Goal: Task Accomplishment & Management: Manage account settings

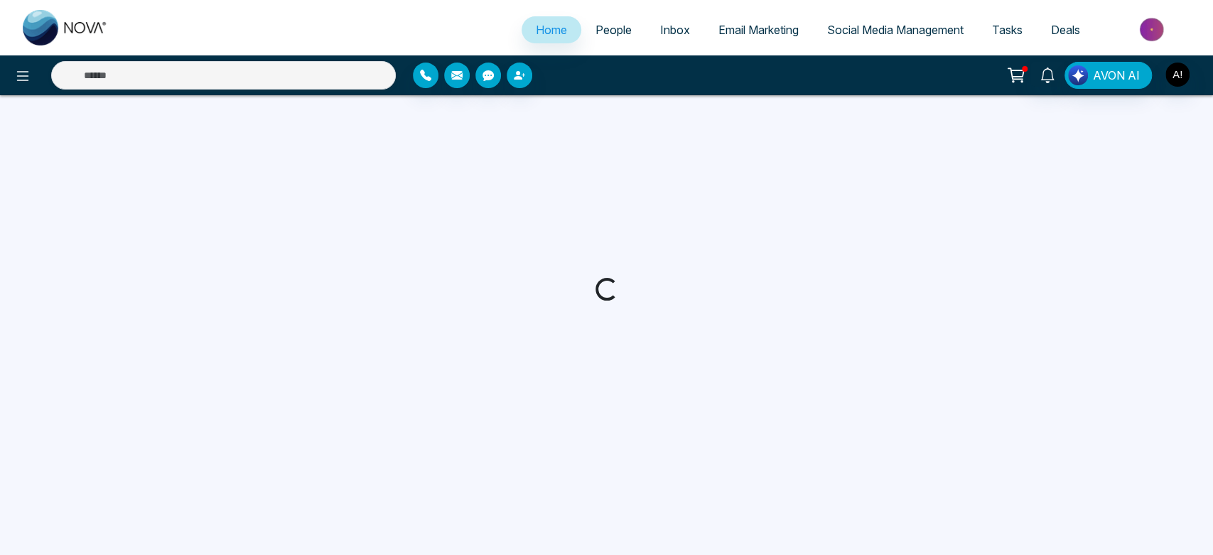
select select "*"
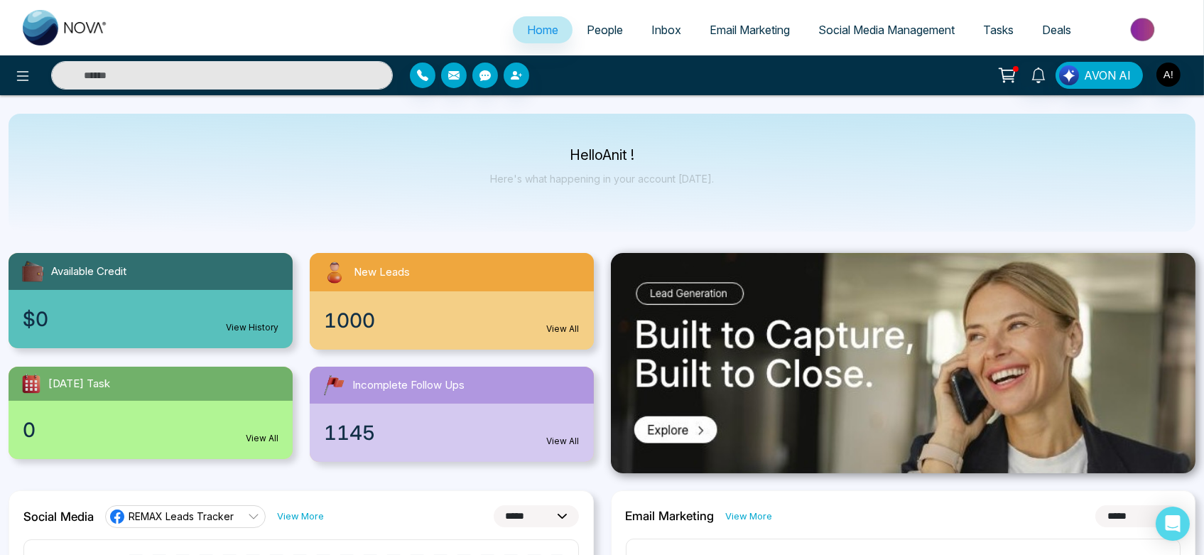
click at [602, 31] on span "People" at bounding box center [605, 30] width 36 height 14
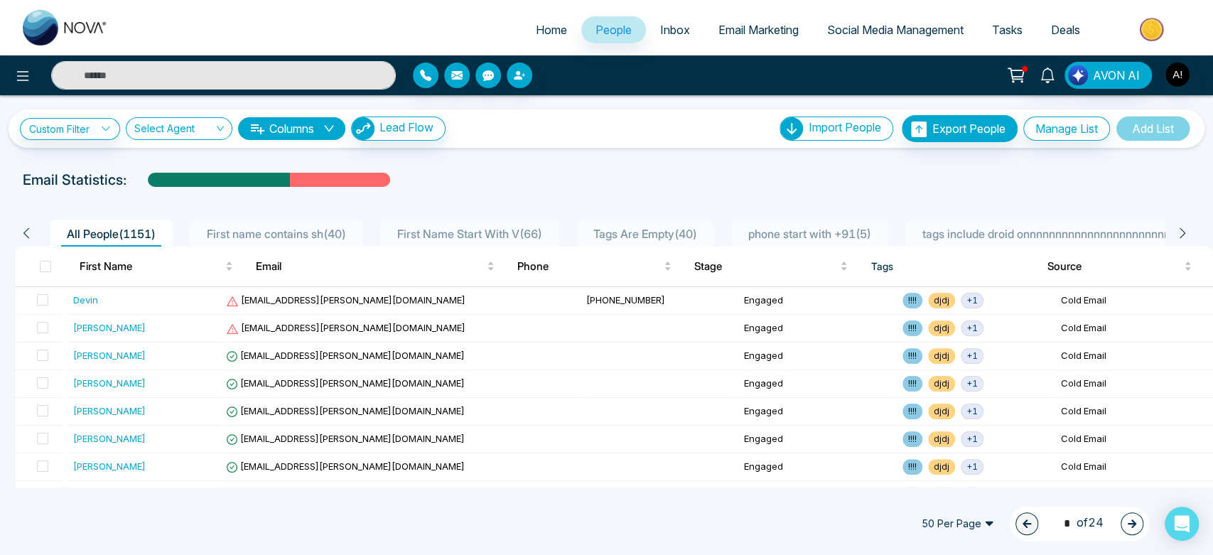
click at [671, 30] on span "Inbox" at bounding box center [675, 30] width 30 height 14
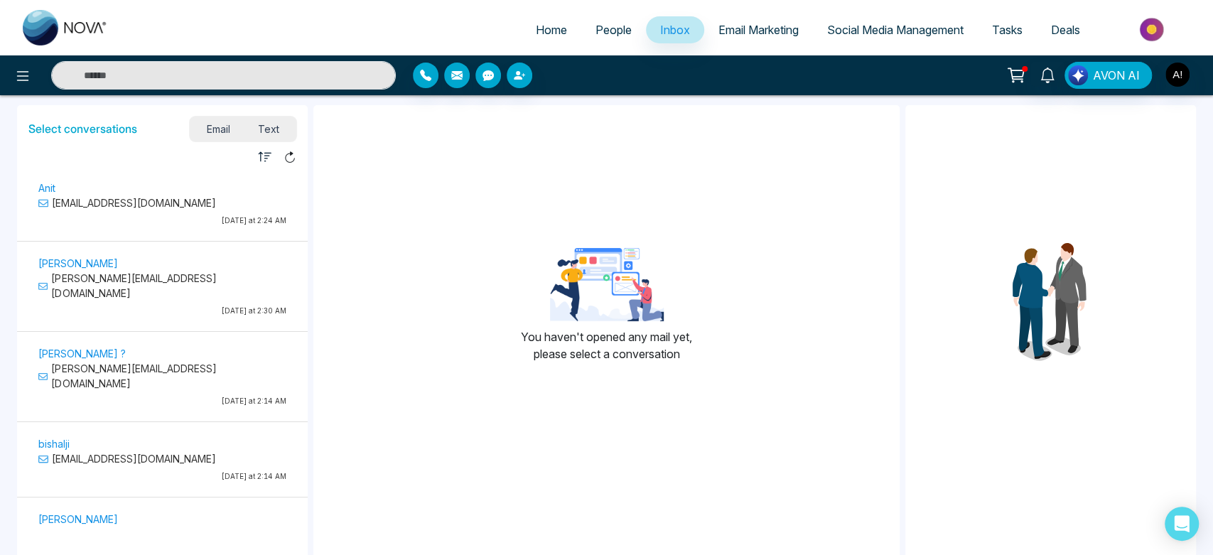
click at [746, 28] on span "Email Marketing" at bounding box center [758, 30] width 80 height 14
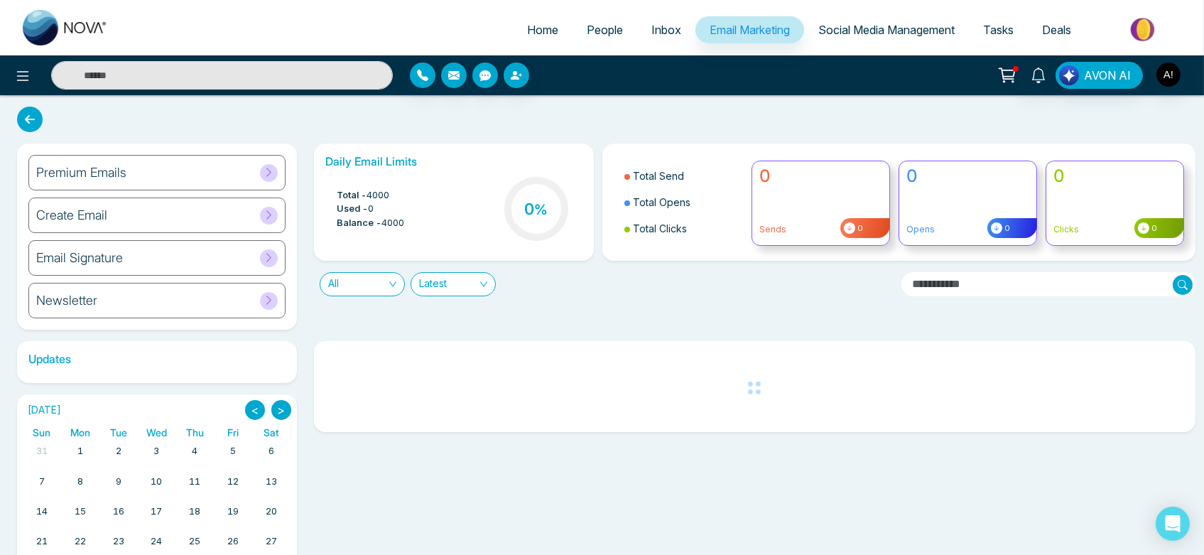
click at [904, 28] on span "Social Media Management" at bounding box center [886, 30] width 136 height 14
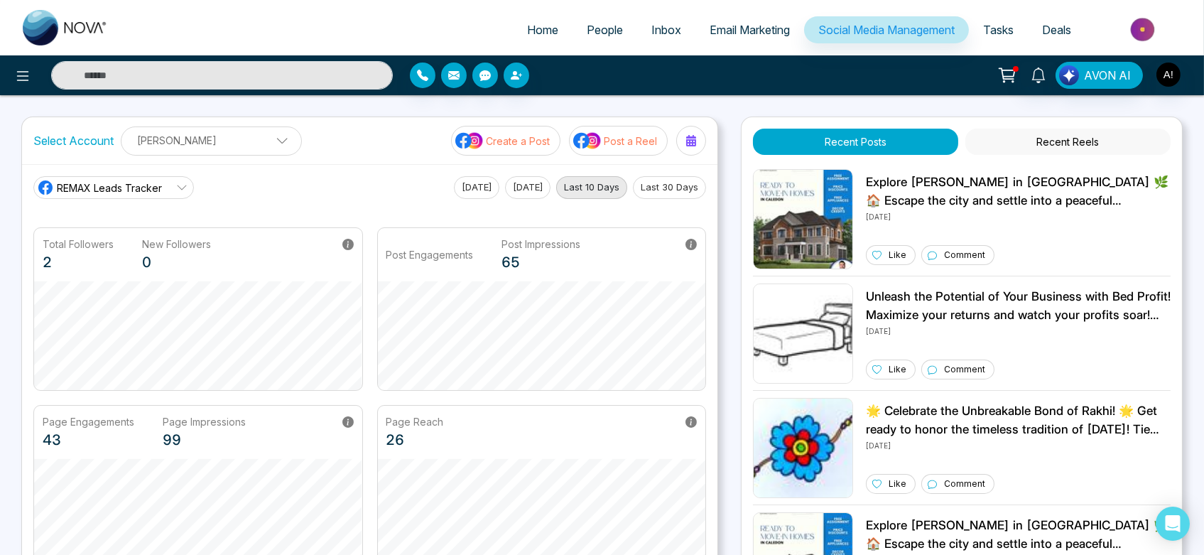
click at [1000, 35] on span "Tasks" at bounding box center [998, 30] width 31 height 14
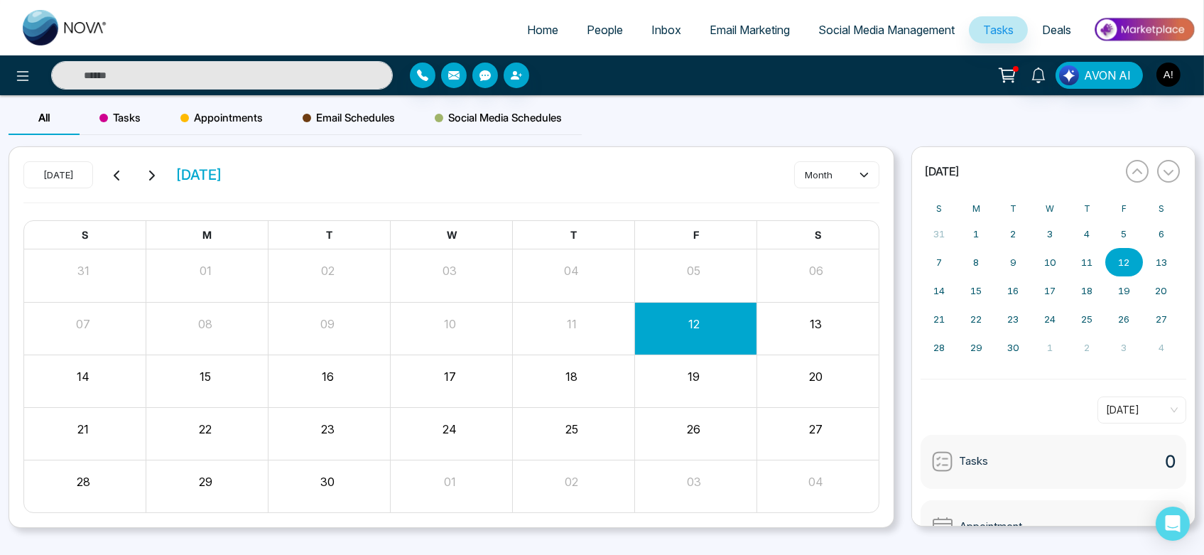
click at [1079, 31] on link "Deals" at bounding box center [1057, 29] width 58 height 27
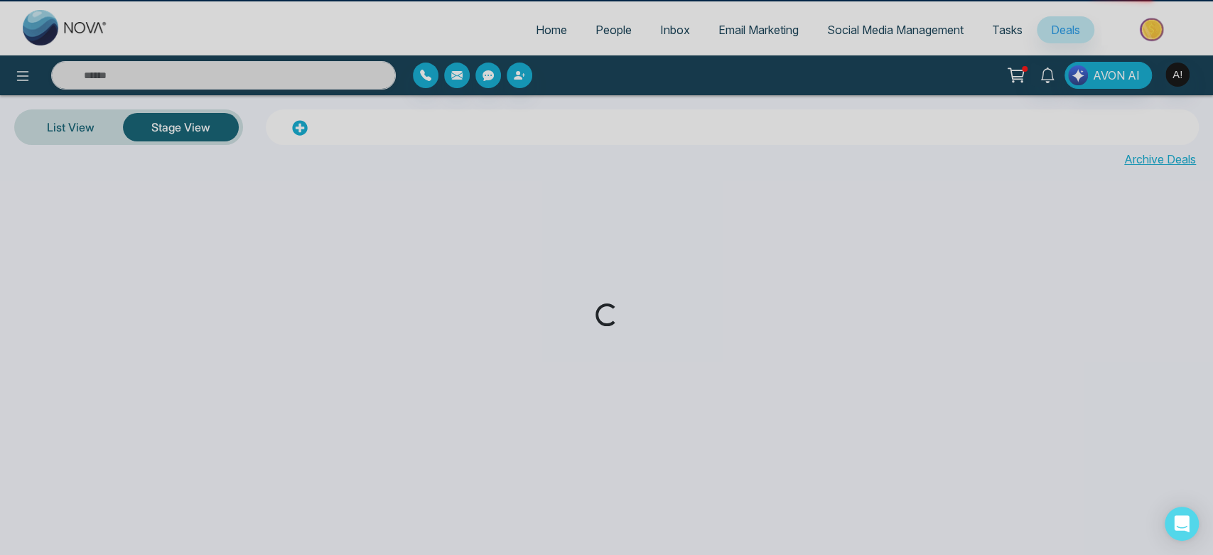
click at [1066, 31] on div "Loading..." at bounding box center [606, 277] width 1213 height 555
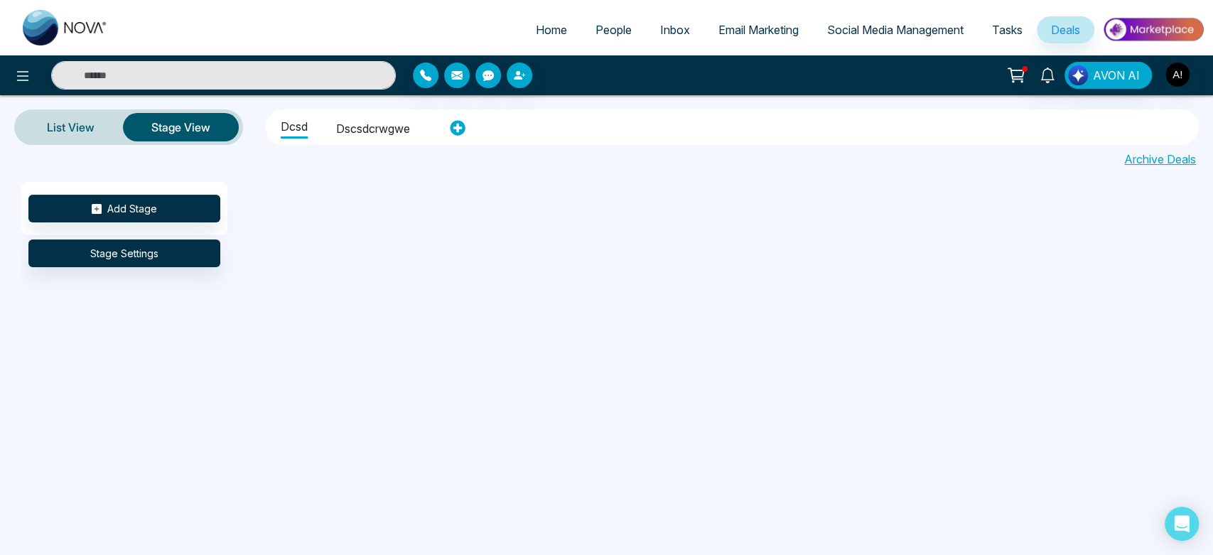
click at [551, 36] on span "Home" at bounding box center [551, 30] width 31 height 14
select select "*"
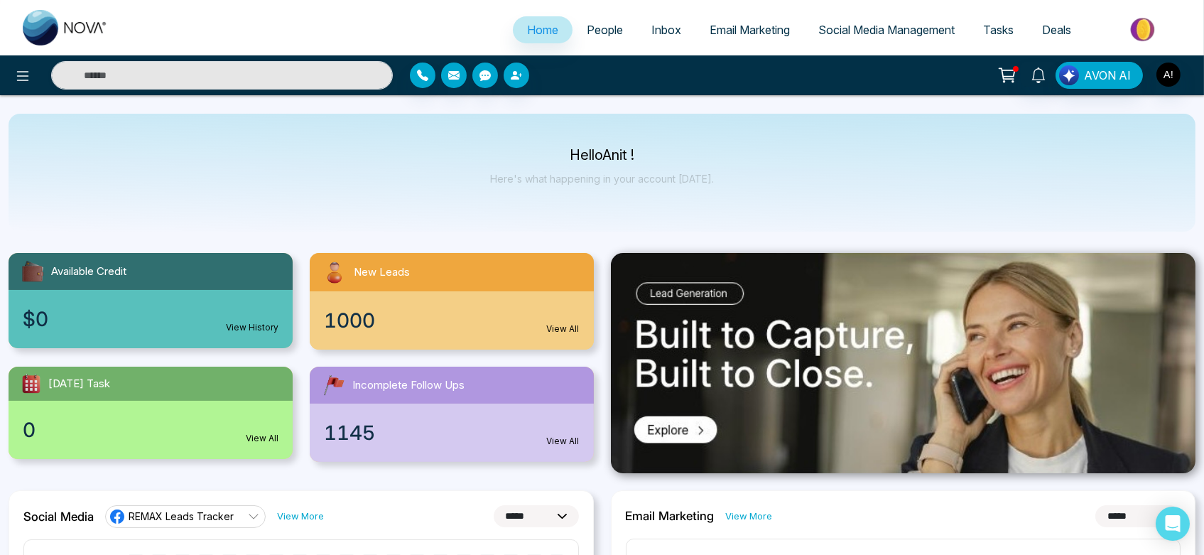
click at [1058, 19] on link "Deals" at bounding box center [1057, 29] width 58 height 27
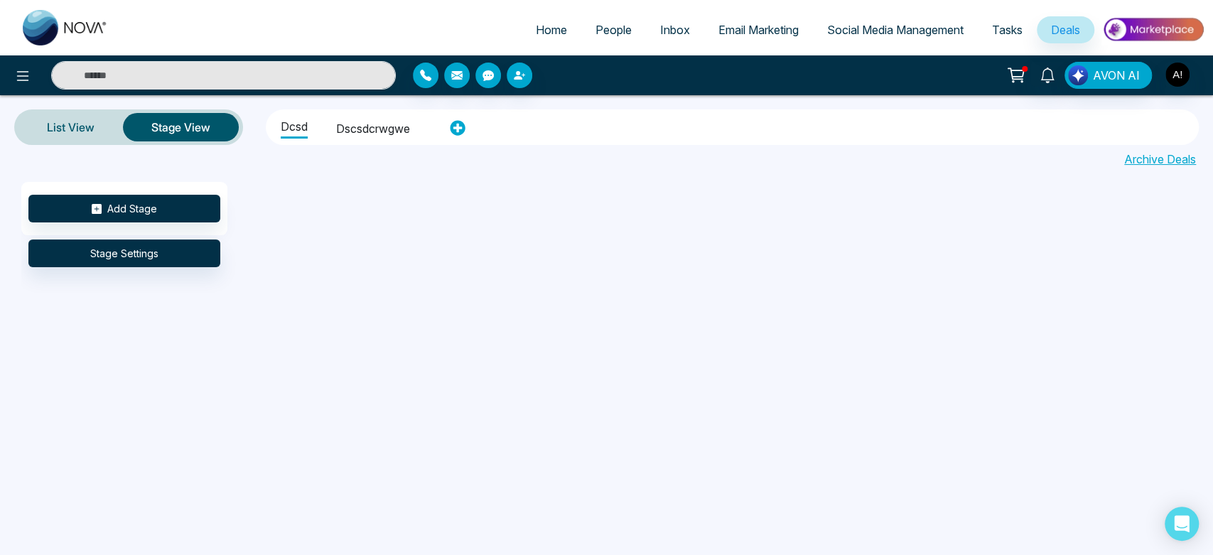
click at [371, 129] on li "dscsdcrwgwe" at bounding box center [373, 126] width 74 height 24
click at [320, 129] on ul "dcsd dscsdcrwgwe" at bounding box center [354, 127] width 168 height 31
click at [293, 129] on li "dcsd" at bounding box center [294, 126] width 27 height 24
click at [293, 129] on li "dcsd" at bounding box center [294, 125] width 27 height 26
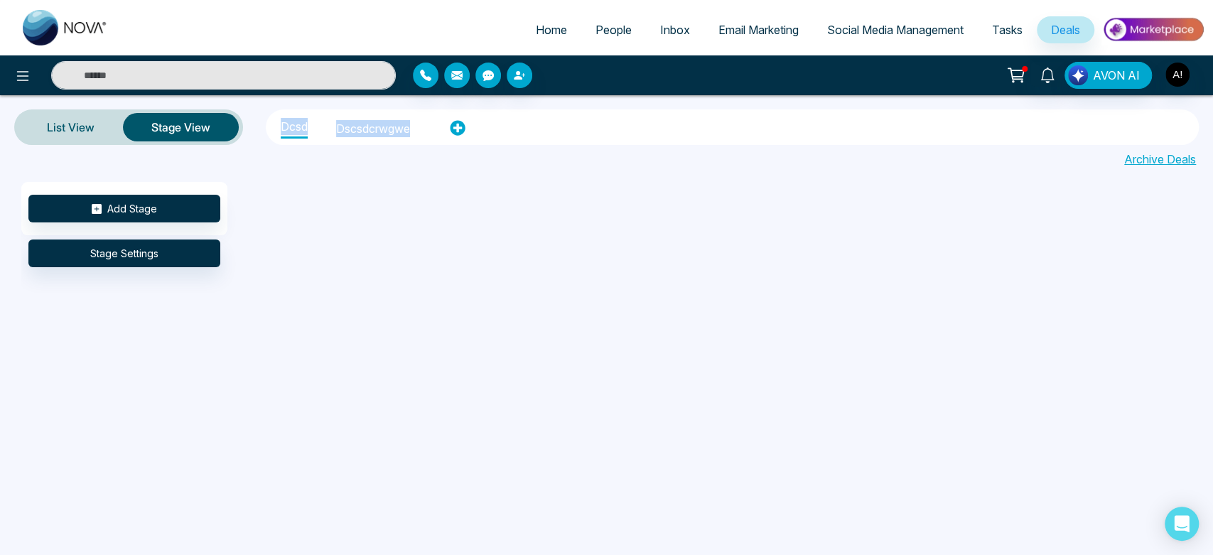
click at [293, 129] on li "dcsd" at bounding box center [294, 125] width 27 height 26
click at [386, 127] on li "dscsdcrwgwe" at bounding box center [373, 126] width 74 height 24
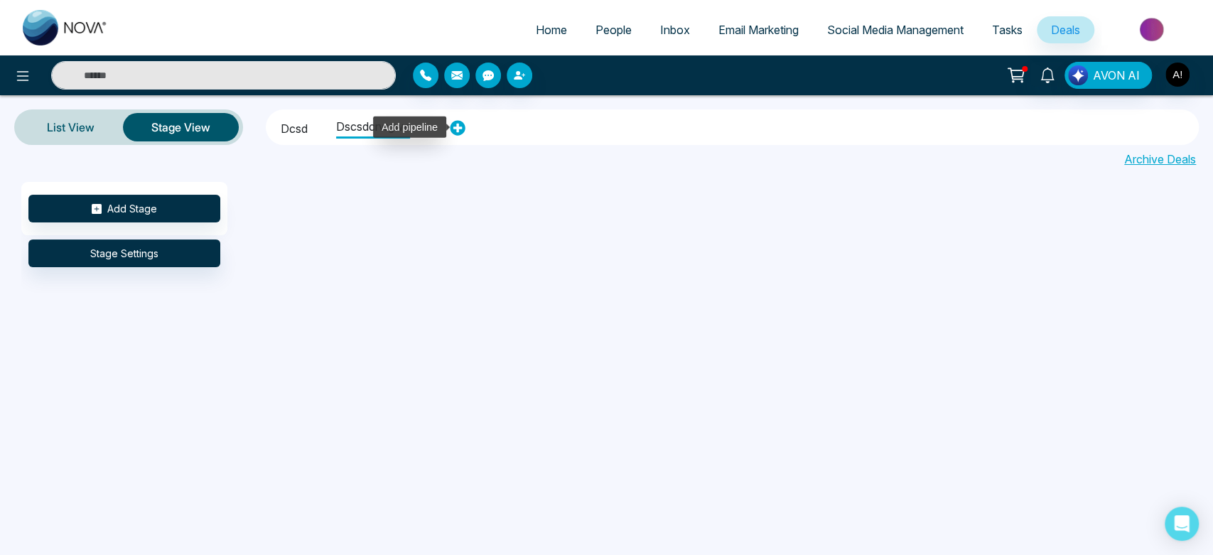
click at [458, 124] on icon at bounding box center [458, 128] width 16 height 16
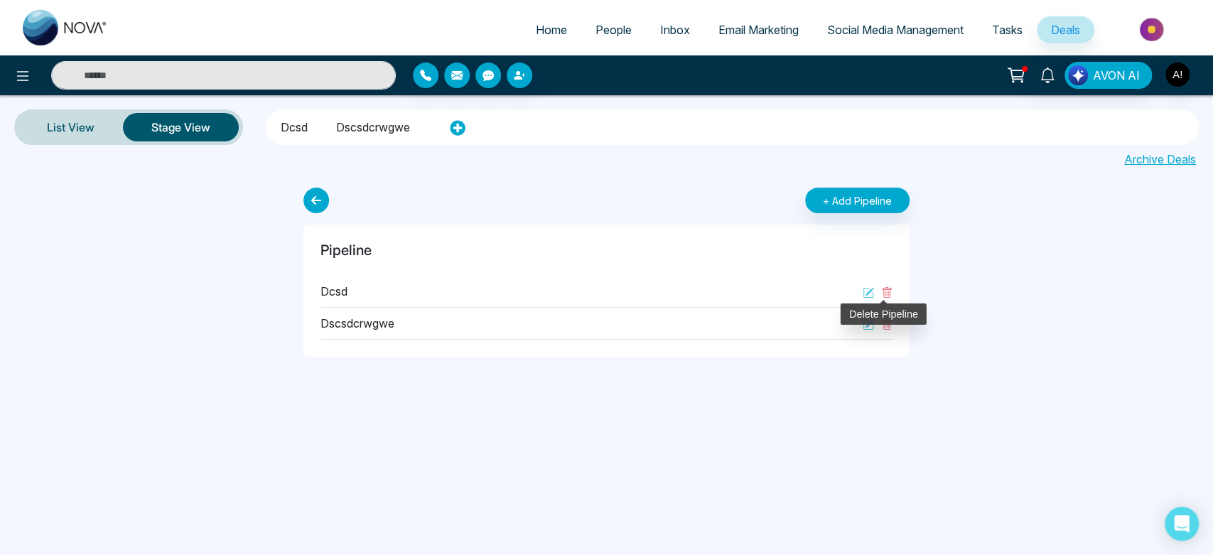
click at [887, 294] on icon at bounding box center [886, 292] width 11 height 11
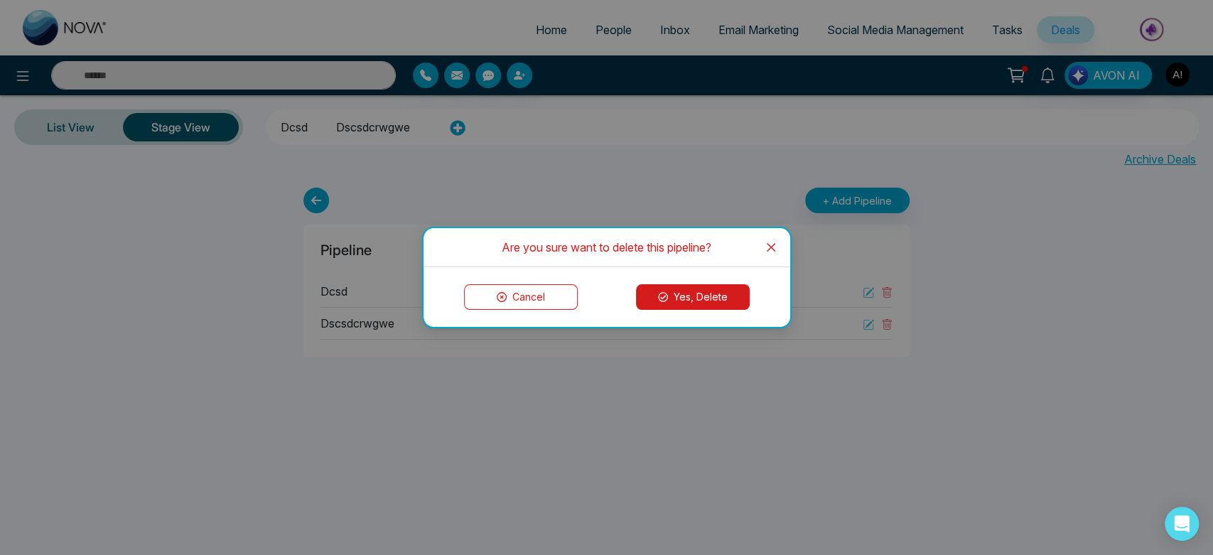
click at [727, 287] on button "Yes, Delete" at bounding box center [693, 297] width 114 height 26
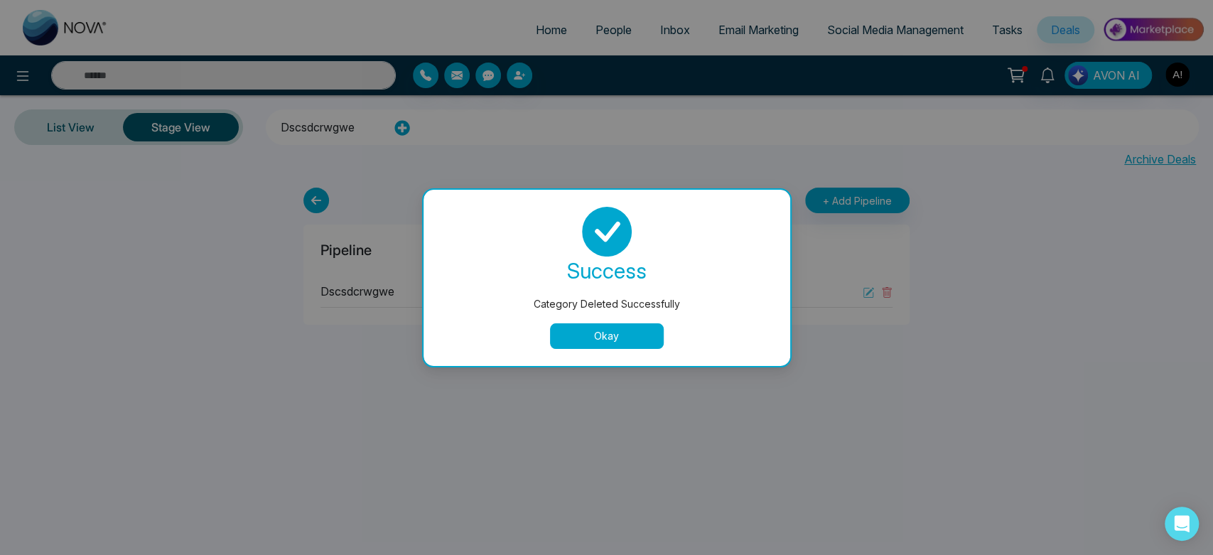
click at [608, 337] on button "Okay" at bounding box center [607, 336] width 114 height 26
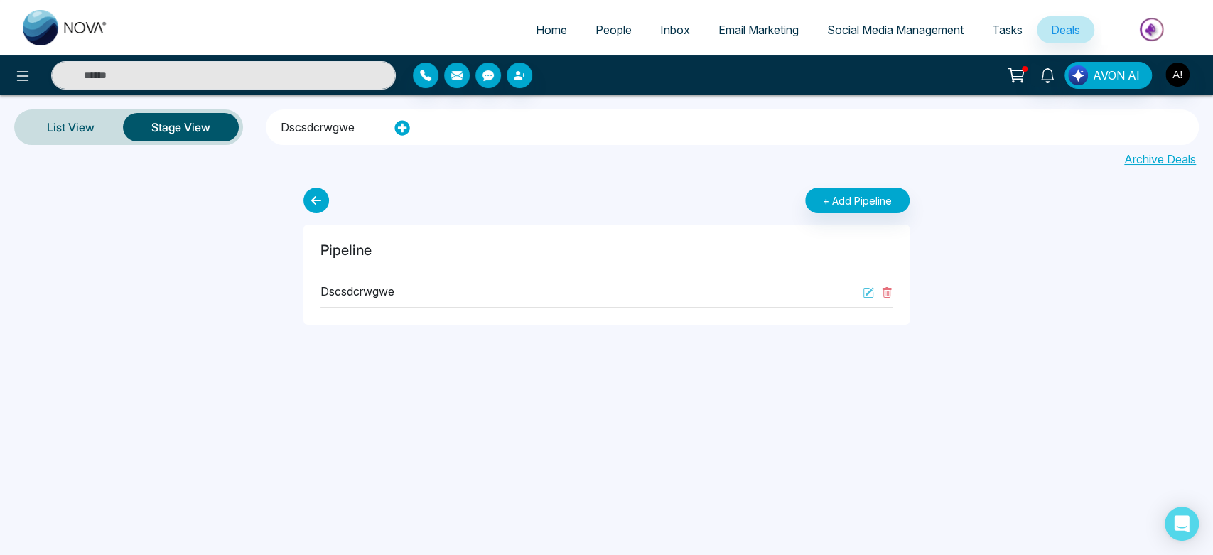
click at [540, 28] on span "Home" at bounding box center [551, 30] width 31 height 14
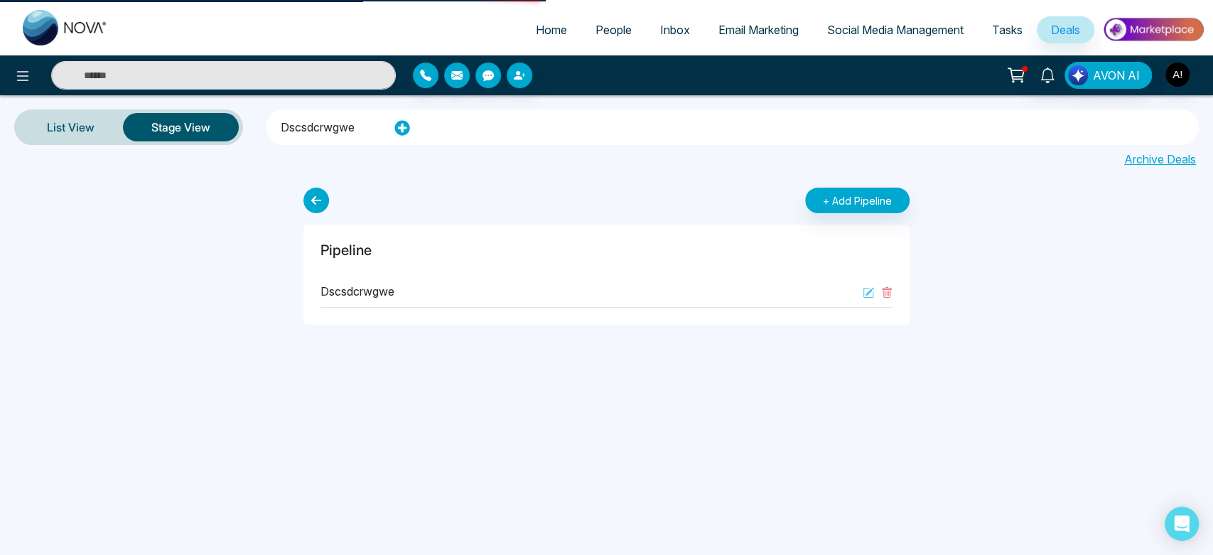
select select "*"
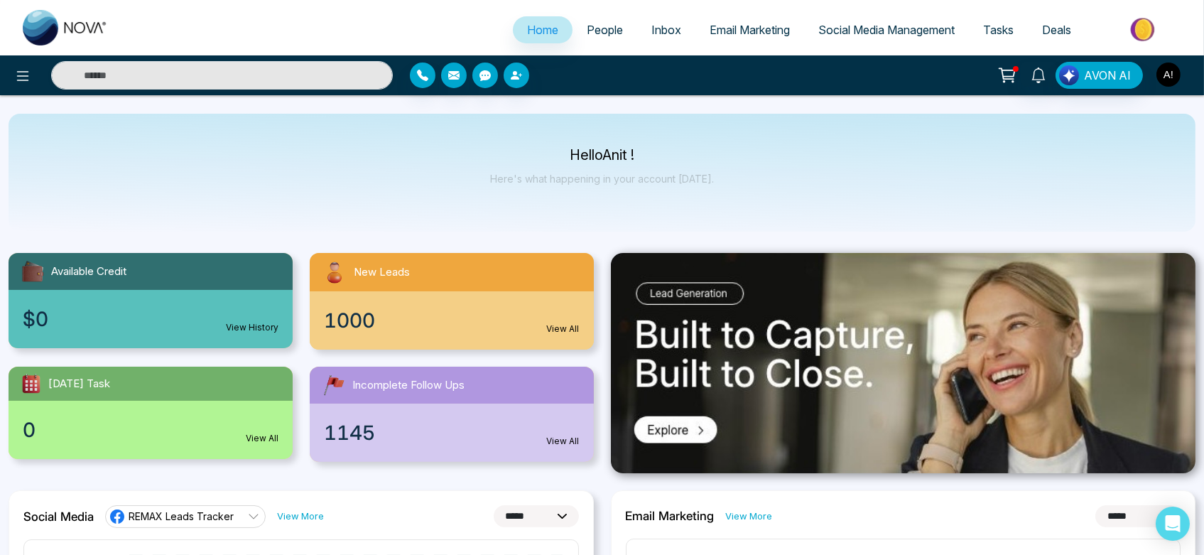
click at [1165, 75] on img "button" at bounding box center [1169, 75] width 24 height 24
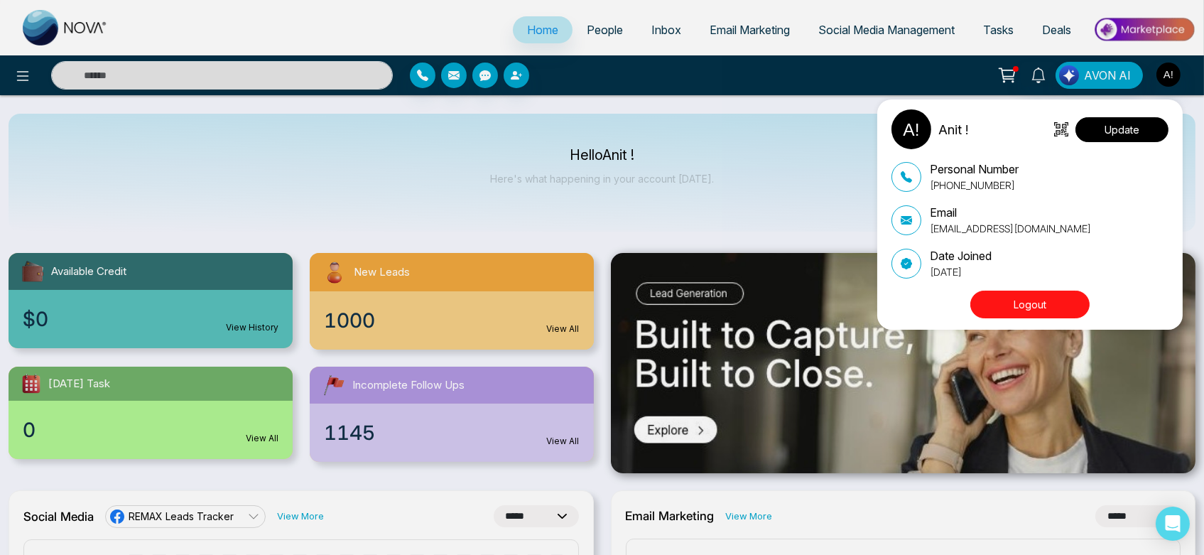
click at [1138, 130] on button "Update" at bounding box center [1122, 129] width 93 height 25
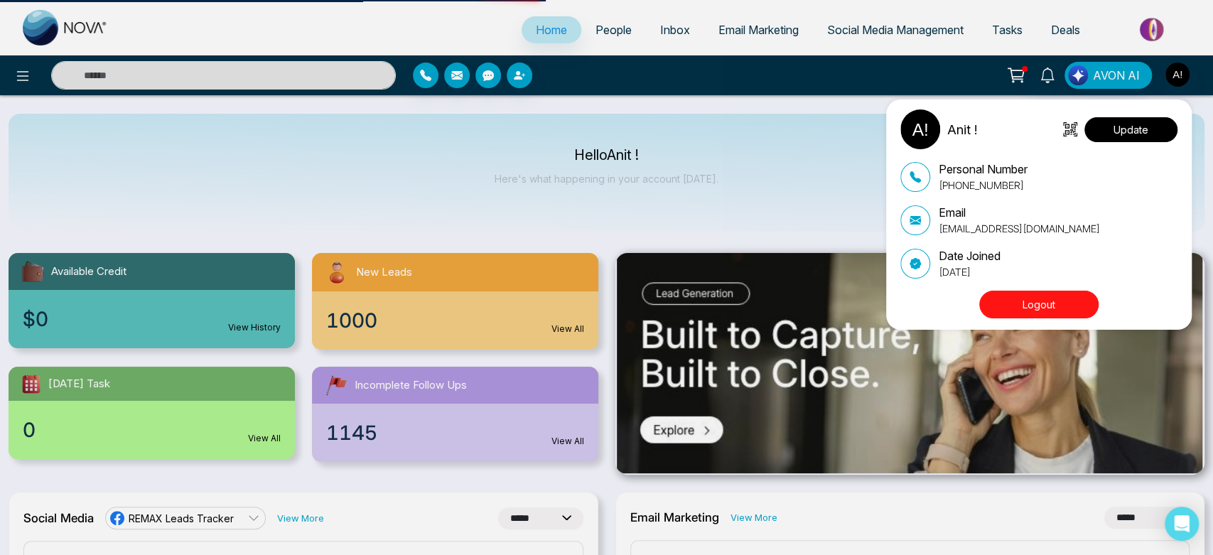
select select "***"
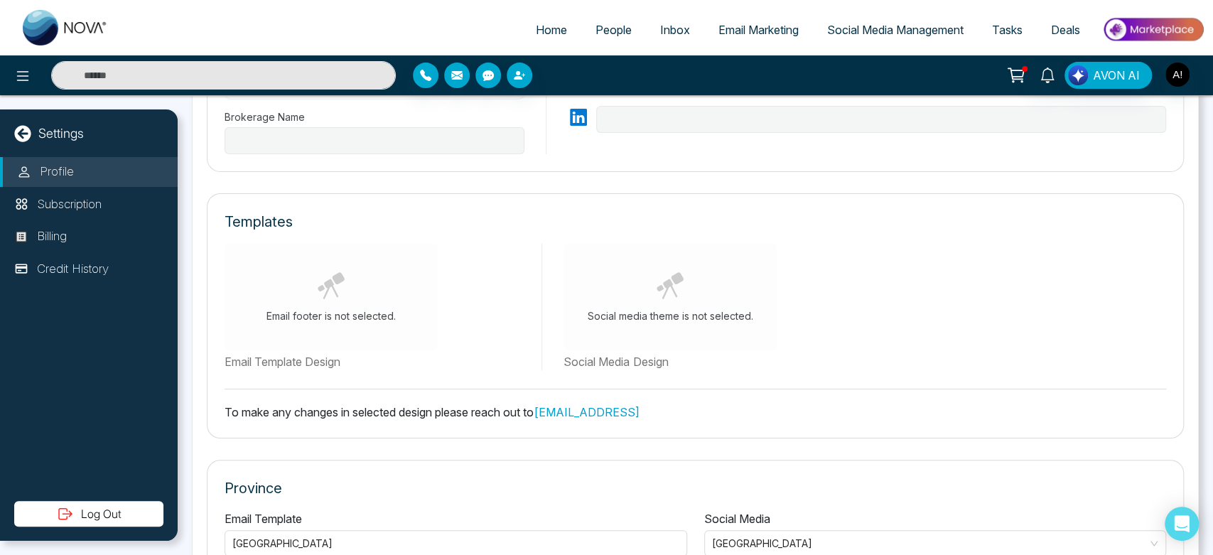
type input "*********"
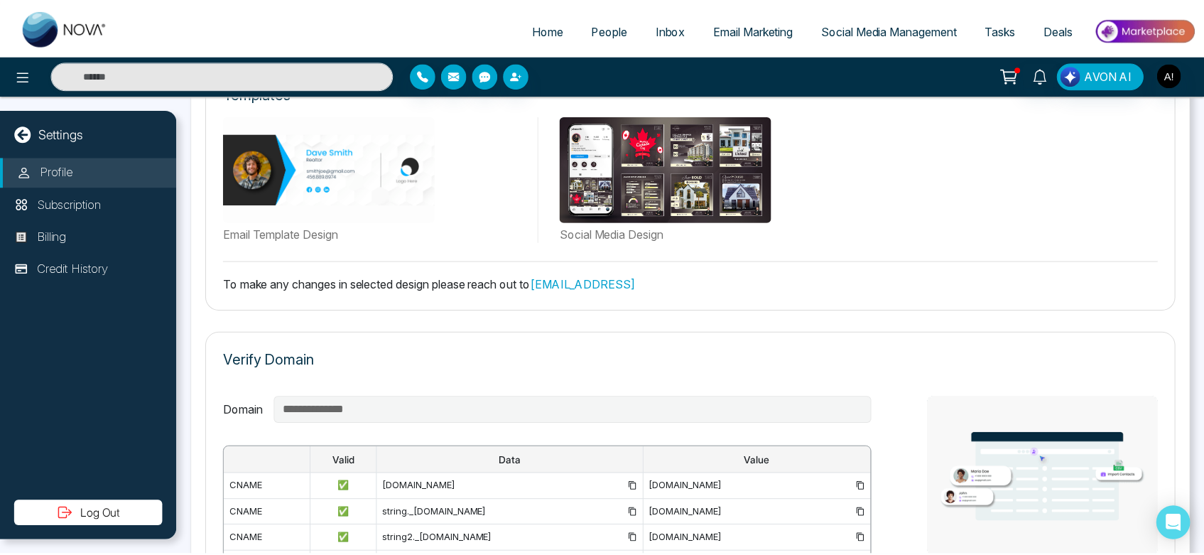
scroll to position [269, 0]
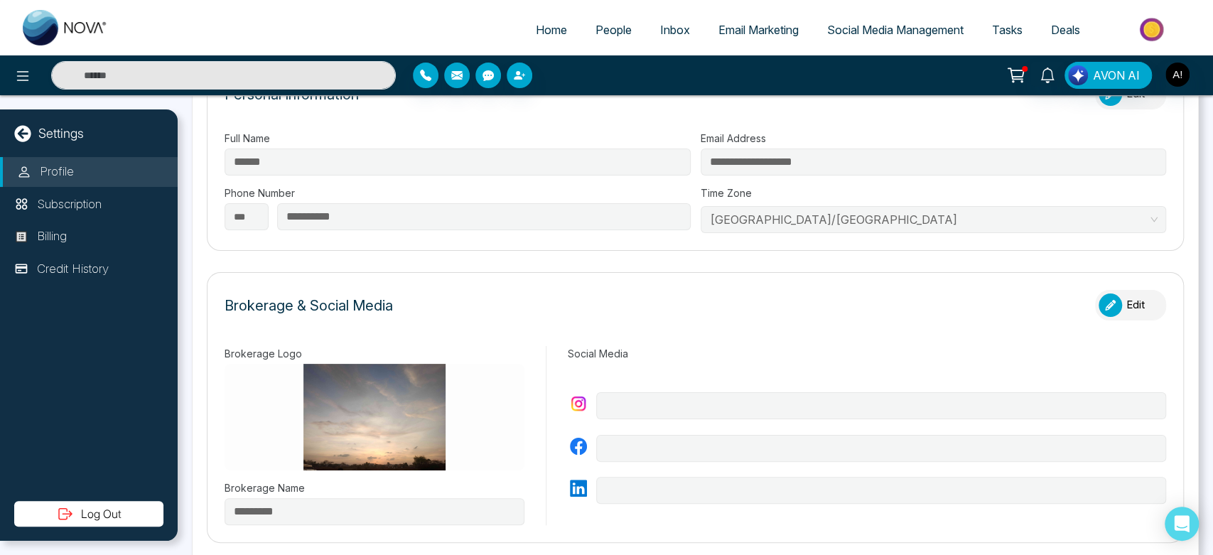
click at [538, 31] on span "Home" at bounding box center [551, 30] width 31 height 14
select select "*"
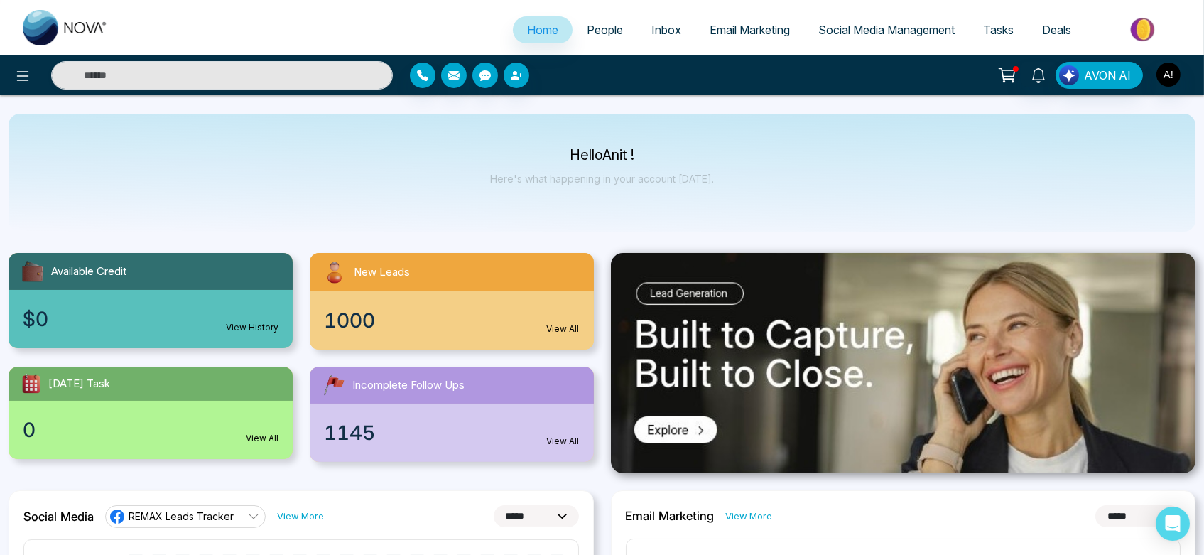
click at [35, 66] on div at bounding box center [200, 75] width 401 height 28
click at [14, 78] on icon at bounding box center [22, 75] width 17 height 17
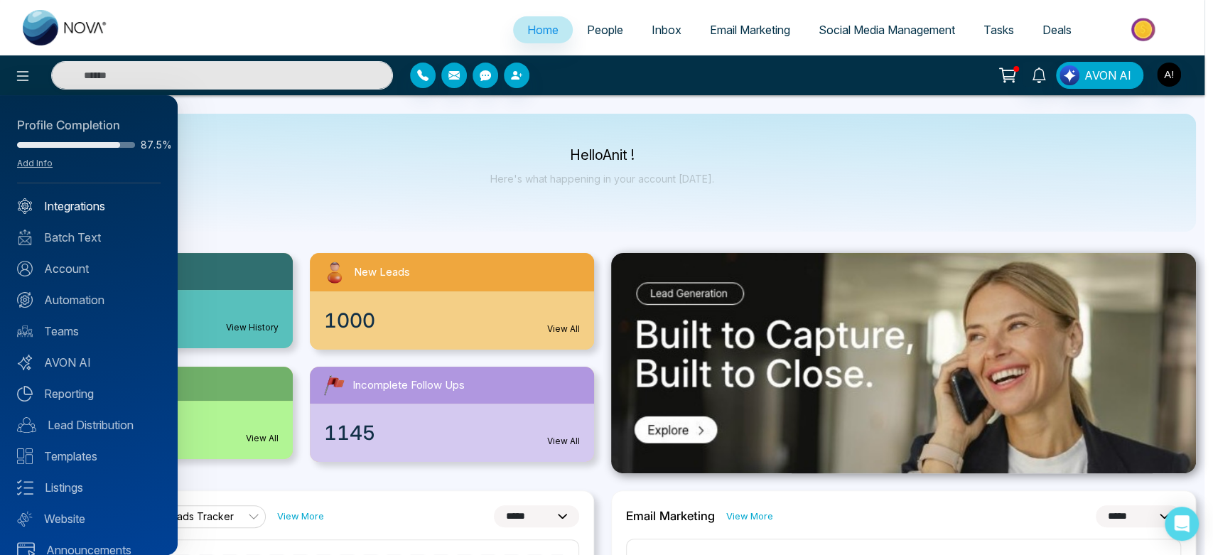
click at [95, 205] on link "Integrations" at bounding box center [89, 206] width 144 height 17
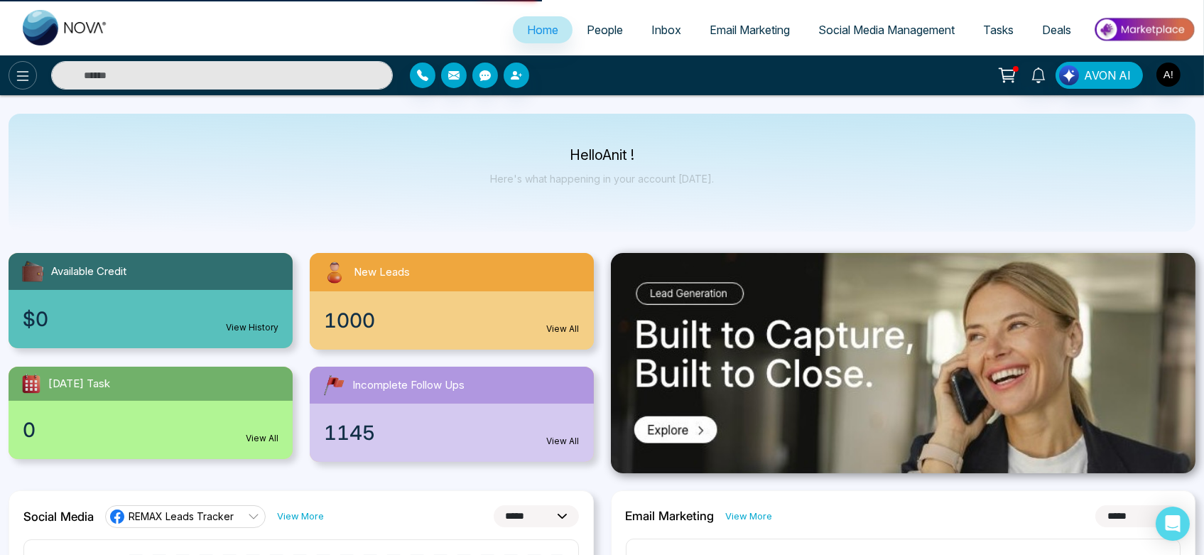
click at [15, 78] on icon at bounding box center [22, 75] width 17 height 17
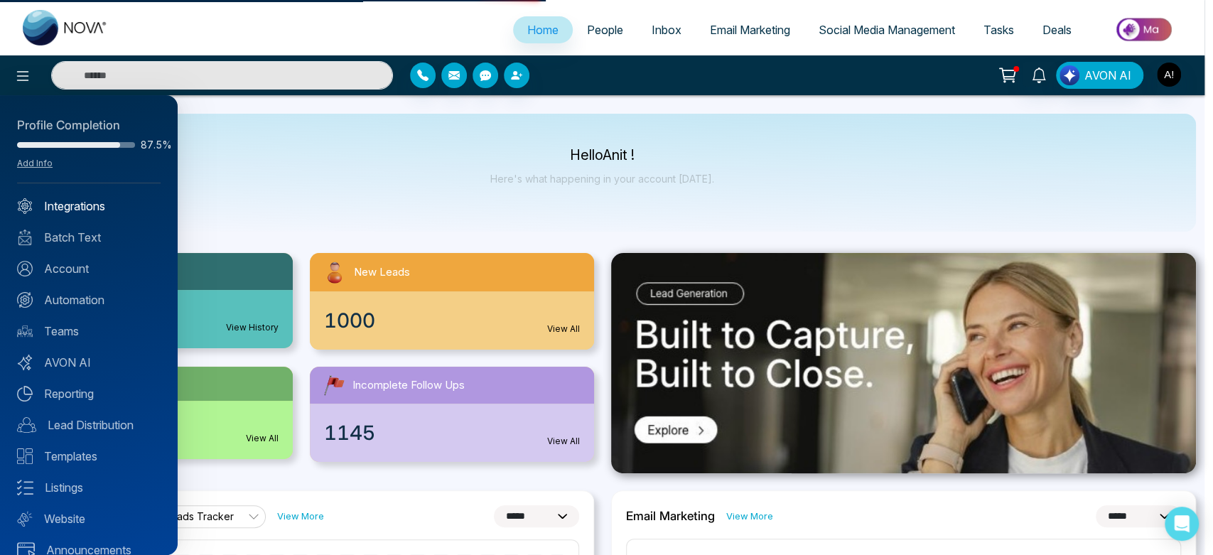
click at [90, 214] on link "Integrations" at bounding box center [89, 206] width 144 height 17
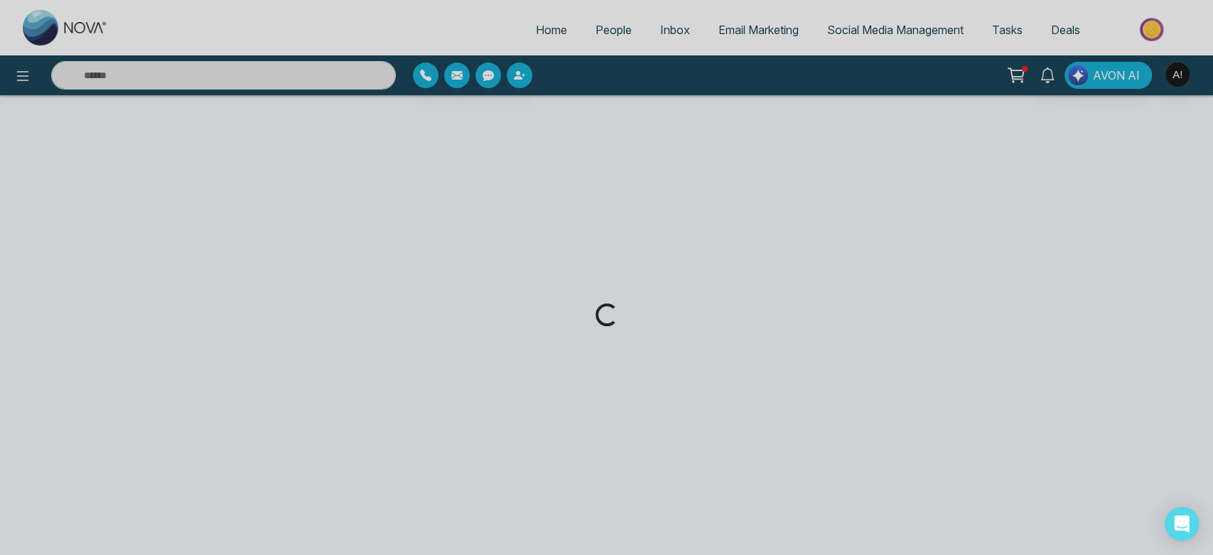
click at [589, 24] on div "Loading..." at bounding box center [606, 277] width 1213 height 555
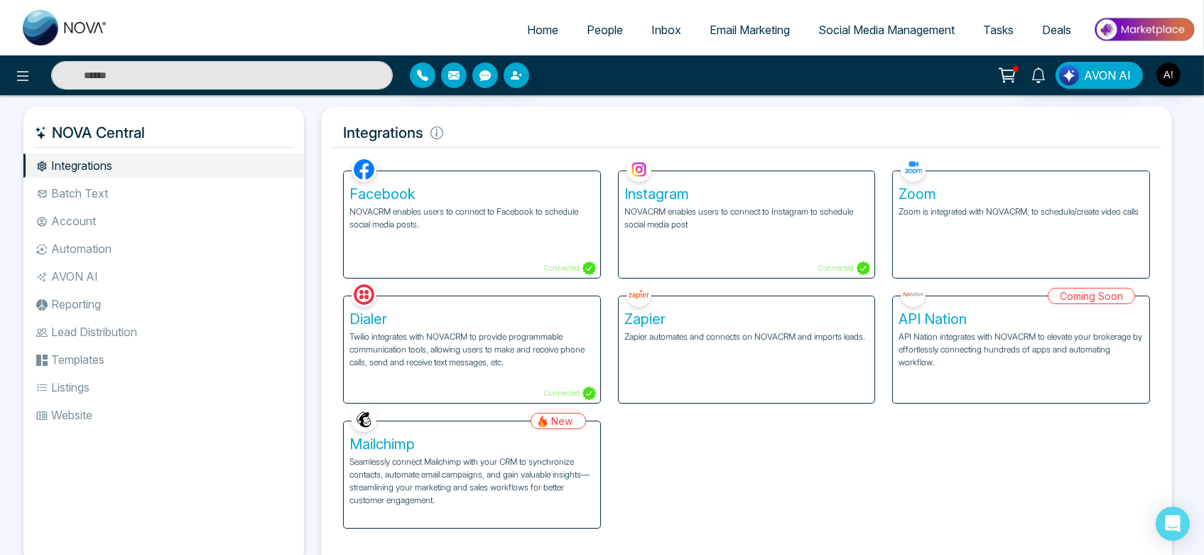
click at [93, 188] on li "Batch Text" at bounding box center [163, 193] width 281 height 24
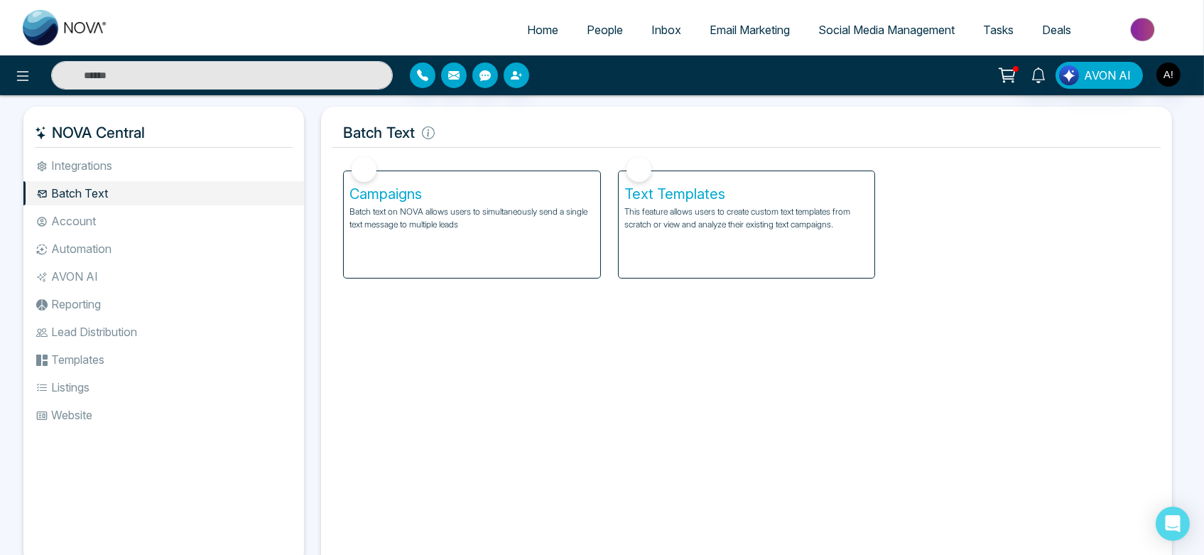
click at [94, 226] on li "Account" at bounding box center [163, 221] width 281 height 24
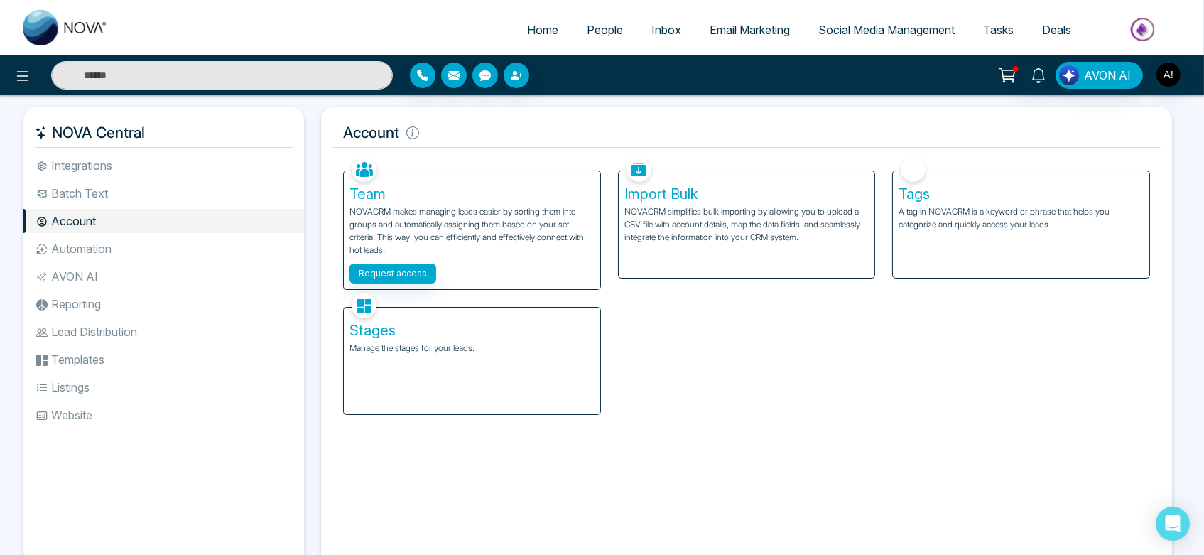
click at [108, 246] on li "Automation" at bounding box center [163, 249] width 281 height 24
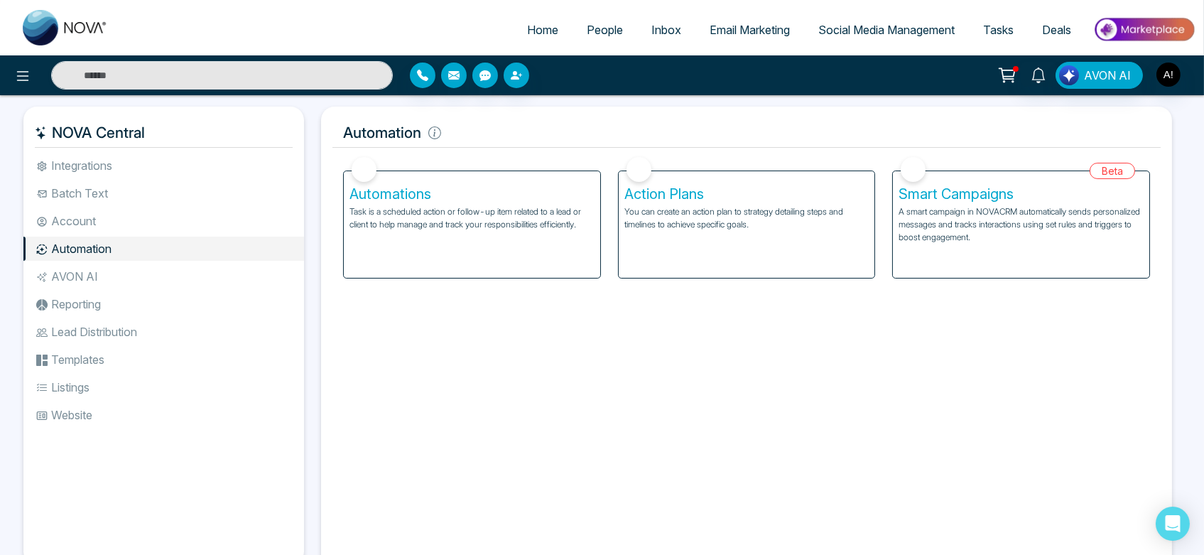
click at [114, 273] on li "AVON AI" at bounding box center [163, 276] width 281 height 24
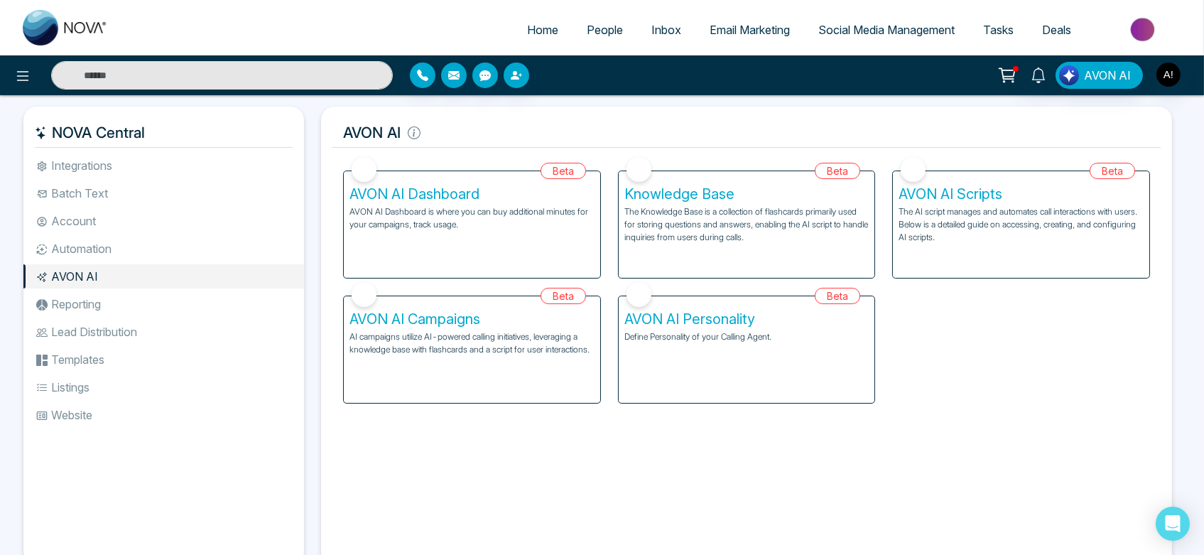
click at [113, 244] on li "Automation" at bounding box center [163, 249] width 281 height 24
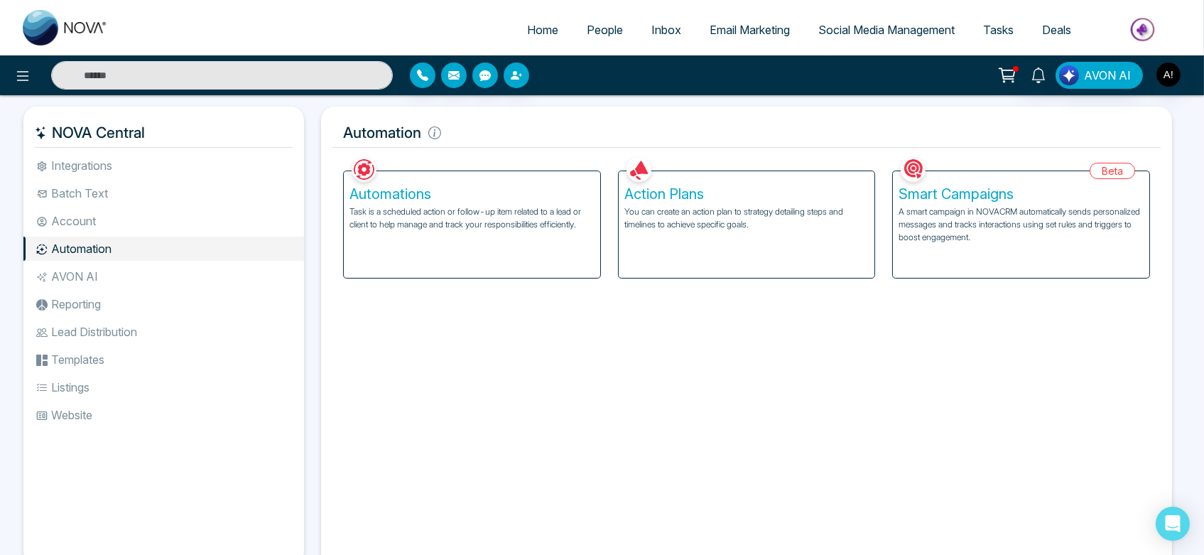
click at [101, 212] on li "Account" at bounding box center [163, 221] width 281 height 24
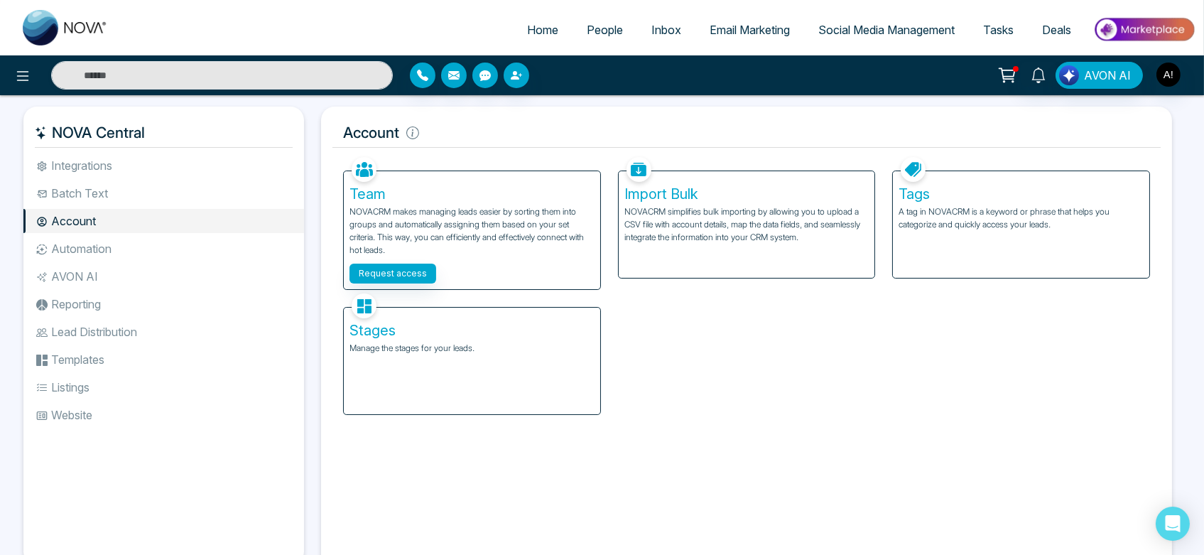
click at [102, 266] on li "AVON AI" at bounding box center [163, 276] width 281 height 24
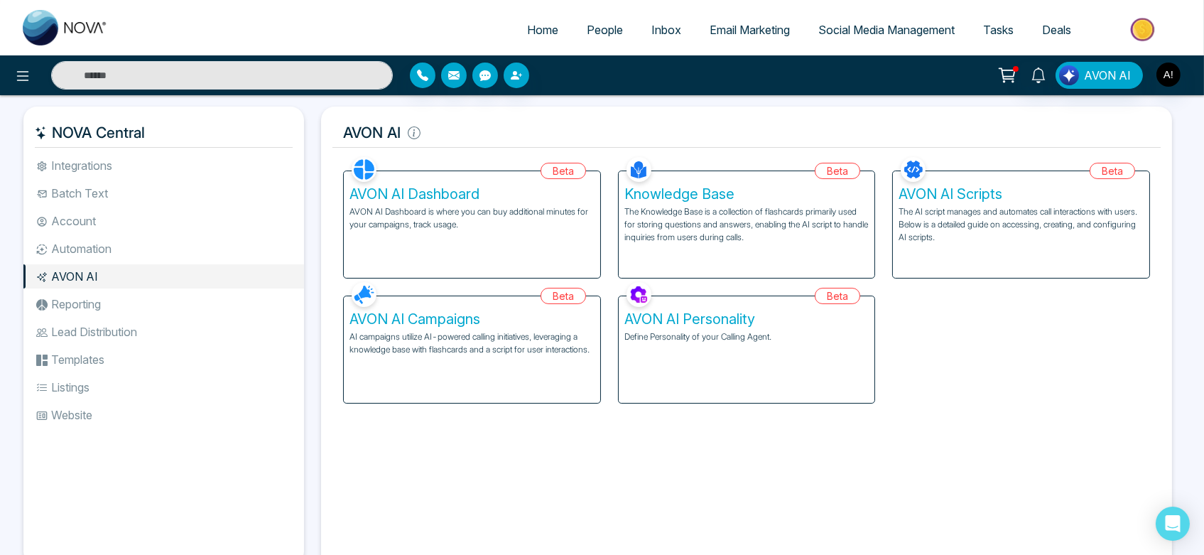
click at [103, 294] on li "Reporting" at bounding box center [163, 304] width 281 height 24
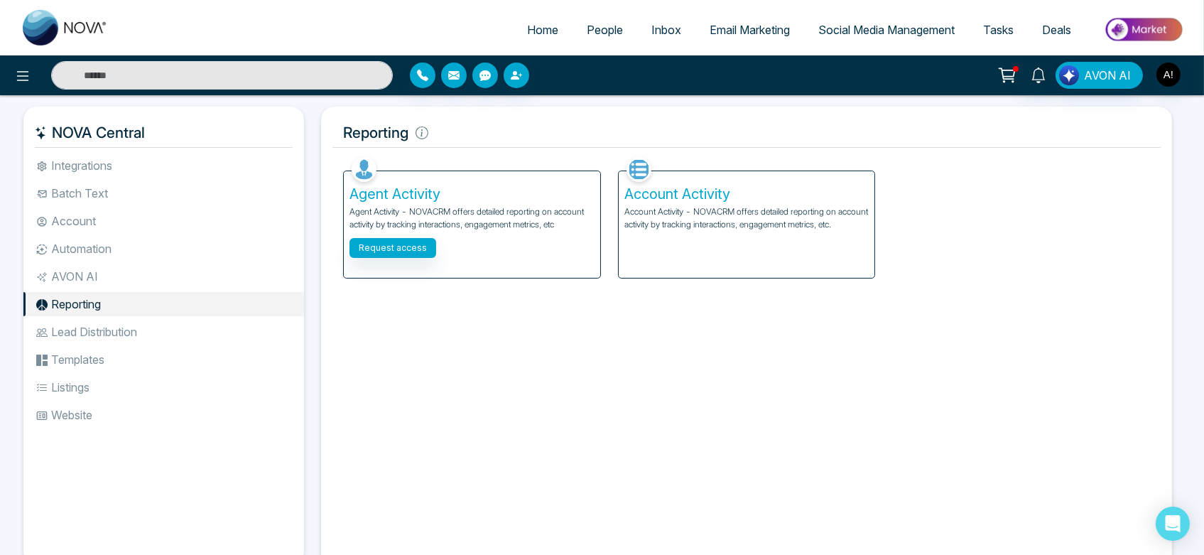
click at [114, 281] on li "AVON AI" at bounding box center [163, 276] width 281 height 24
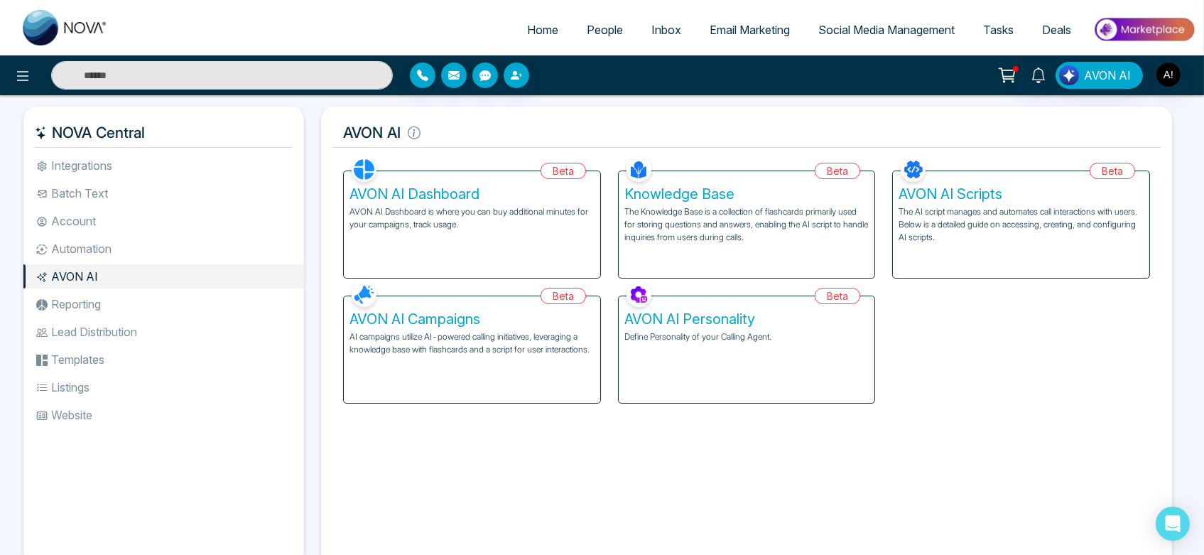
click at [604, 384] on div "Beta AVON AI Campaigns AI campaigns utilize AI-powered calling initiatives, lev…" at bounding box center [472, 341] width 275 height 125
click at [546, 384] on div "AVON AI Campaigns AI campaigns utilize AI-powered calling initiatives, leveragi…" at bounding box center [472, 349] width 256 height 107
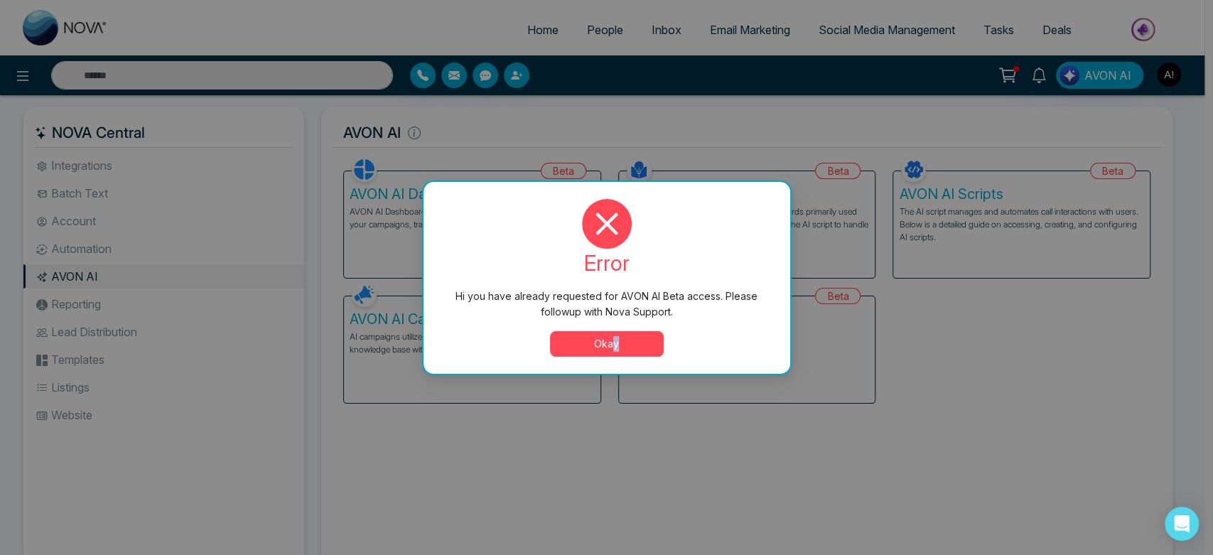
drag, startPoint x: 612, startPoint y: 364, endPoint x: 618, endPoint y: 355, distance: 10.2
click at [618, 355] on div "error Hi you have already requested for AVON AI Beta access. Please followup wi…" at bounding box center [606, 278] width 367 height 192
click at [618, 355] on button "Okay" at bounding box center [607, 344] width 114 height 26
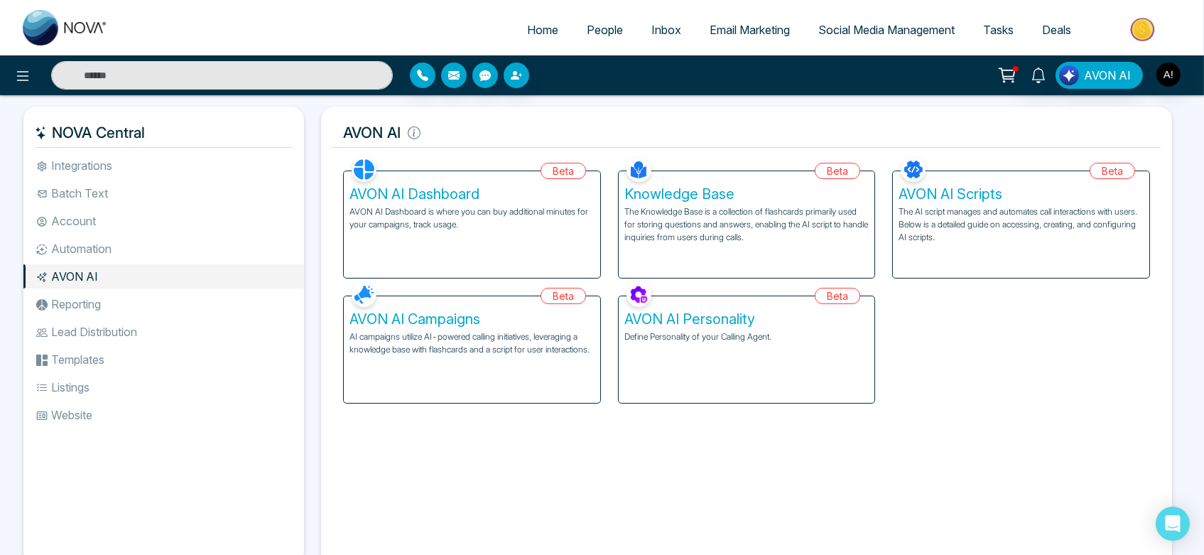
click at [421, 230] on p "AVON AI Dashboard is where you can buy additional minutes for your campaigns, t…" at bounding box center [472, 218] width 245 height 26
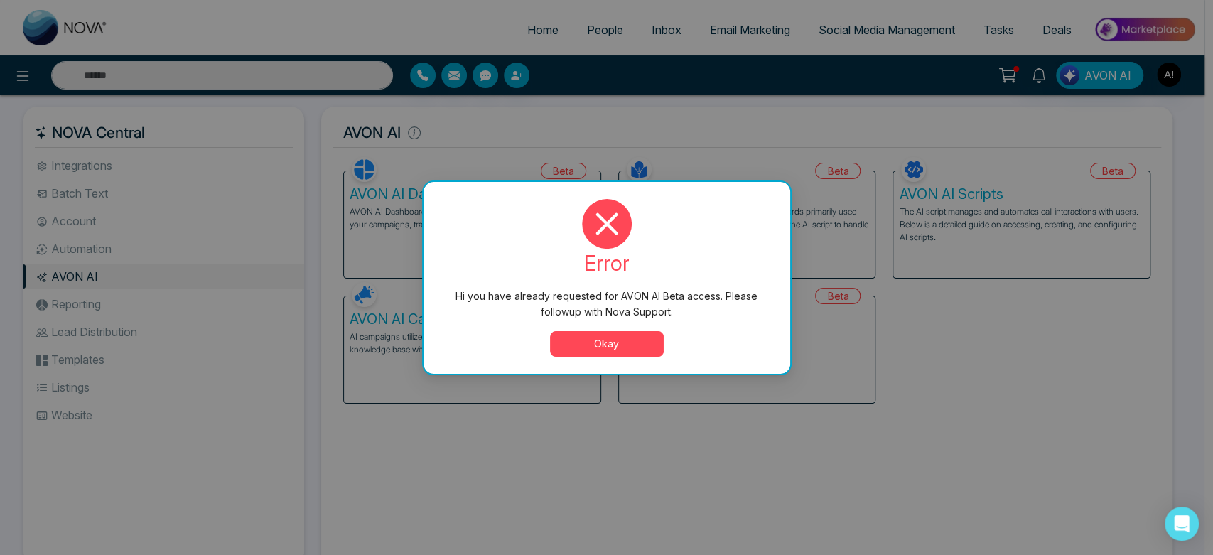
click at [599, 334] on button "Okay" at bounding box center [607, 344] width 114 height 26
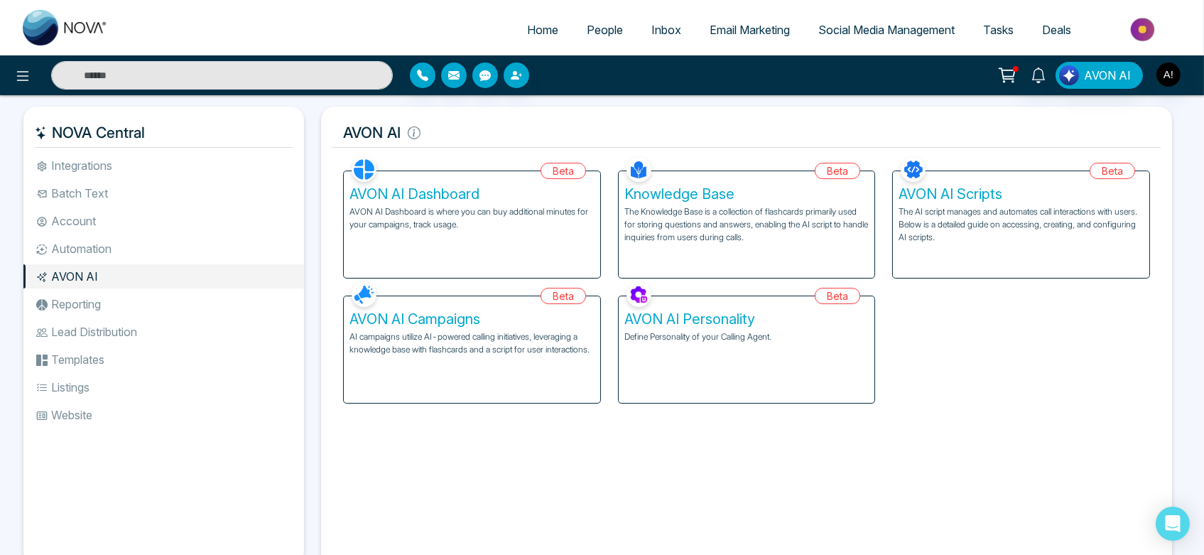
click at [200, 303] on li "Reporting" at bounding box center [163, 304] width 281 height 24
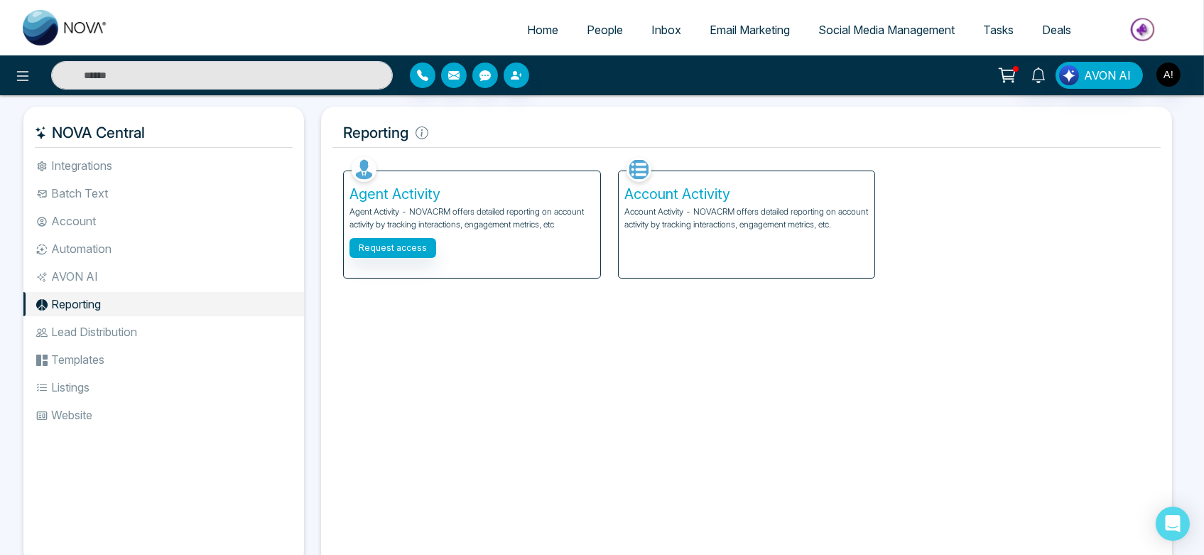
click at [121, 329] on li "Lead Distribution" at bounding box center [163, 332] width 281 height 24
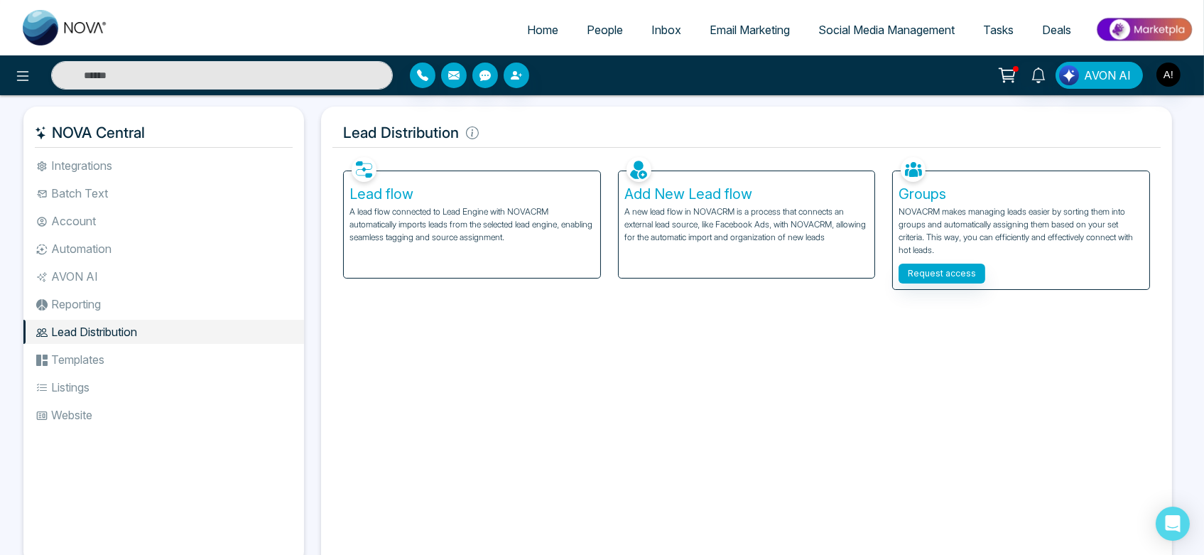
click at [107, 364] on li "Templates" at bounding box center [163, 359] width 281 height 24
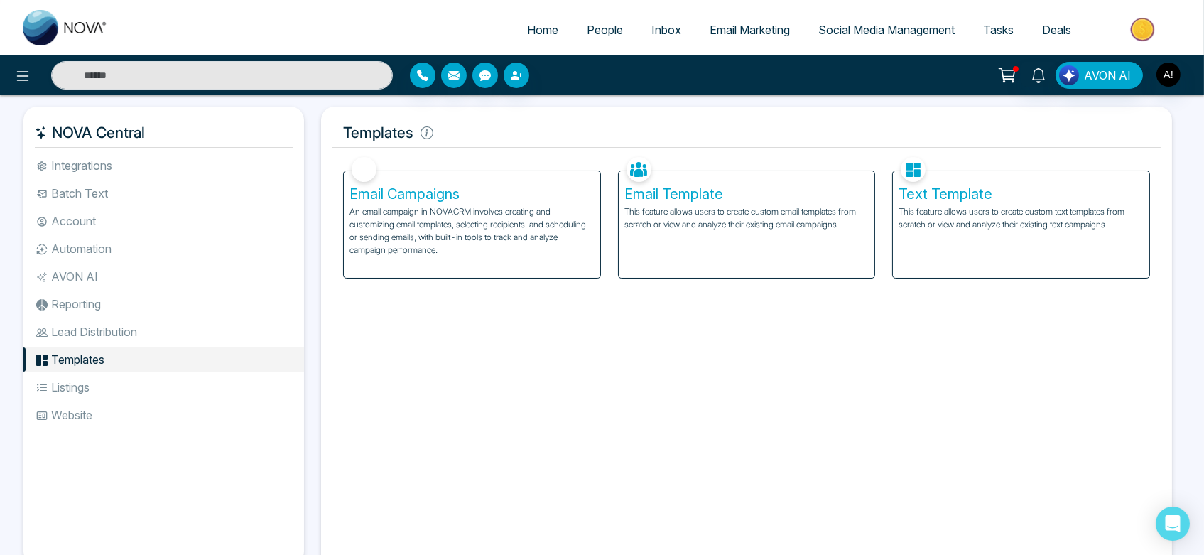
click at [114, 385] on li "Listings" at bounding box center [163, 387] width 281 height 24
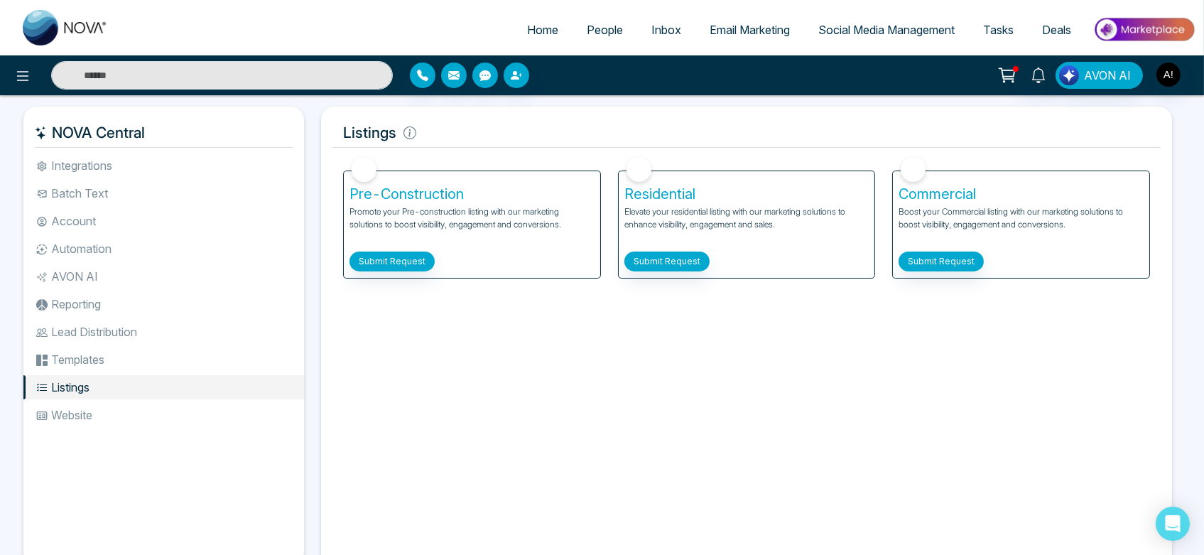
click at [114, 418] on li "Website" at bounding box center [163, 415] width 281 height 24
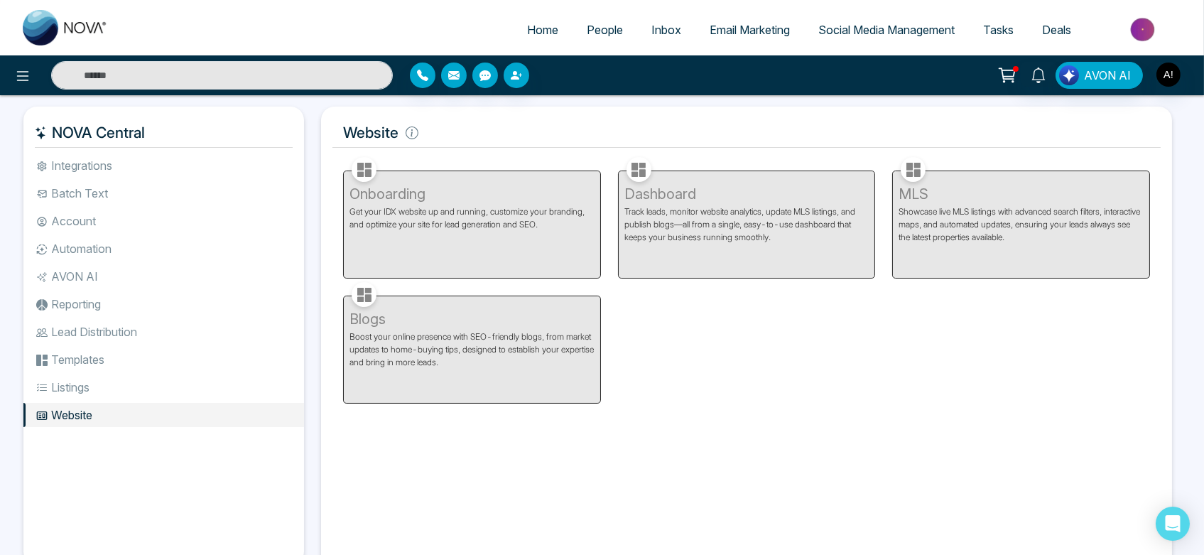
click at [111, 364] on li "Templates" at bounding box center [163, 359] width 281 height 24
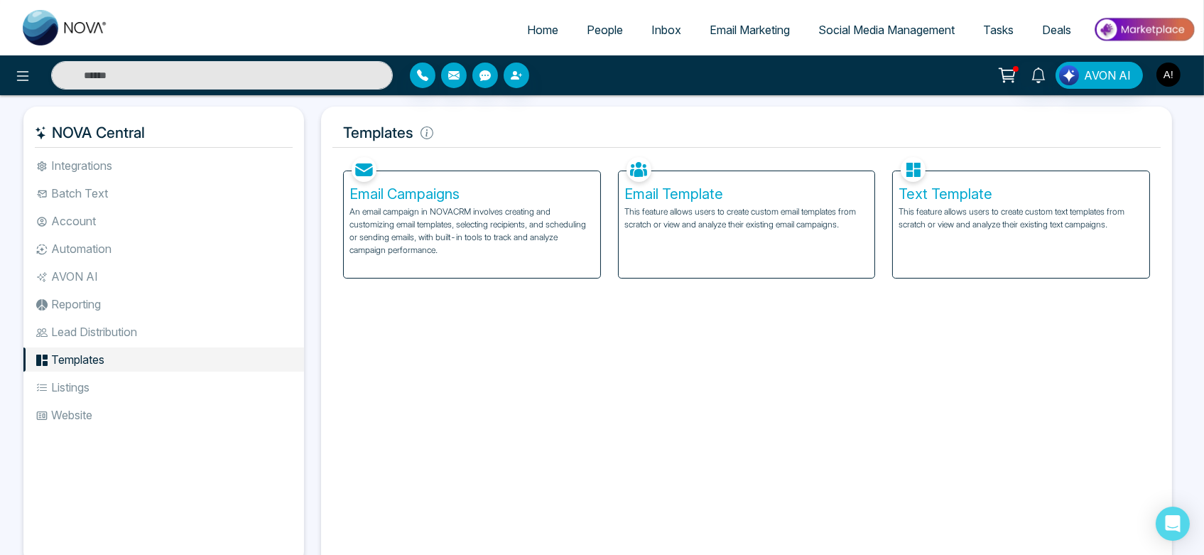
click at [1172, 84] on img "button" at bounding box center [1169, 75] width 24 height 24
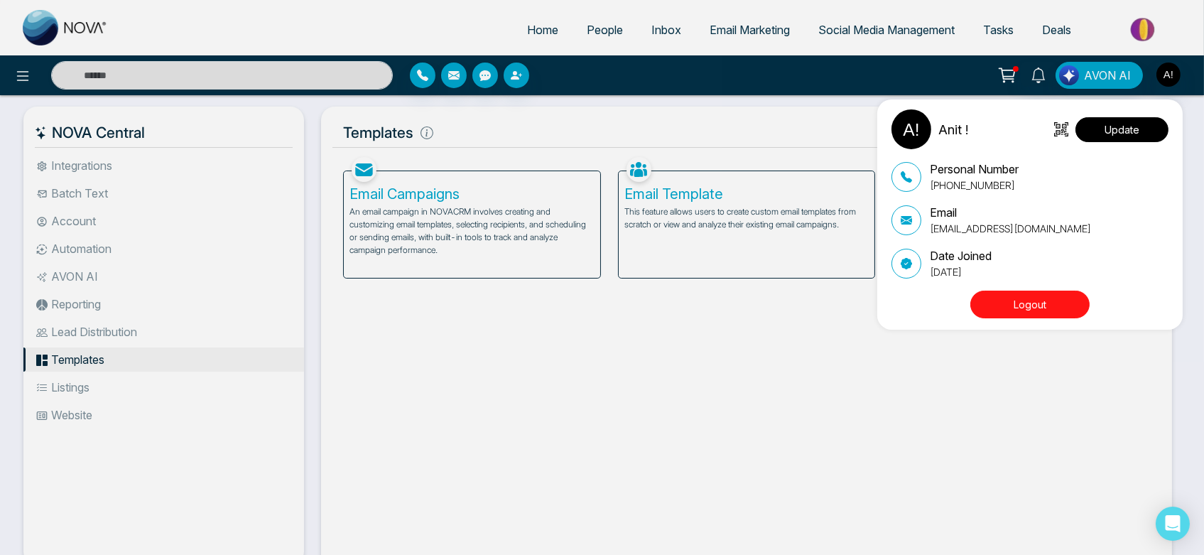
drag, startPoint x: 1159, startPoint y: 144, endPoint x: 1138, endPoint y: 131, distance: 24.3
click at [1138, 131] on div "Anit ! Update" at bounding box center [1030, 129] width 277 height 40
click at [1138, 131] on button "Update" at bounding box center [1122, 129] width 93 height 25
select select
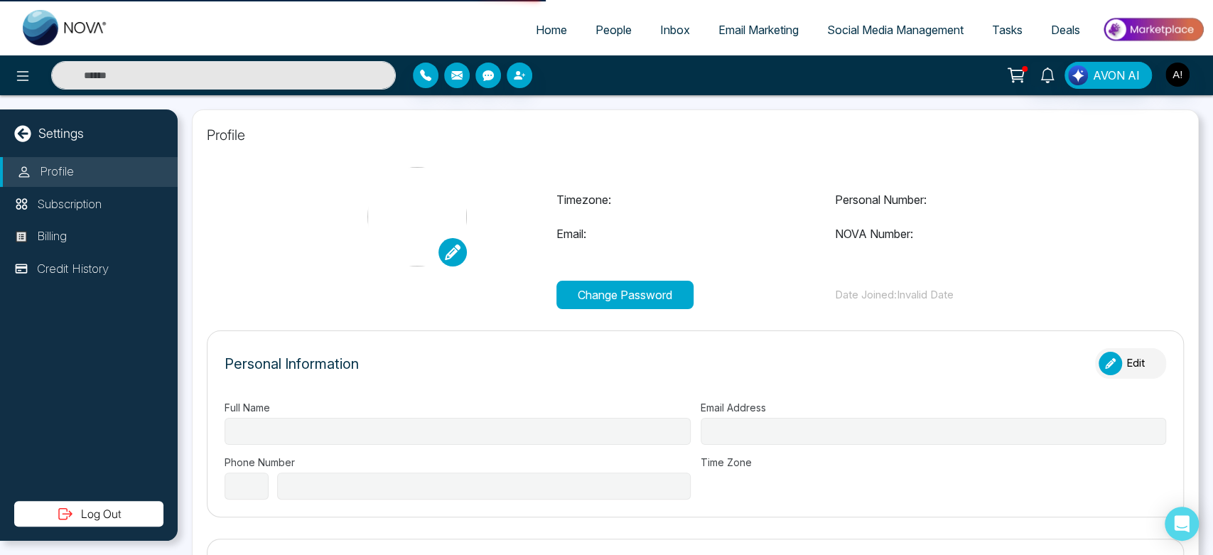
type input "******"
type input "**********"
select select "***"
type input "**********"
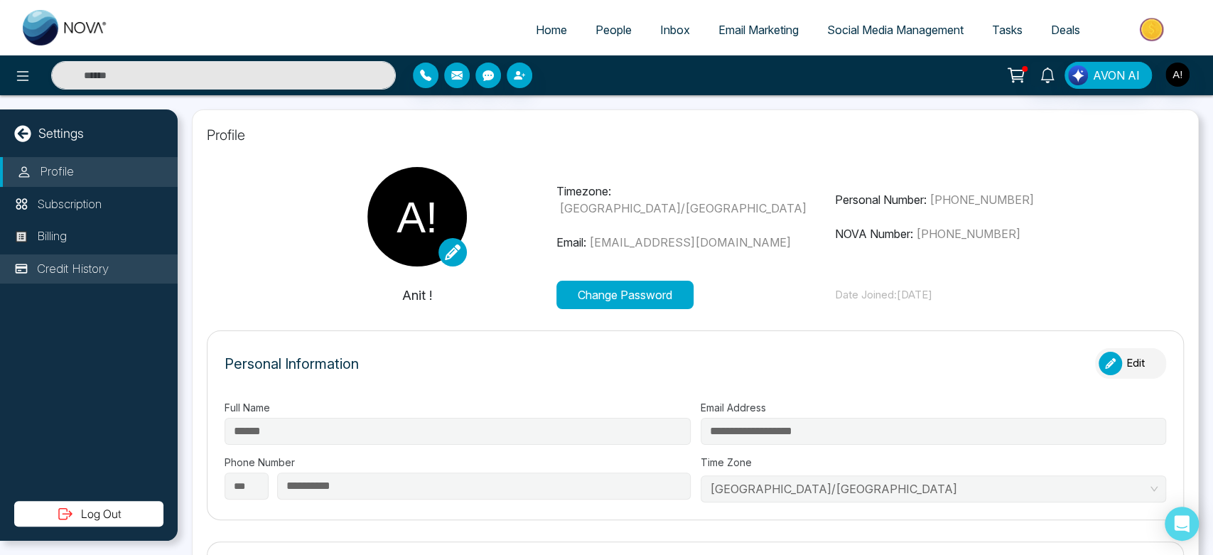
type input "*********"
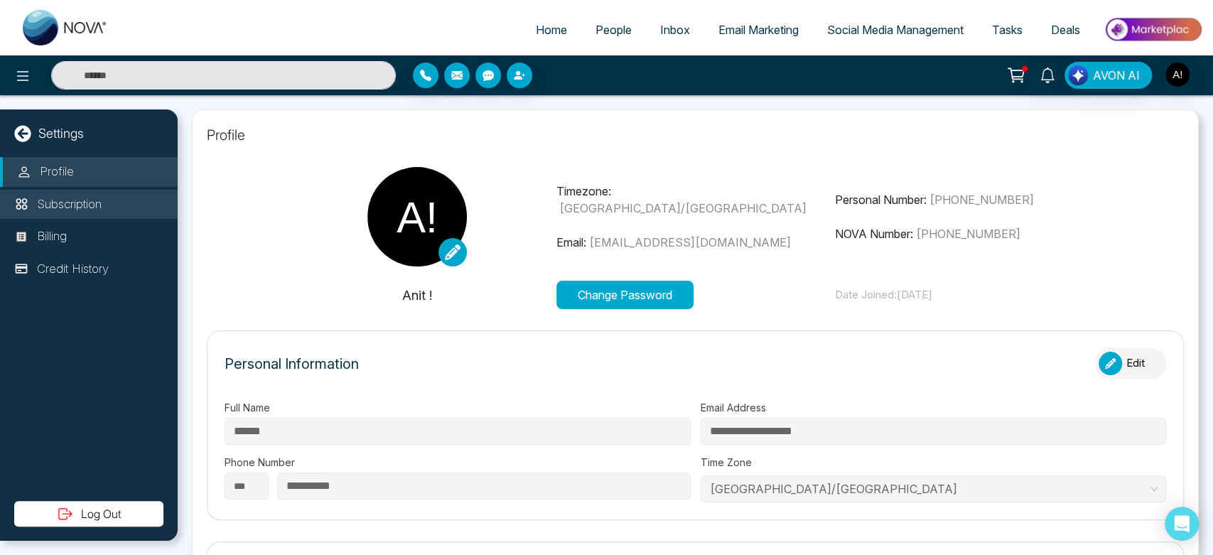
click at [102, 192] on li "Subscription" at bounding box center [89, 205] width 178 height 30
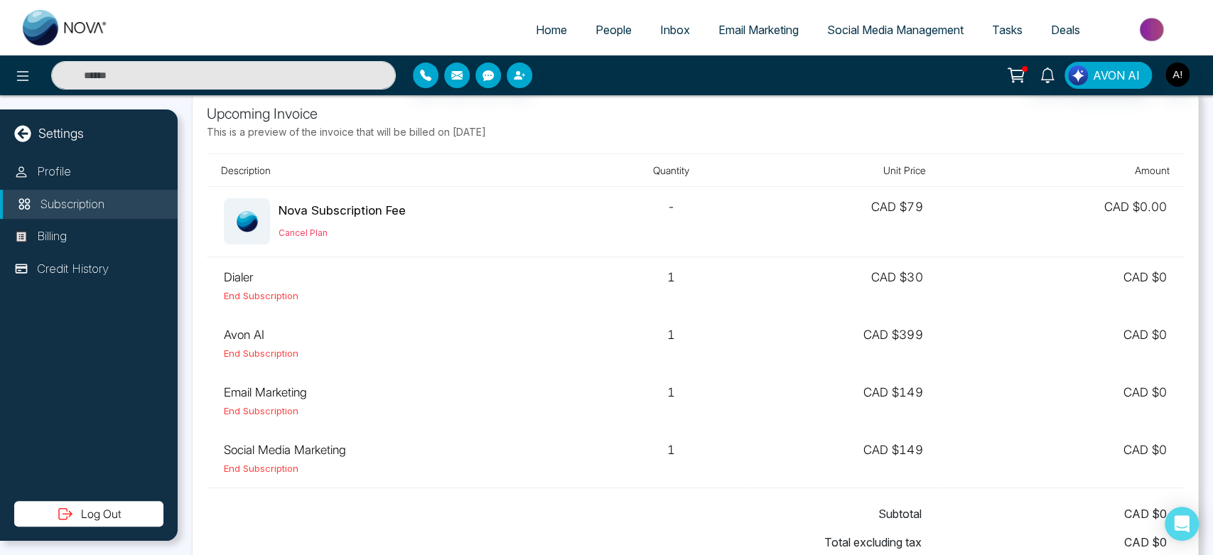
scroll to position [16, 0]
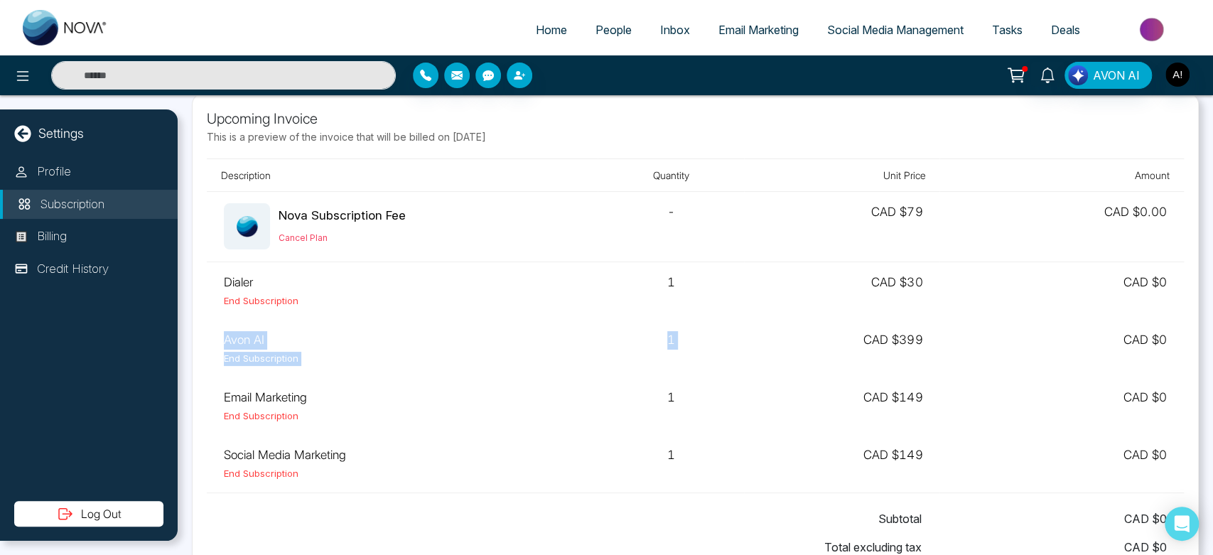
drag, startPoint x: 225, startPoint y: 323, endPoint x: 870, endPoint y: 368, distance: 647.4
click at [870, 368] on tr "Avon AI End Subscription 1 CAD $ 399 CAD $ 0" at bounding box center [695, 349] width 977 height 58
click at [1000, 337] on td "CAD $ 0" at bounding box center [1061, 349] width 244 height 58
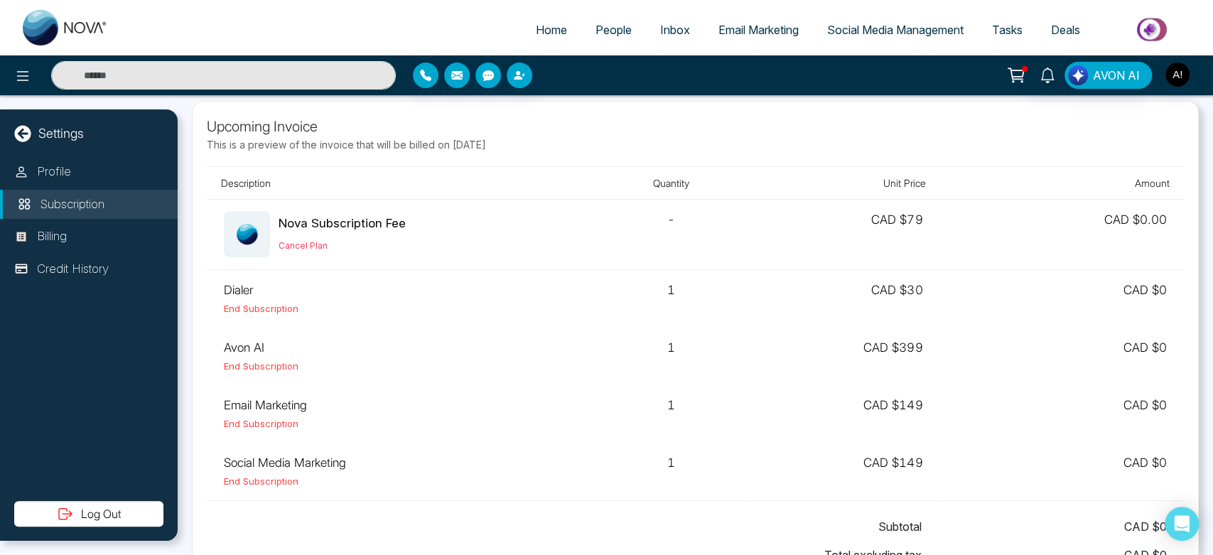
scroll to position [1, 0]
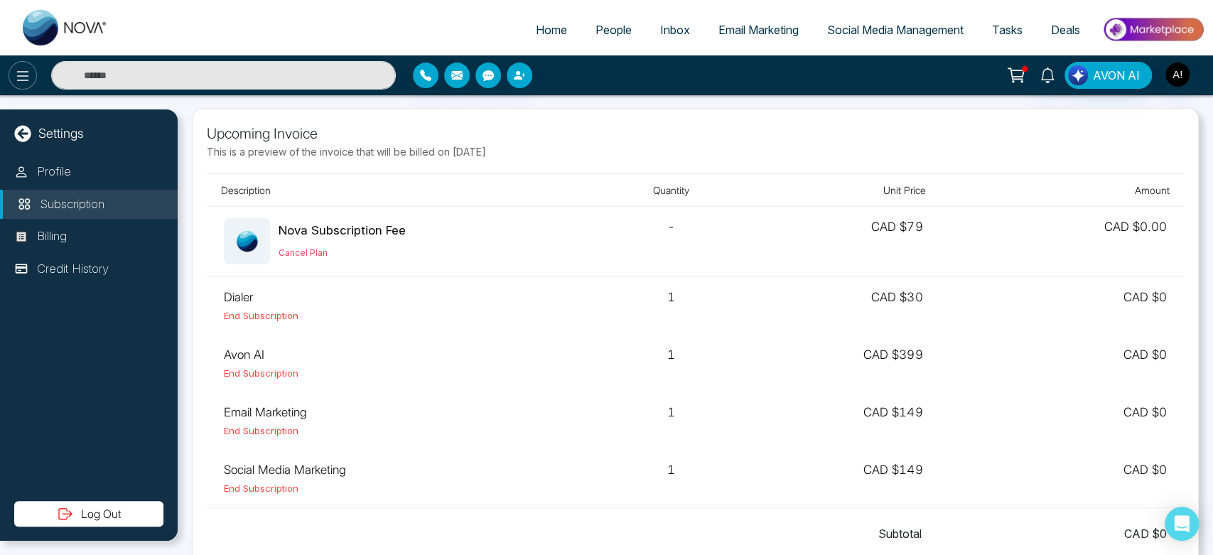
click at [24, 77] on icon at bounding box center [22, 75] width 17 height 17
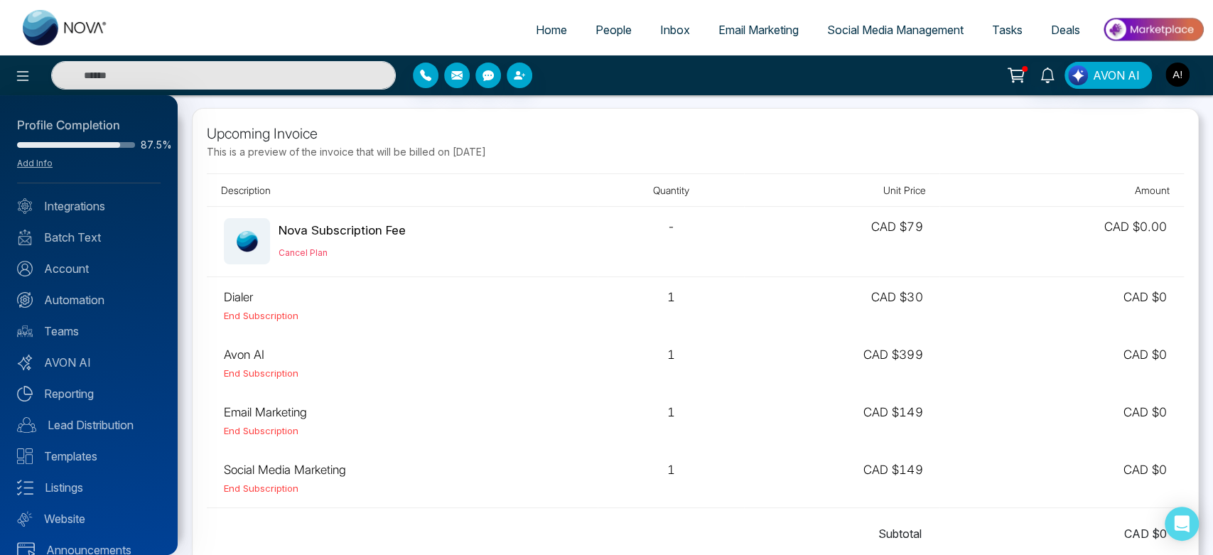
click at [91, 371] on div "Profile Completion 87.5% Add Info Integrations Batch Text Account Automation Te…" at bounding box center [89, 325] width 178 height 460
click at [91, 363] on link "AVON AI" at bounding box center [89, 362] width 144 height 17
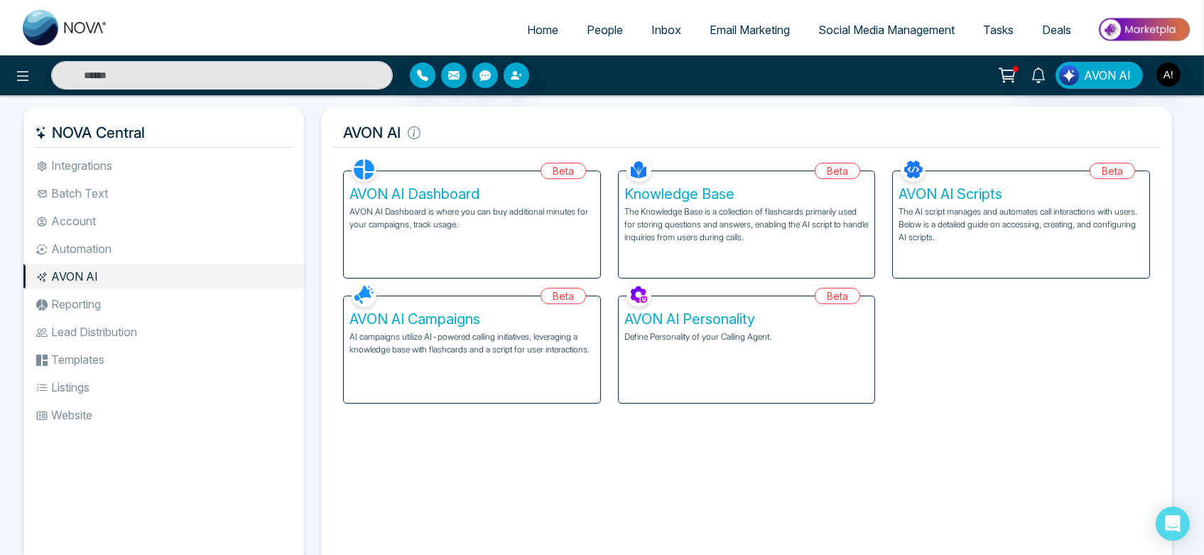
click at [521, 236] on div "AVON AI Dashboard AVON AI Dashboard is where you can buy additional minutes for…" at bounding box center [472, 224] width 256 height 107
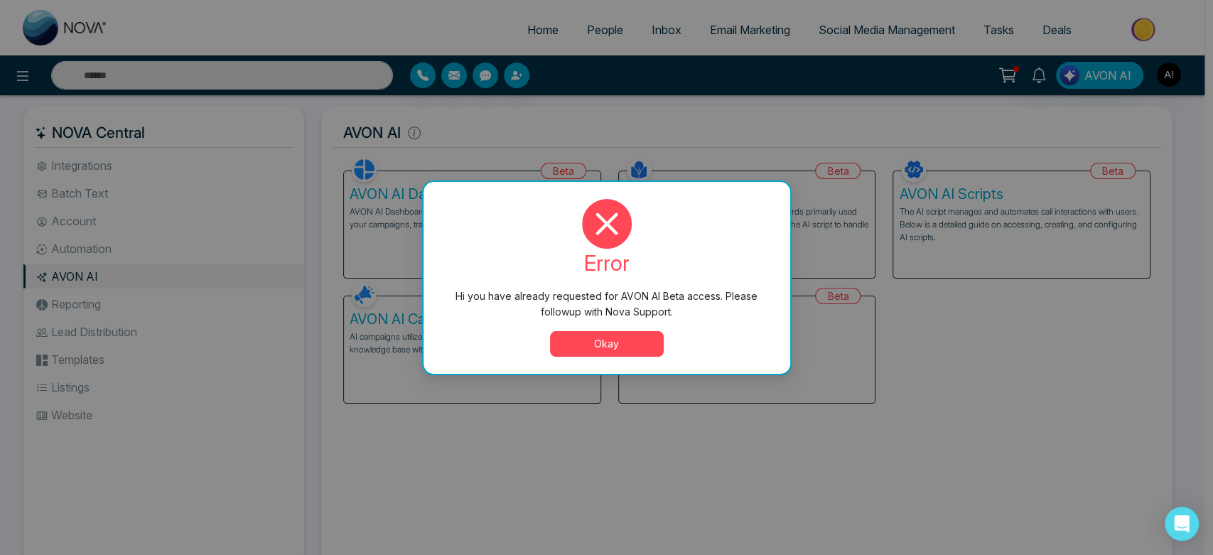
click at [596, 345] on button "Okay" at bounding box center [607, 344] width 114 height 26
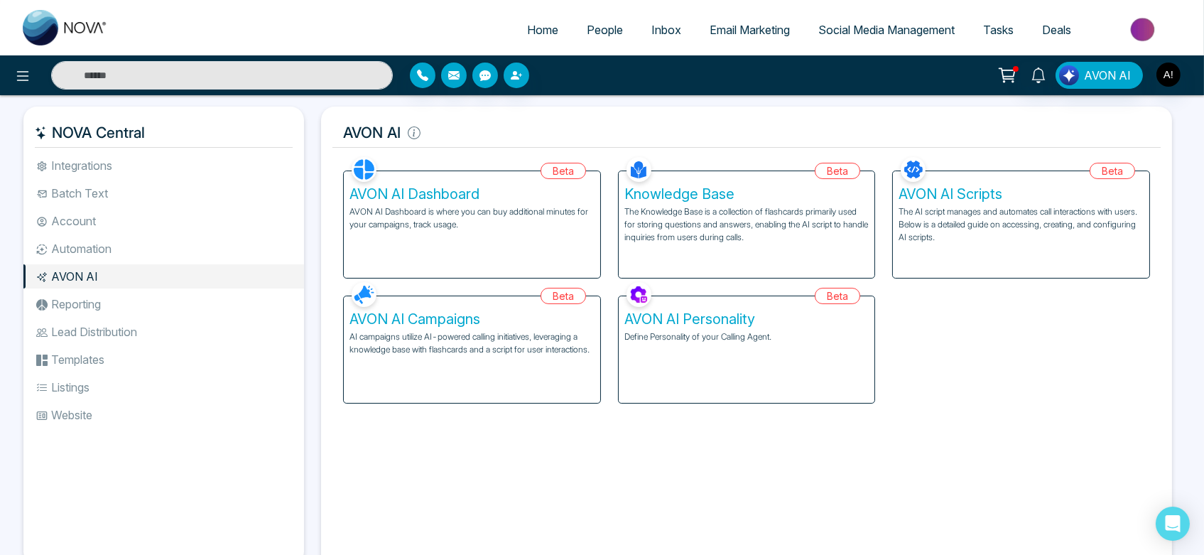
click at [656, 372] on div "AVON AI Personality Define Personality of your Calling Agent." at bounding box center [747, 349] width 256 height 107
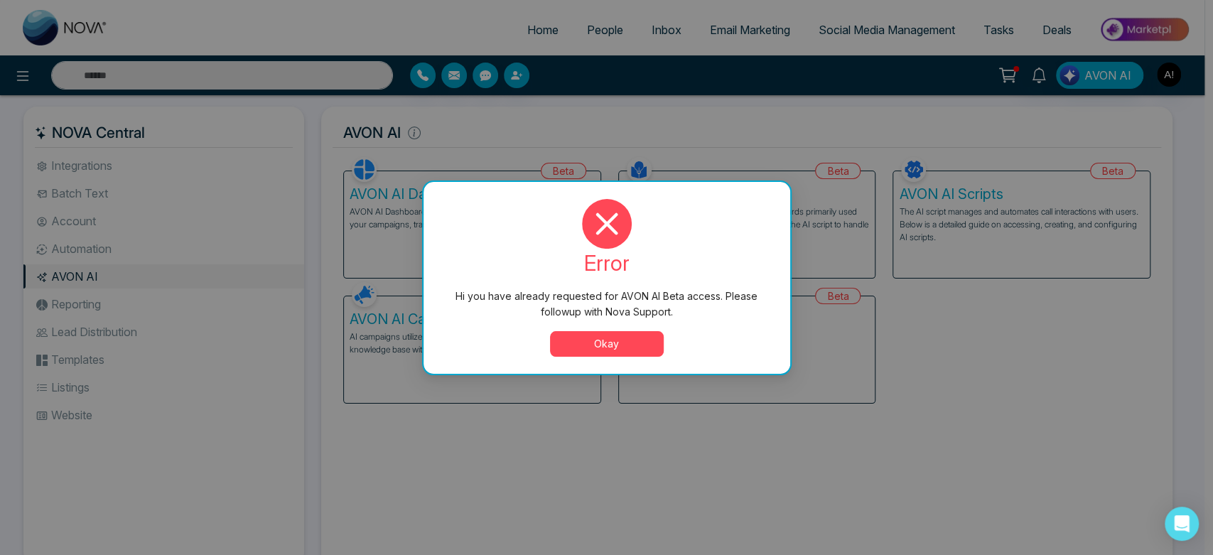
click at [641, 342] on button "Okay" at bounding box center [607, 344] width 114 height 26
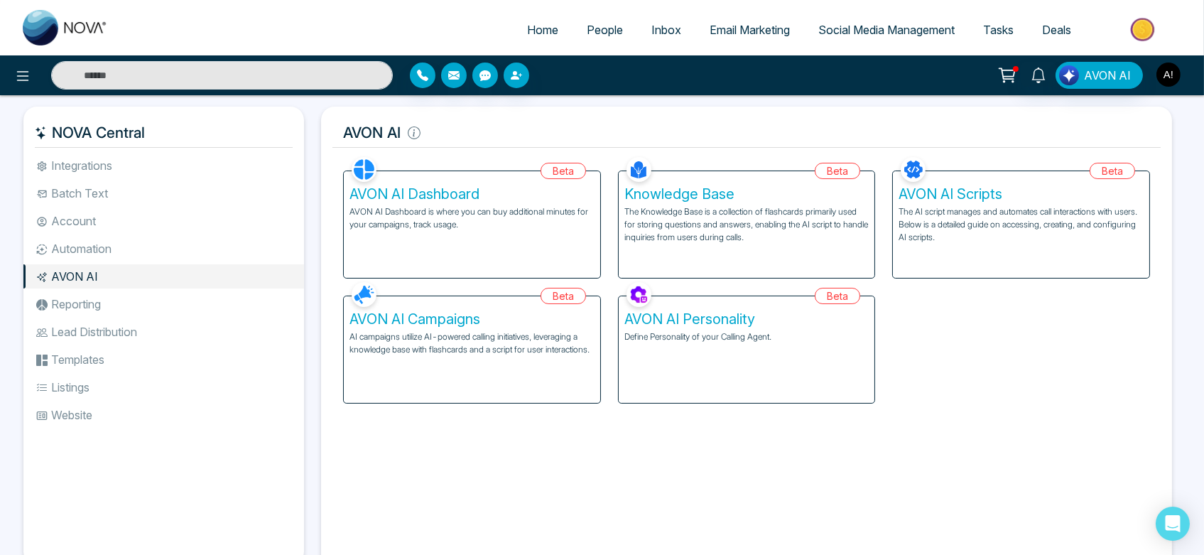
click at [1172, 79] on img "button" at bounding box center [1169, 75] width 24 height 24
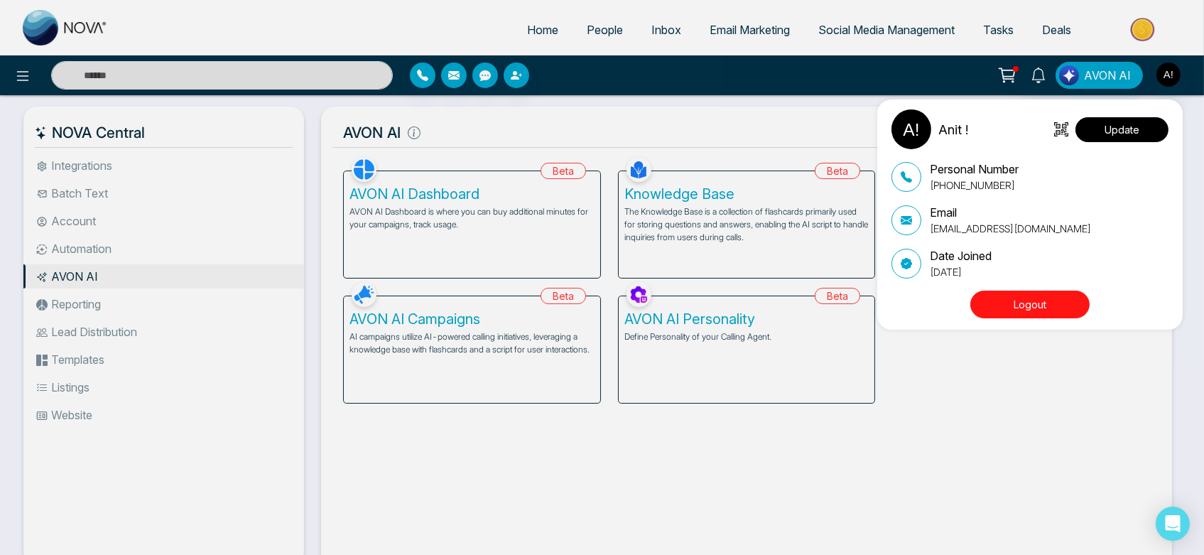
click at [1125, 129] on button "Update" at bounding box center [1122, 129] width 93 height 25
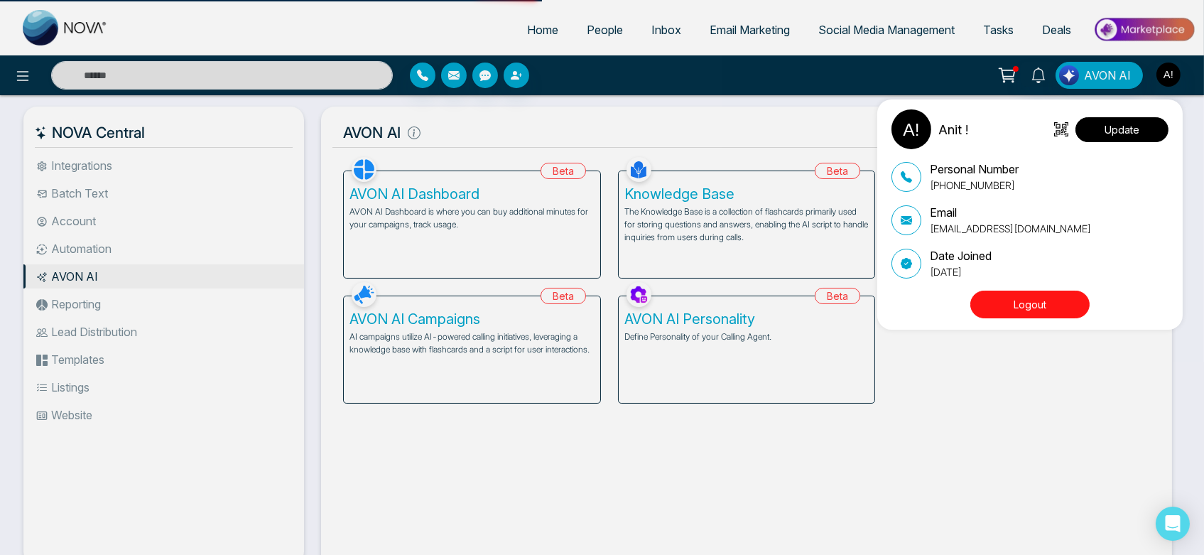
select select
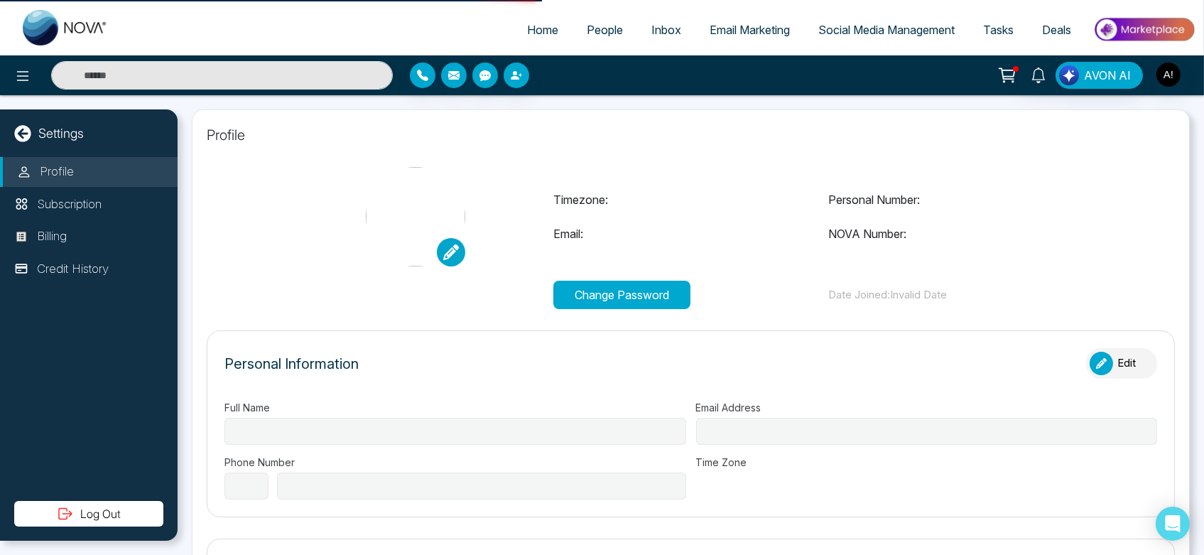
type input "******"
type input "**********"
select select "***"
type input "**********"
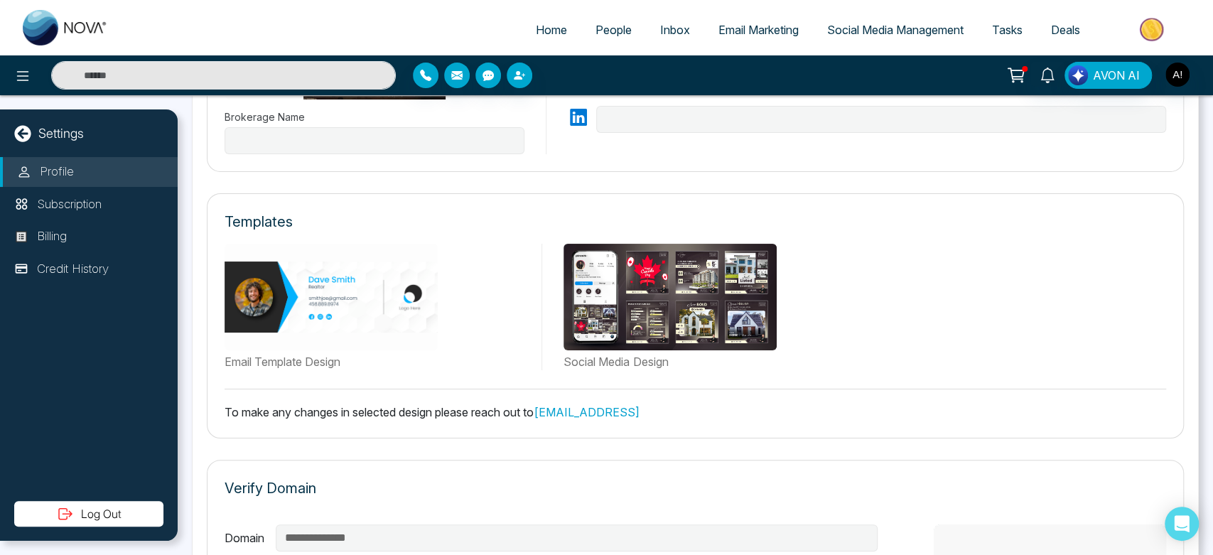
type input "*********"
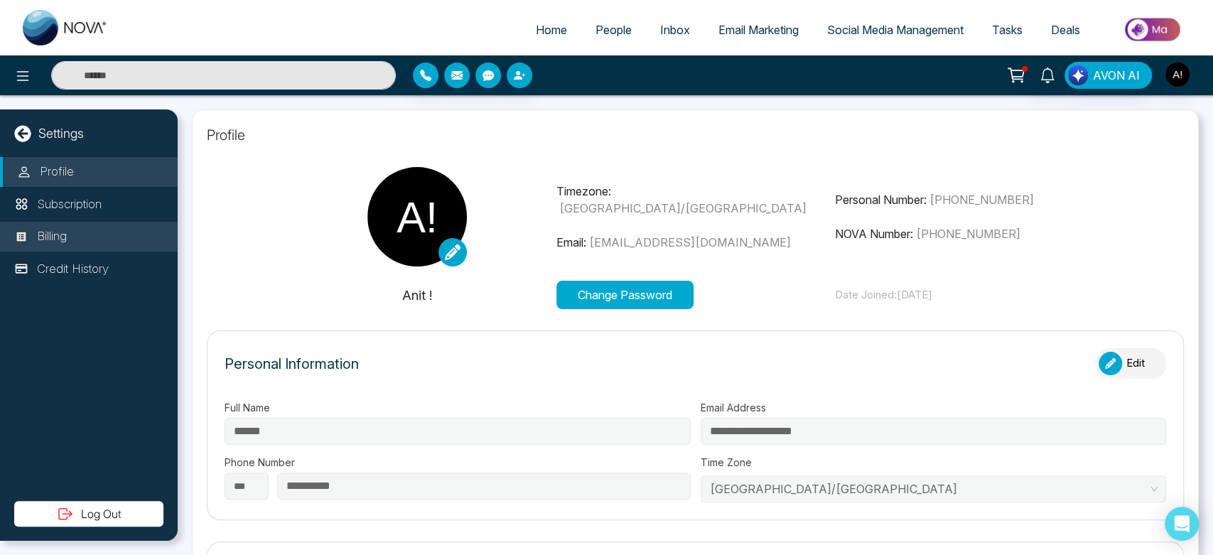
click at [120, 224] on li "Billing" at bounding box center [89, 237] width 178 height 30
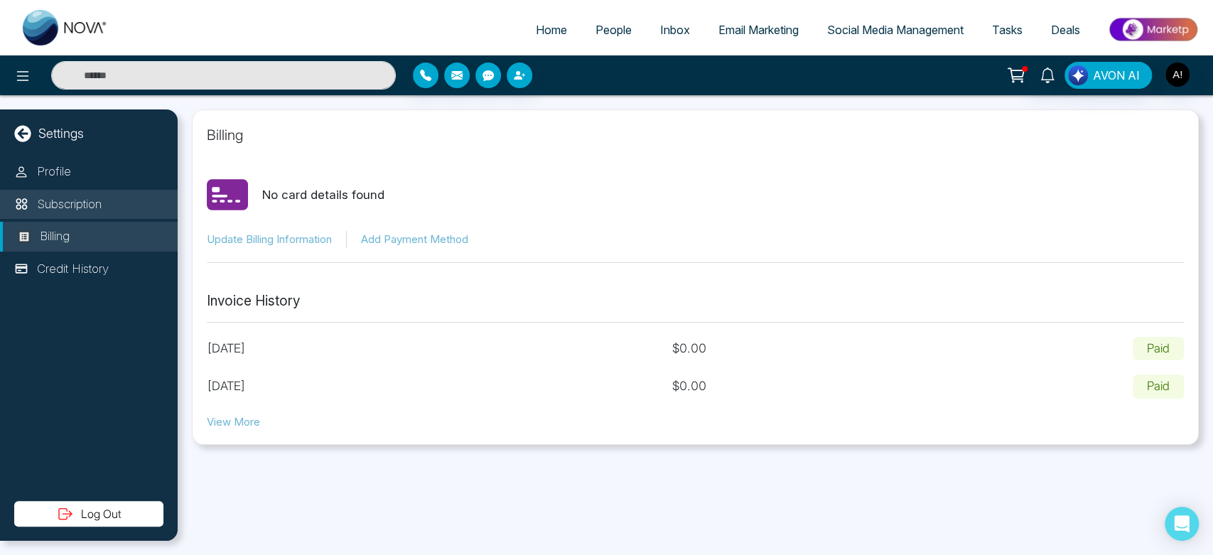
click at [85, 200] on p "Subscription" at bounding box center [69, 204] width 65 height 18
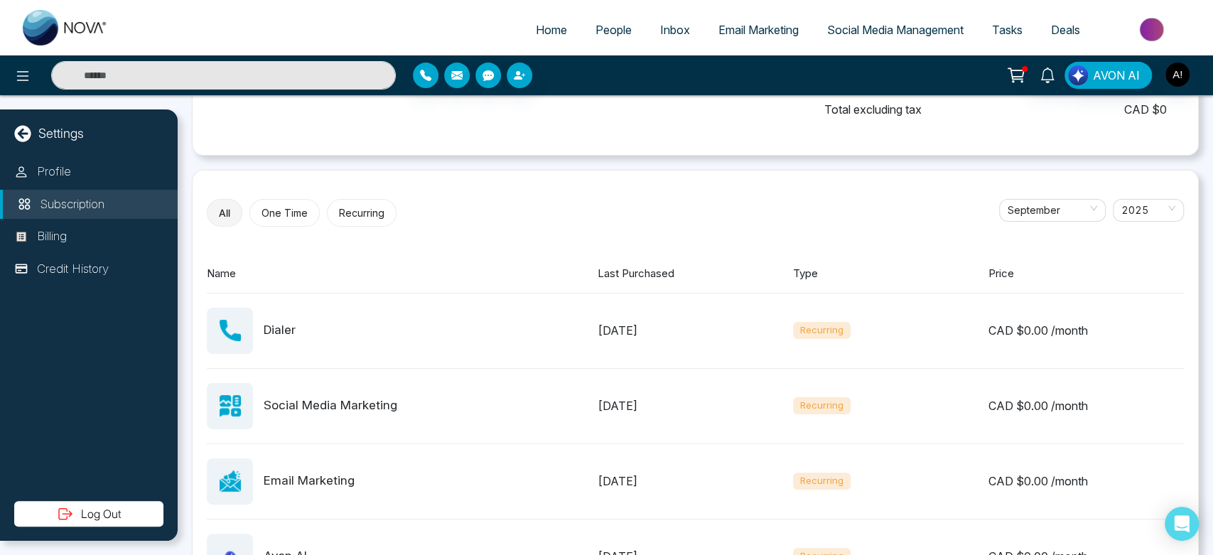
scroll to position [521, 0]
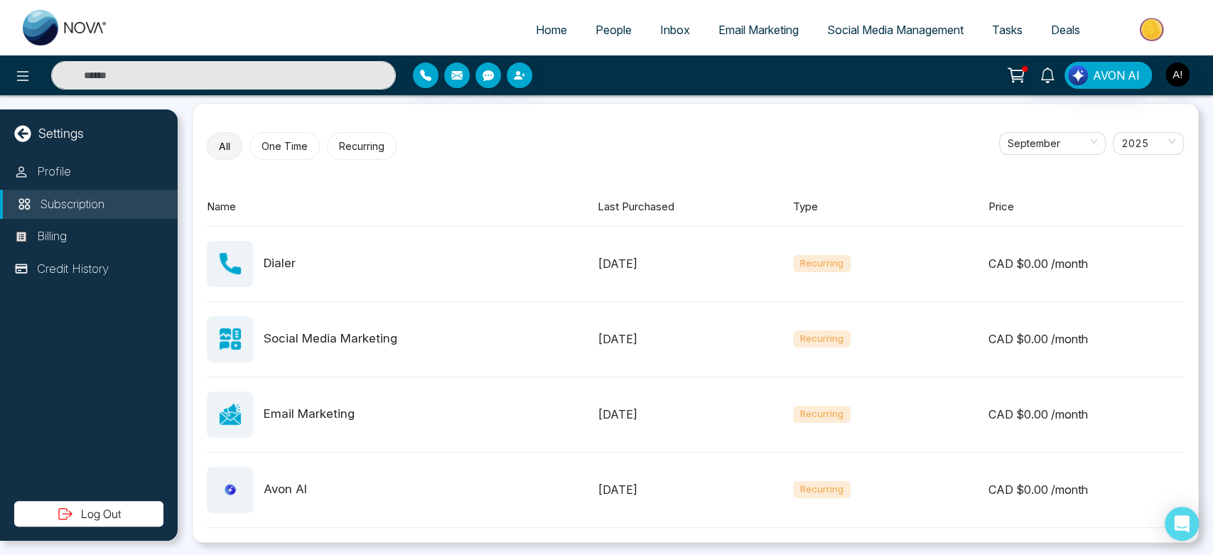
drag, startPoint x: 749, startPoint y: 494, endPoint x: 934, endPoint y: 506, distance: 185.8
click at [934, 506] on div "Avon AI September 12, 2025 Recurring CAD $ 0.00 /month" at bounding box center [695, 490] width 977 height 75
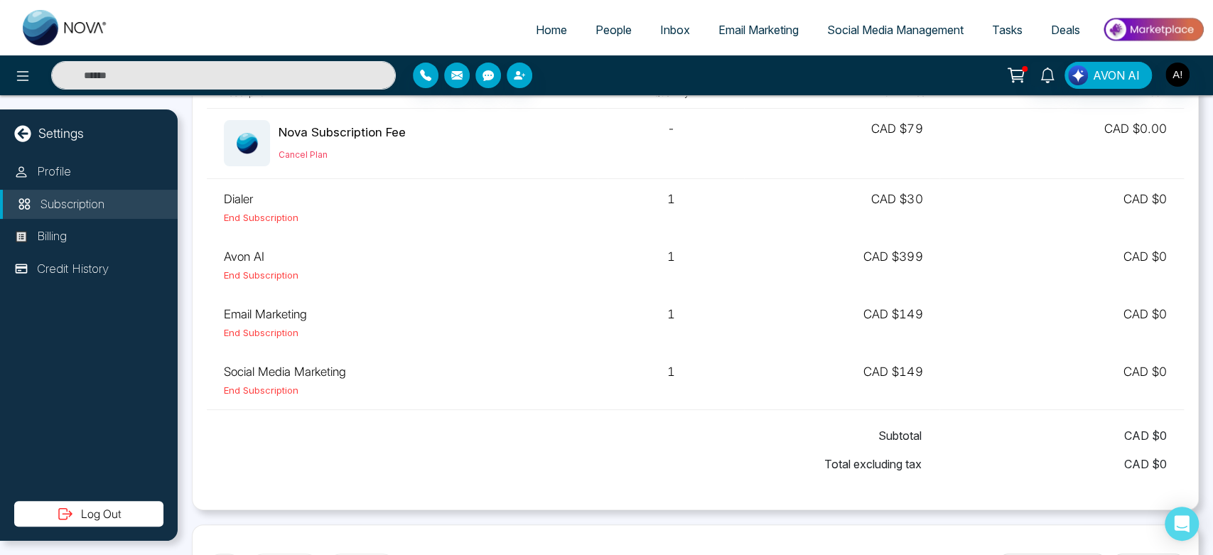
scroll to position [108, 0]
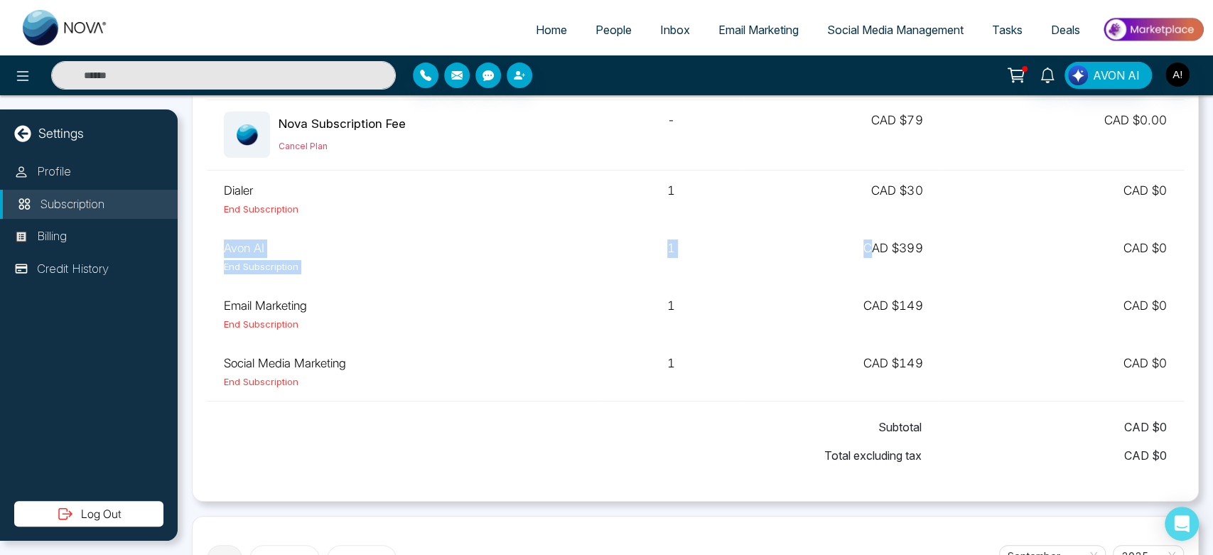
drag, startPoint x: 213, startPoint y: 242, endPoint x: 871, endPoint y: 227, distance: 658.1
click at [871, 228] on tr "Avon AI End Subscription 1 CAD $ 399 CAD $ 0" at bounding box center [695, 257] width 977 height 58
click at [652, 208] on td "1" at bounding box center [671, 199] width 146 height 58
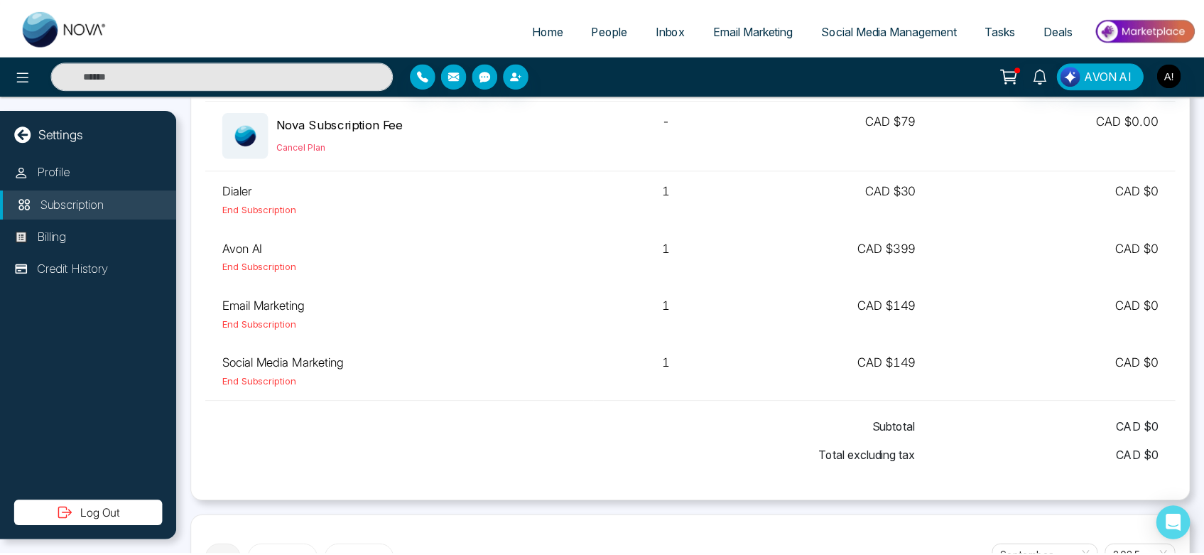
scroll to position [0, 0]
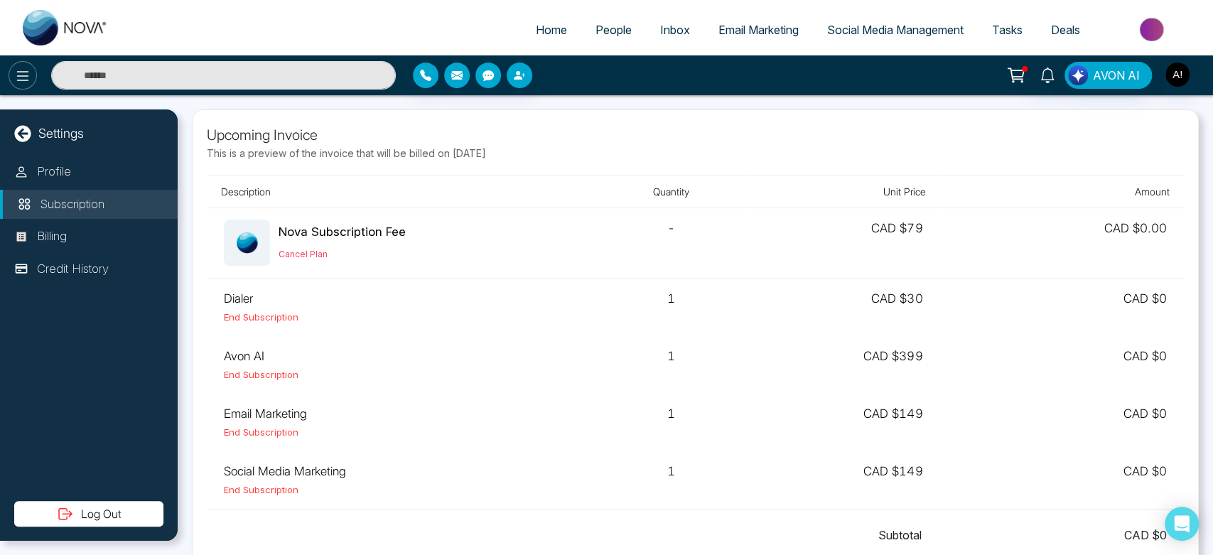
click at [15, 77] on icon at bounding box center [22, 75] width 17 height 17
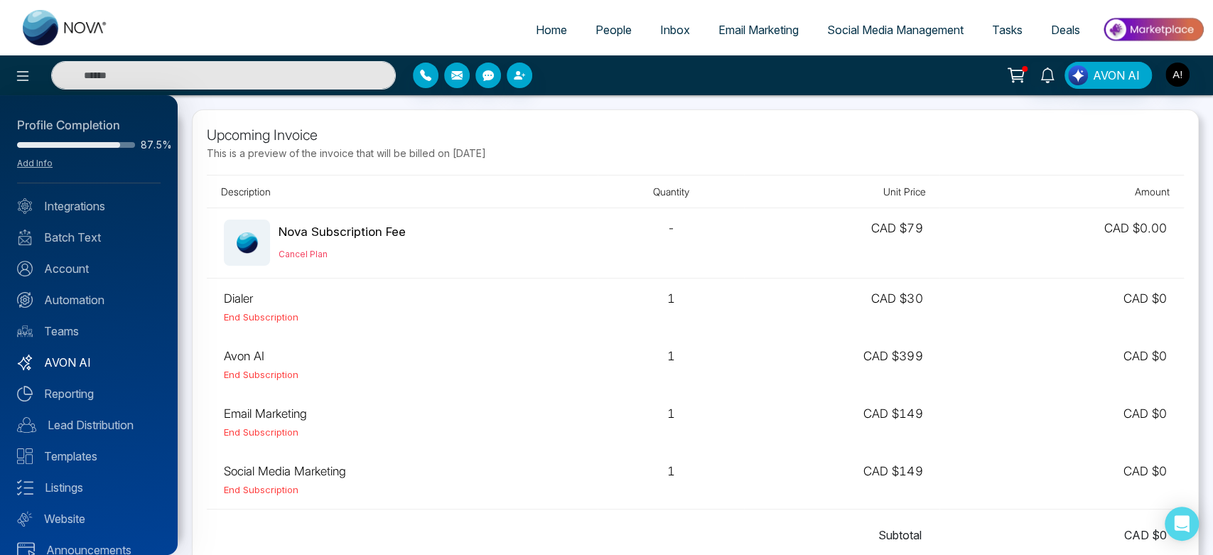
click at [80, 357] on link "AVON AI" at bounding box center [89, 362] width 144 height 17
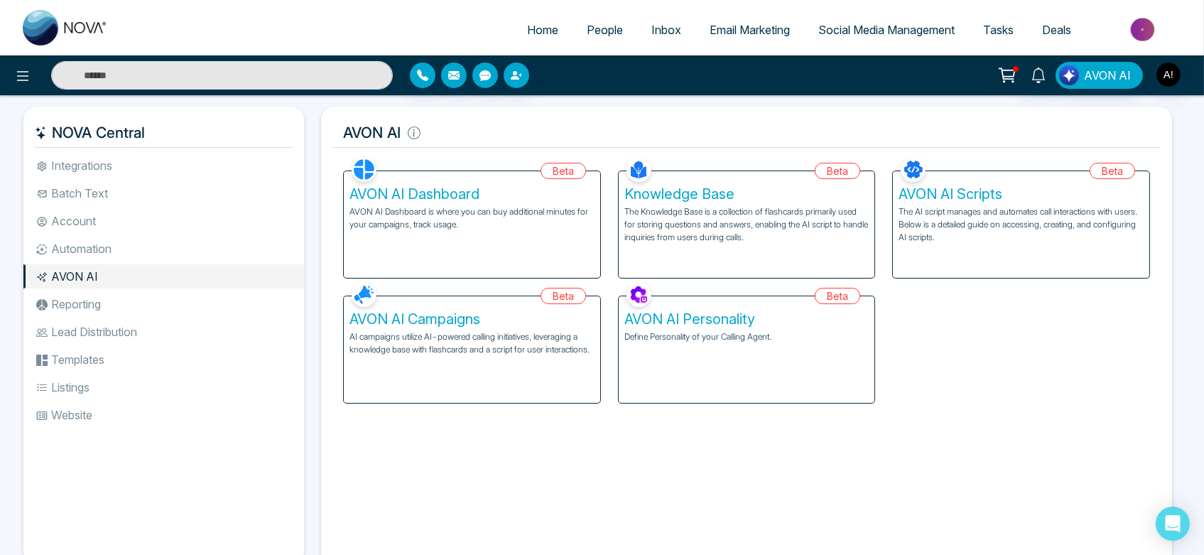
click at [378, 243] on div "AVON AI Dashboard AVON AI Dashboard is where you can buy additional minutes for…" at bounding box center [472, 224] width 256 height 107
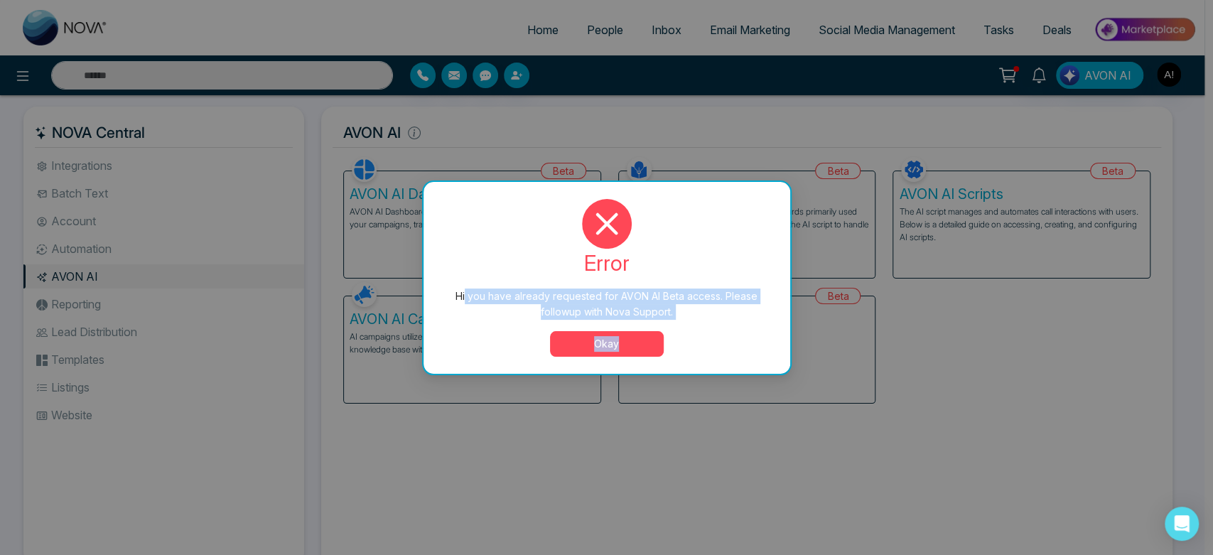
drag, startPoint x: 466, startPoint y: 296, endPoint x: 673, endPoint y: 325, distance: 208.8
click at [673, 325] on div "error Hi you have already requested for AVON AI Beta access. Please followup wi…" at bounding box center [606, 278] width 333 height 158
drag, startPoint x: 457, startPoint y: 294, endPoint x: 693, endPoint y: 311, distance: 237.2
click at [693, 311] on div "Hi you have already requested for AVON AI Beta access. Please followup with Nov…" at bounding box center [607, 303] width 310 height 31
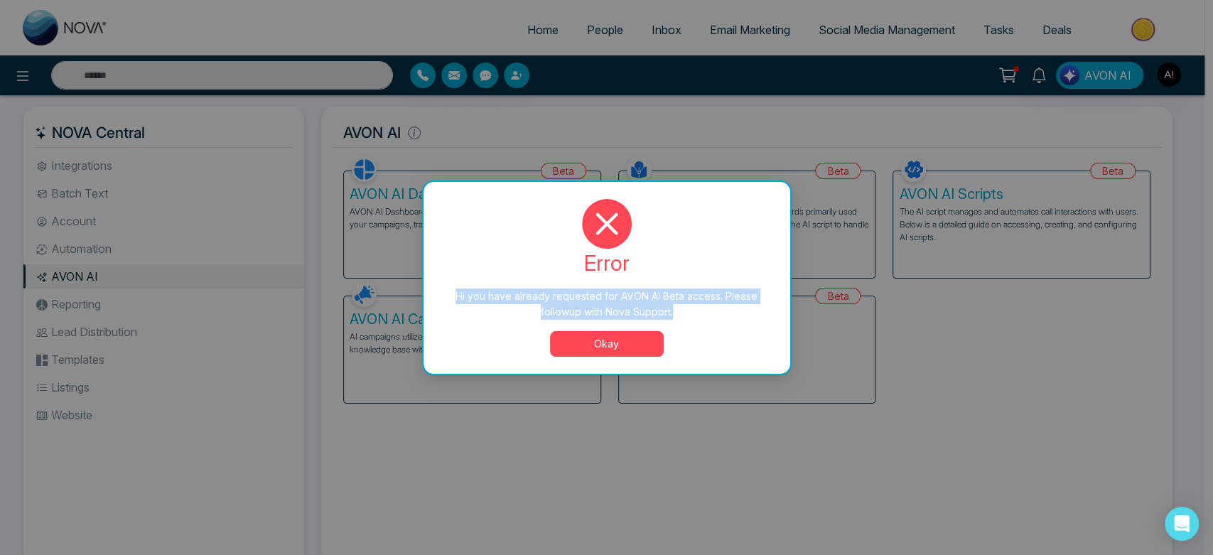
click at [693, 311] on div "Hi you have already requested for AVON AI Beta access. Please followup with Nov…" at bounding box center [607, 303] width 310 height 31
drag, startPoint x: 448, startPoint y: 284, endPoint x: 728, endPoint y: 313, distance: 281.4
click at [728, 313] on div "error Hi you have already requested for AVON AI Beta access. Please followup wi…" at bounding box center [606, 278] width 333 height 158
click at [728, 313] on div "Hi you have already requested for AVON AI Beta access. Please followup with Nov…" at bounding box center [607, 303] width 310 height 31
drag, startPoint x: 686, startPoint y: 316, endPoint x: 409, endPoint y: 291, distance: 278.3
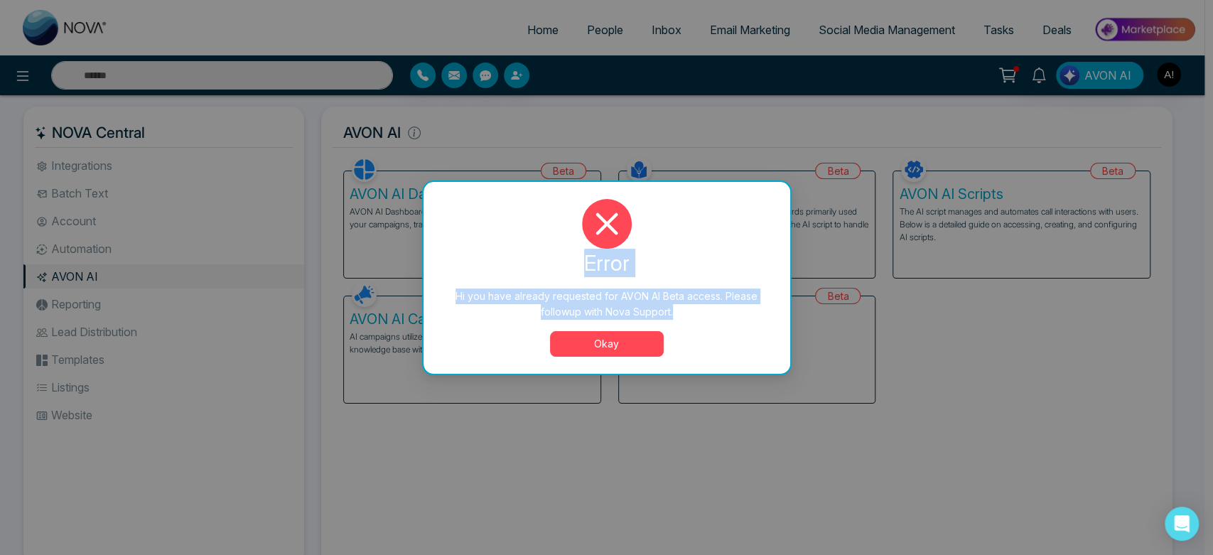
click at [409, 291] on div "Hi you have already requested for AVON AI Beta access. Please followup with Nov…" at bounding box center [606, 277] width 1213 height 555
click at [446, 289] on div "error Hi you have already requested for AVON AI Beta access. Please followup wi…" at bounding box center [606, 278] width 333 height 158
drag, startPoint x: 446, startPoint y: 289, endPoint x: 691, endPoint y: 325, distance: 247.0
click at [691, 325] on div "error Hi you have already requested for AVON AI Beta access. Please followup wi…" at bounding box center [606, 278] width 333 height 158
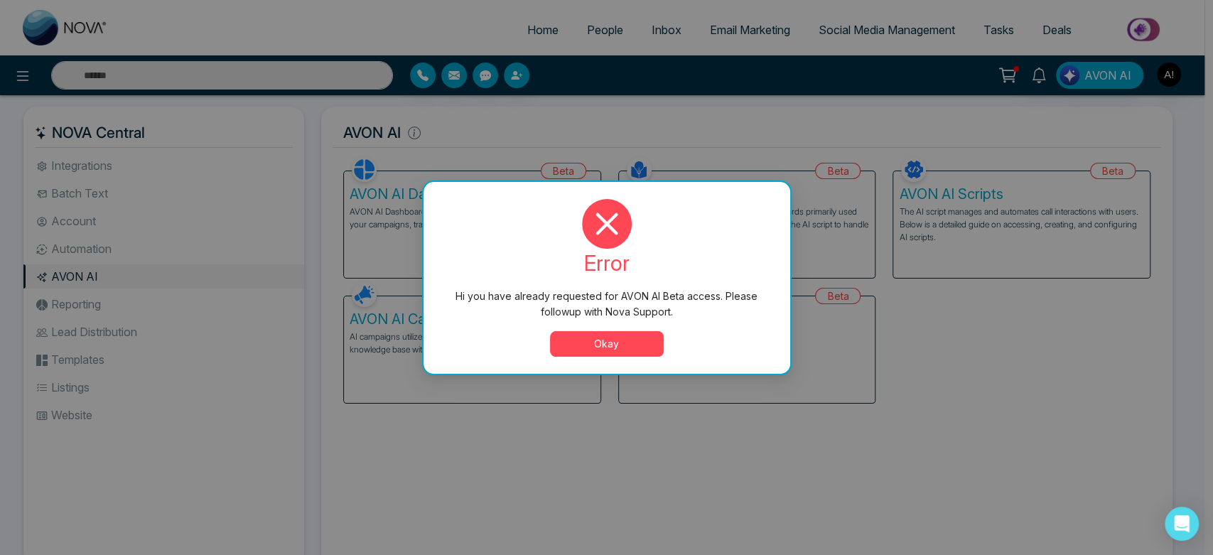
click at [617, 349] on button "Okay" at bounding box center [607, 344] width 114 height 26
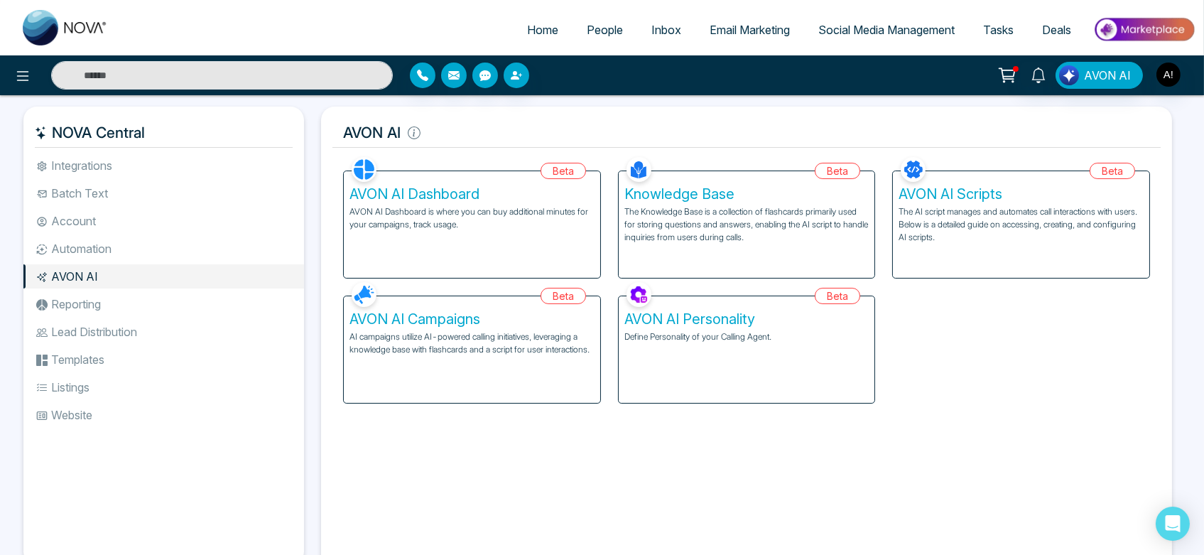
click at [116, 248] on li "Automation" at bounding box center [163, 249] width 281 height 24
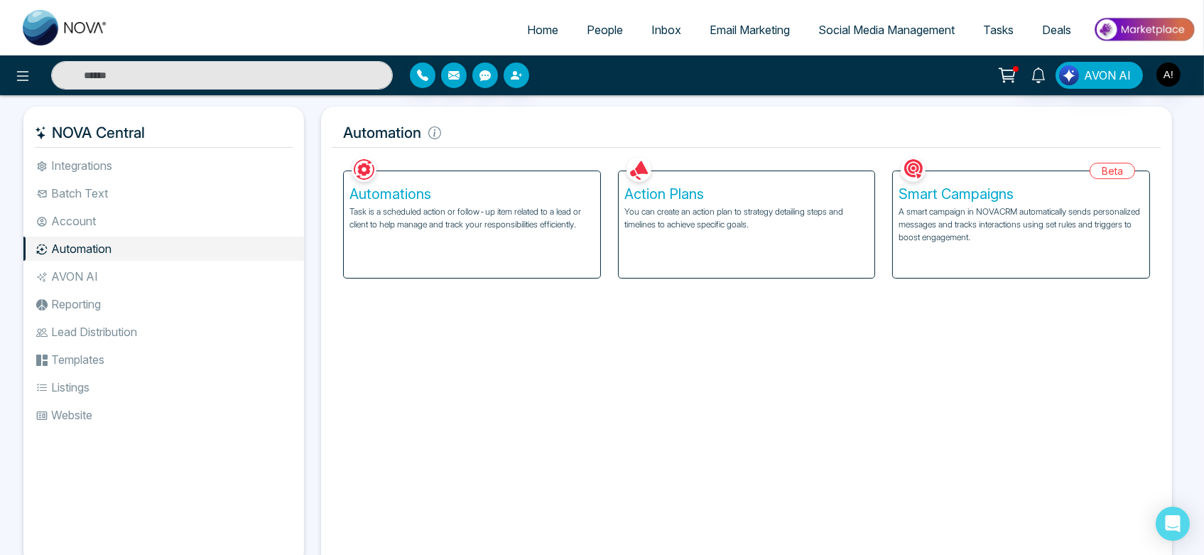
click at [124, 279] on li "AVON AI" at bounding box center [163, 276] width 281 height 24
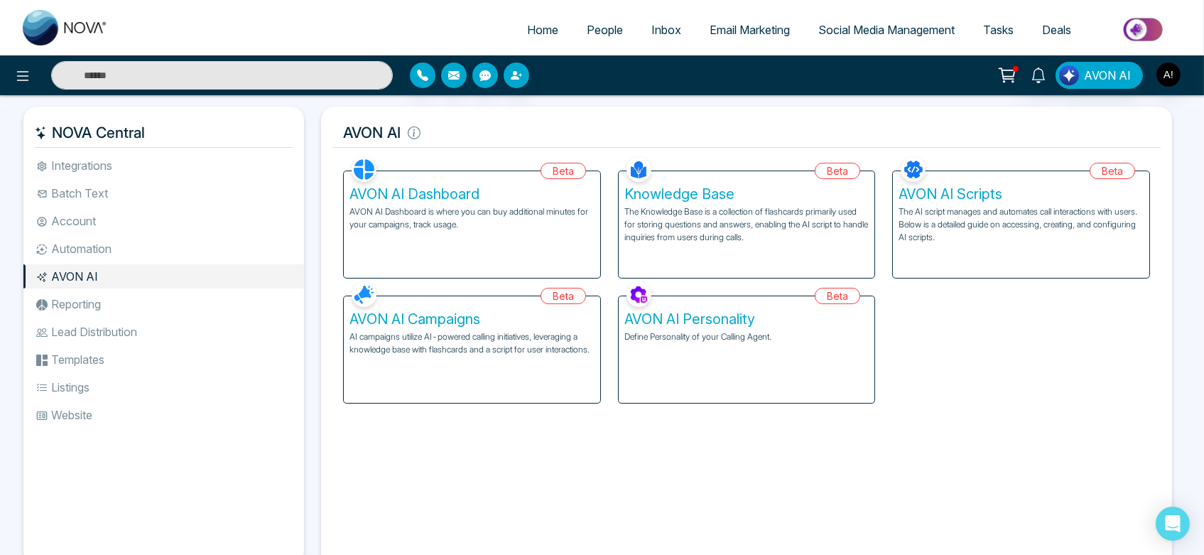
click at [527, 25] on span "Home" at bounding box center [542, 30] width 31 height 14
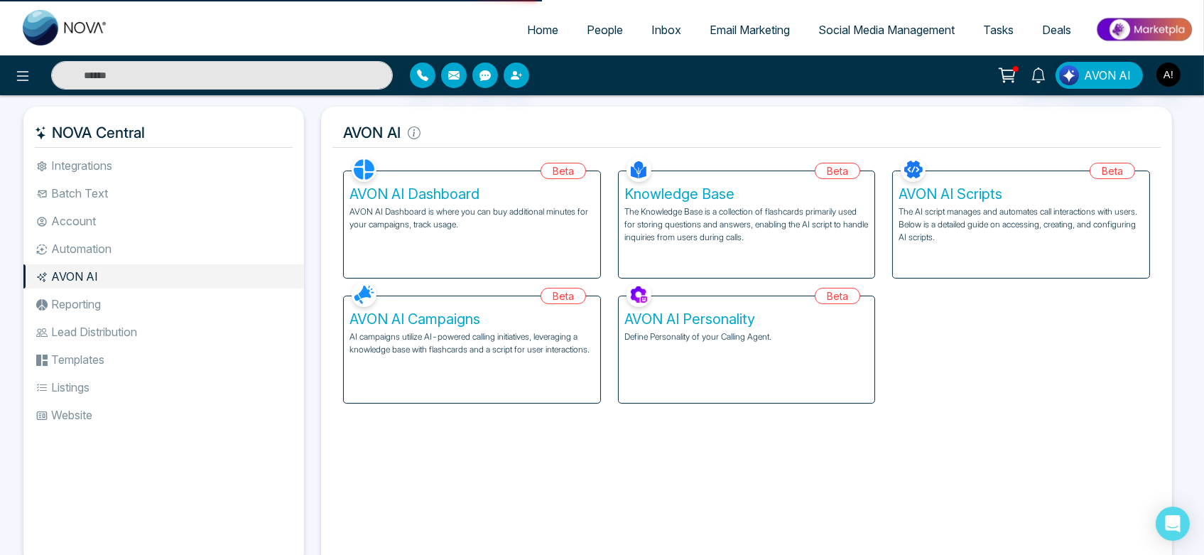
select select "*"
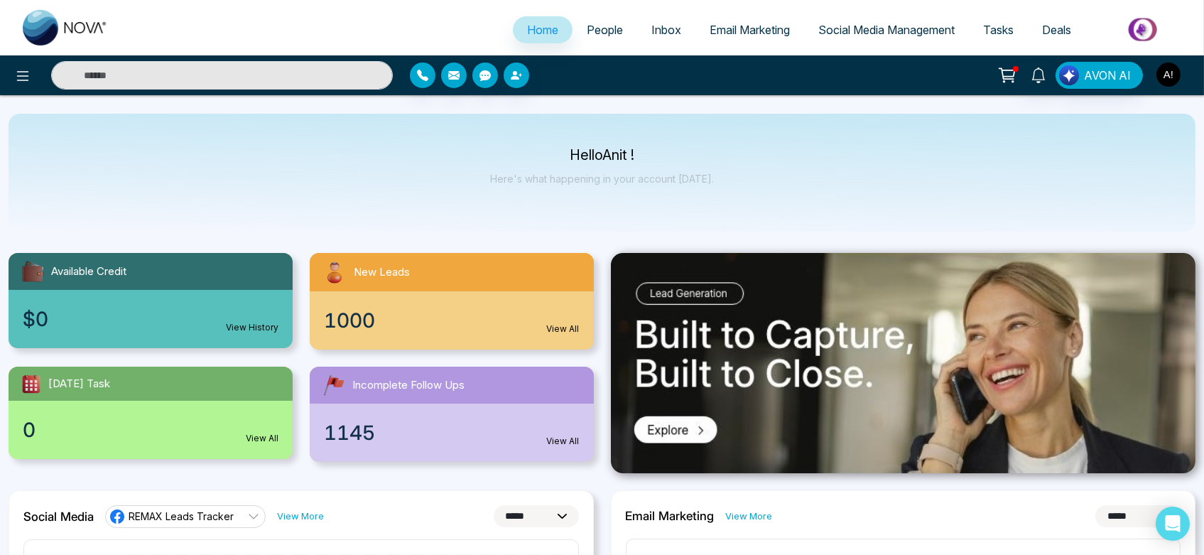
click at [1169, 67] on img "button" at bounding box center [1169, 75] width 24 height 24
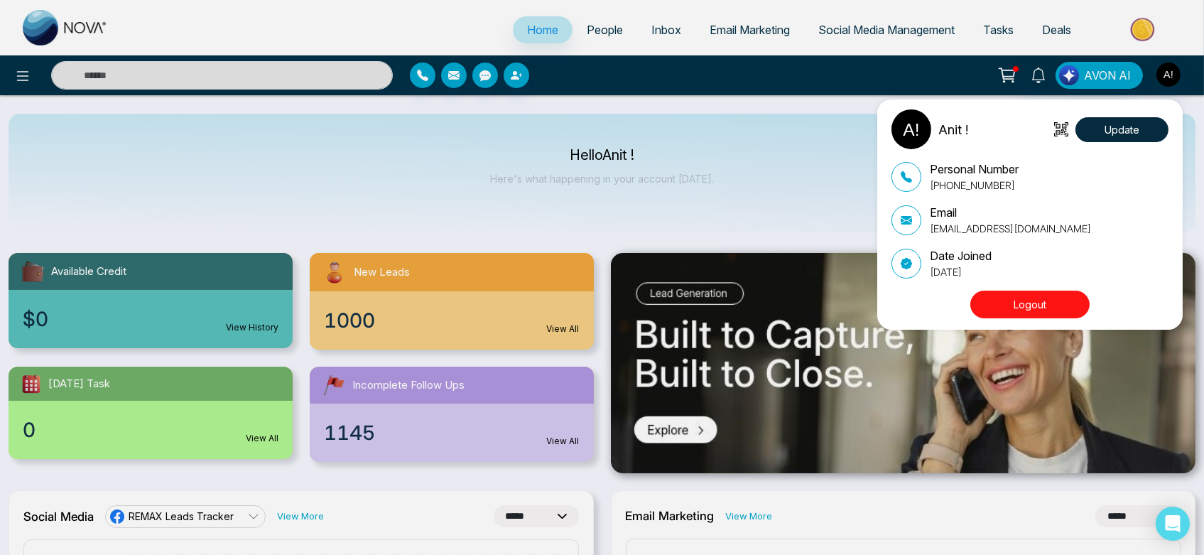
click at [585, 26] on div "Anit ! Update Personal Number +919930053035 Email anit@mmnovatech.com Date Join…" at bounding box center [602, 277] width 1204 height 555
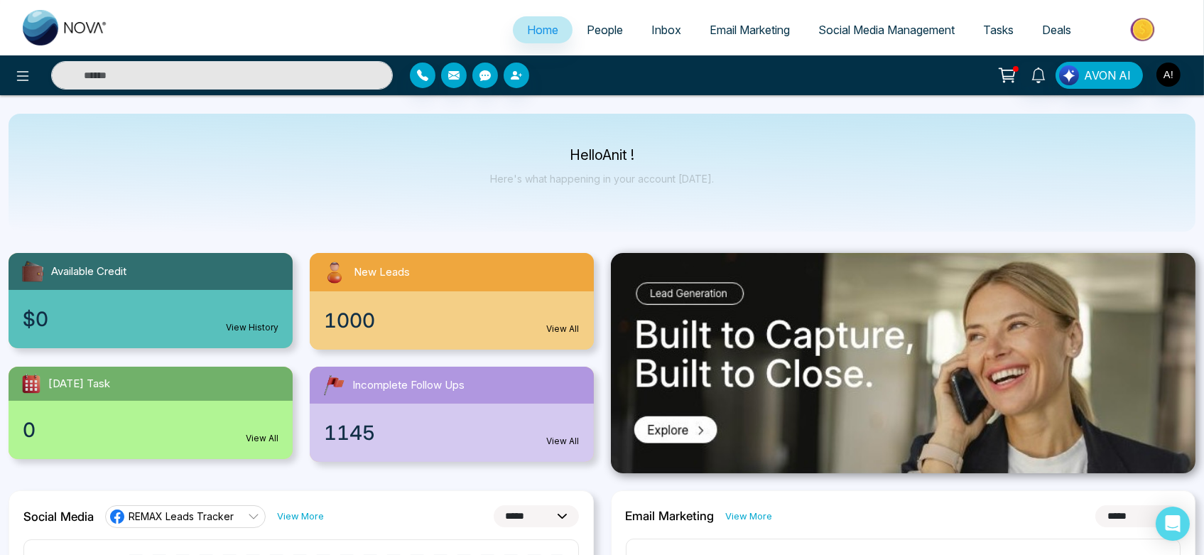
click at [587, 26] on span "People" at bounding box center [605, 30] width 36 height 14
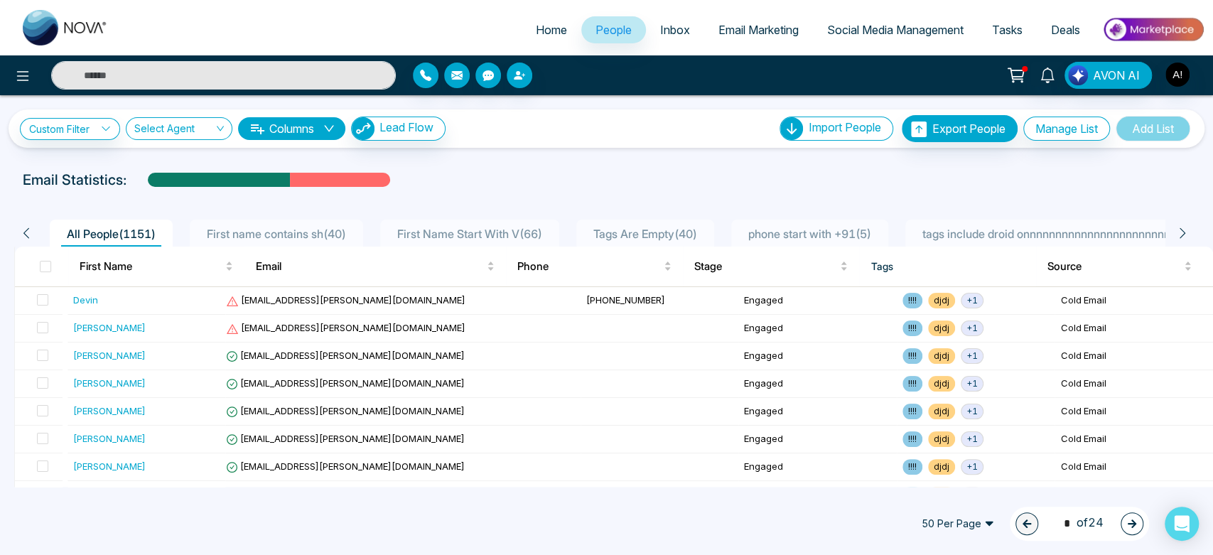
click at [687, 34] on link "Inbox" at bounding box center [675, 29] width 58 height 27
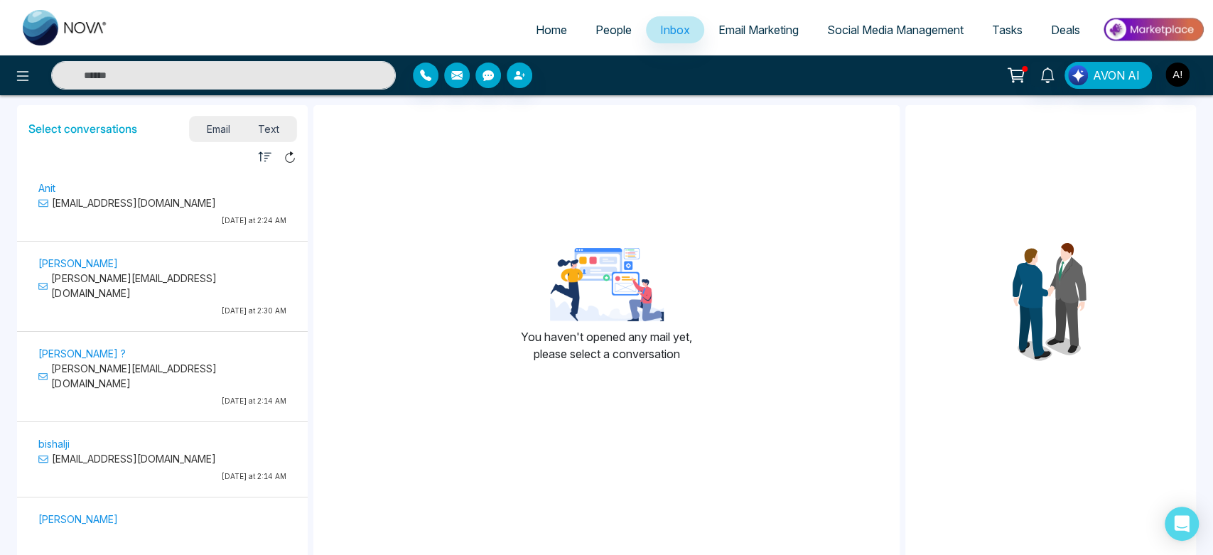
click at [735, 26] on span "Email Marketing" at bounding box center [758, 30] width 80 height 14
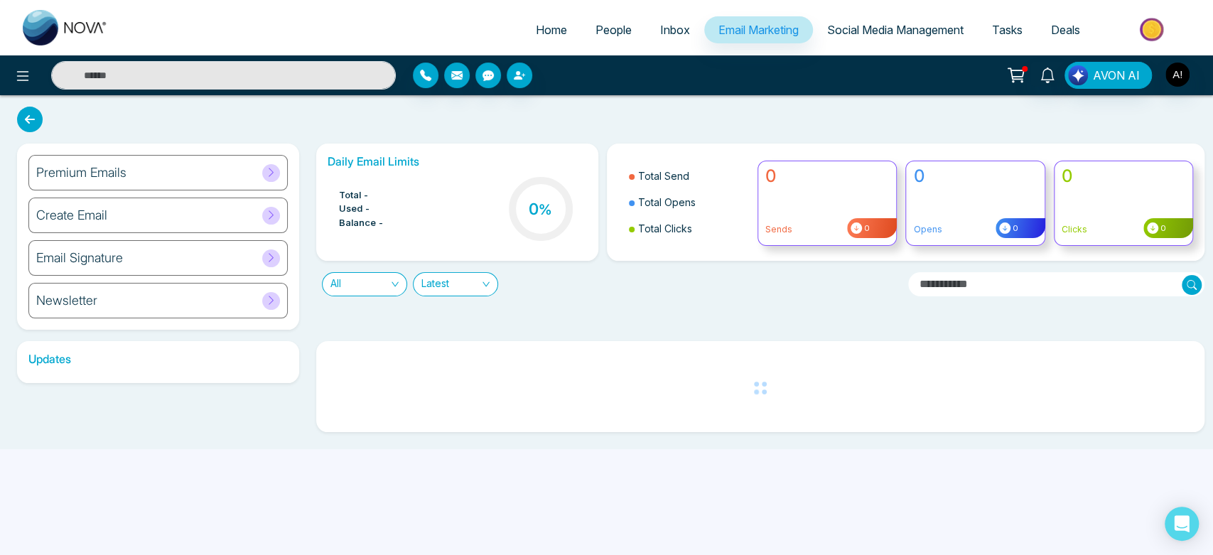
click at [534, 16] on ul "Home People Inbox Email Marketing Social Media Management Tasks Deals" at bounding box center [663, 30] width 1082 height 39
click at [536, 33] on span "Home" at bounding box center [551, 30] width 31 height 14
select select "*"
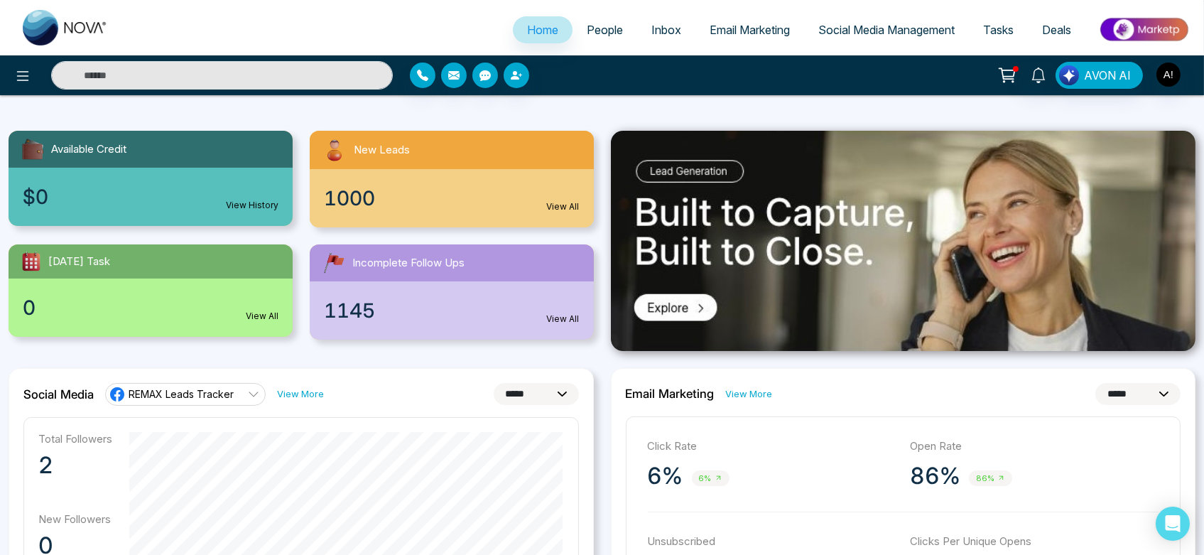
scroll to position [37, 0]
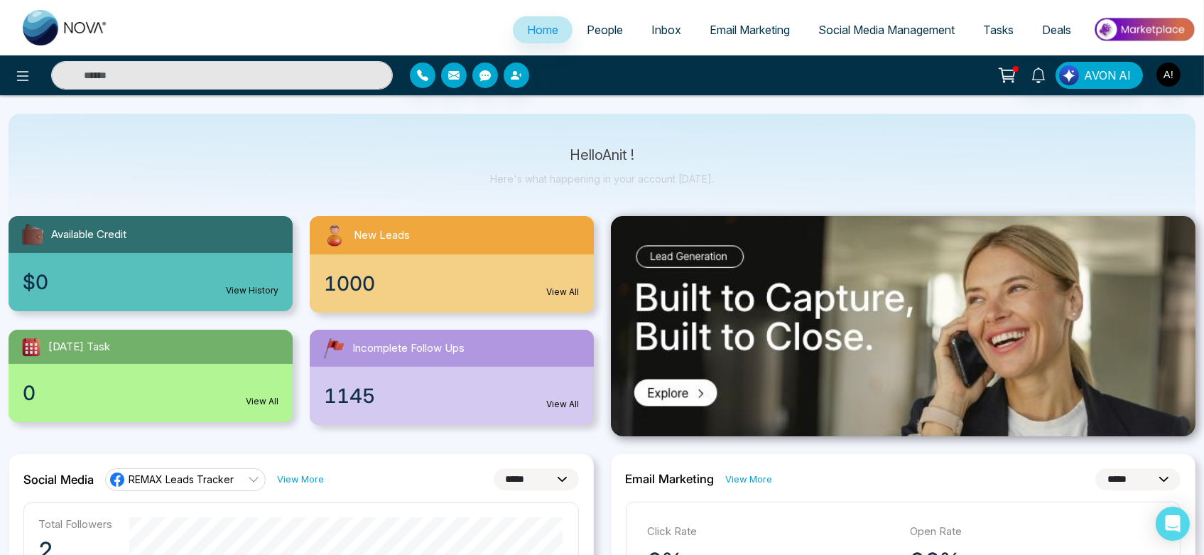
click at [587, 33] on span "People" at bounding box center [605, 30] width 36 height 14
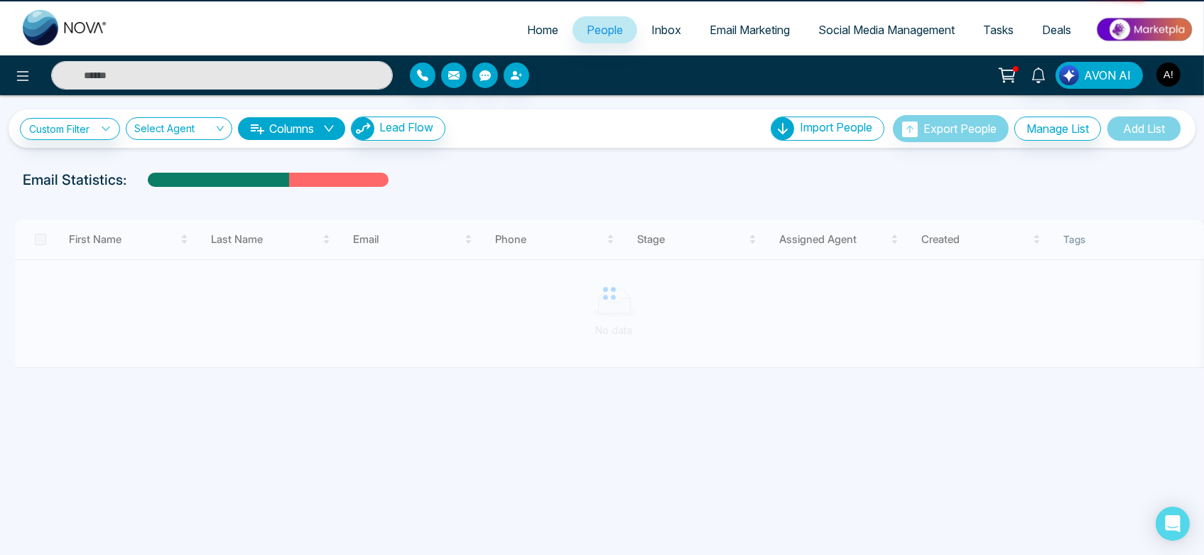
click at [662, 41] on link "Inbox" at bounding box center [666, 29] width 58 height 27
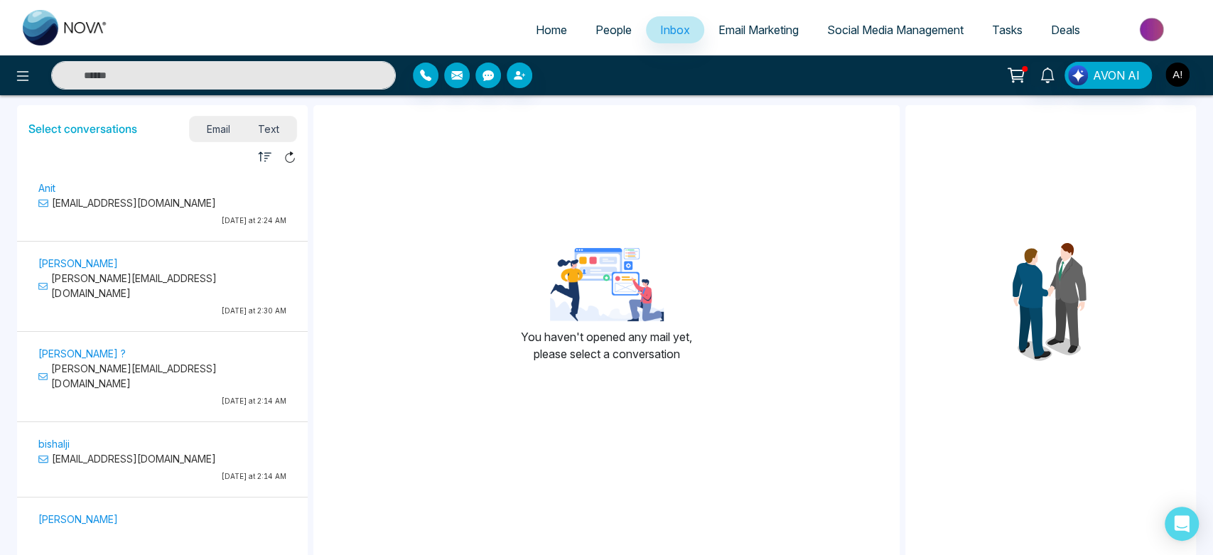
click at [595, 30] on span "People" at bounding box center [613, 30] width 36 height 14
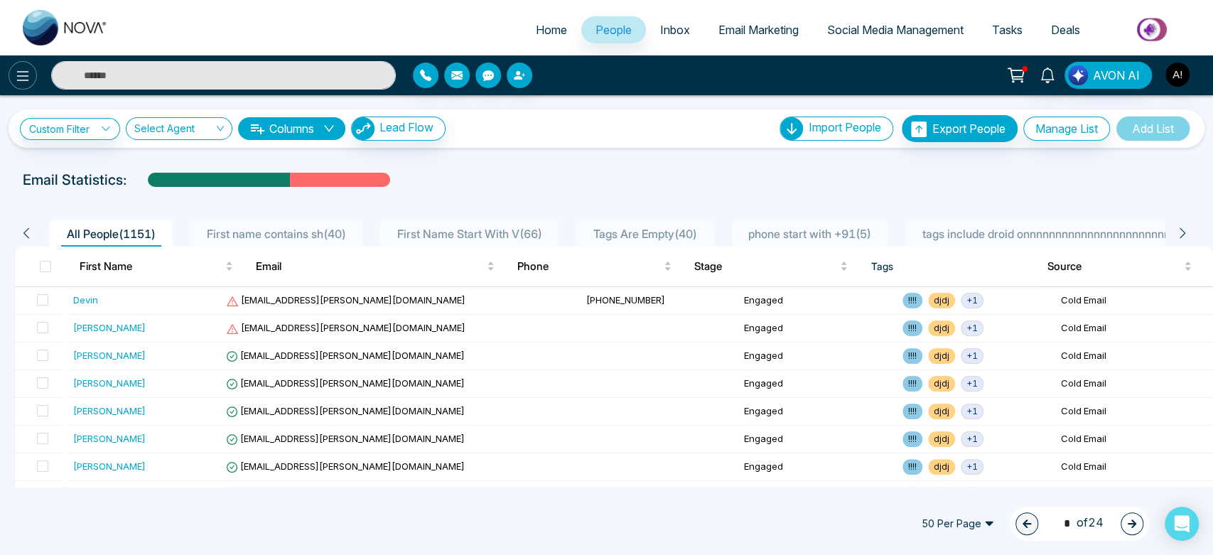
click at [12, 79] on button at bounding box center [23, 75] width 28 height 28
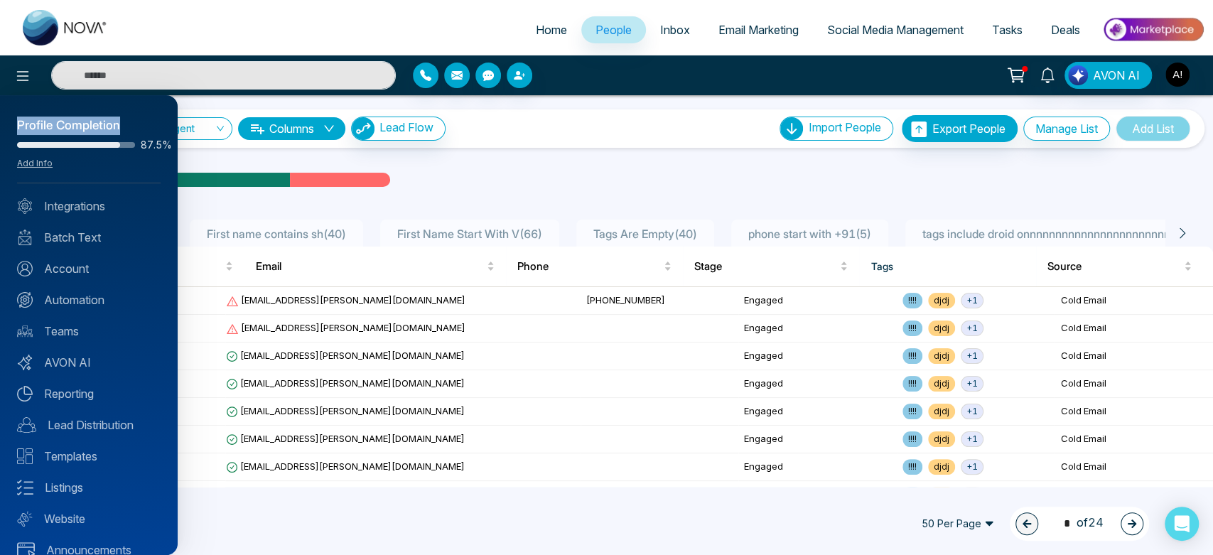
drag, startPoint x: 11, startPoint y: 126, endPoint x: 129, endPoint y: 124, distance: 117.2
click at [129, 124] on div "Profile Completion 87.5% Add Info Integrations Batch Text Account Automation Te…" at bounding box center [89, 325] width 178 height 460
click at [129, 124] on div "Profile Completion" at bounding box center [89, 126] width 144 height 18
drag, startPoint x: 129, startPoint y: 124, endPoint x: 12, endPoint y: 126, distance: 116.6
click at [12, 126] on div "Profile Completion 87.5% Add Info Integrations Batch Text Account Automation Te…" at bounding box center [89, 325] width 178 height 460
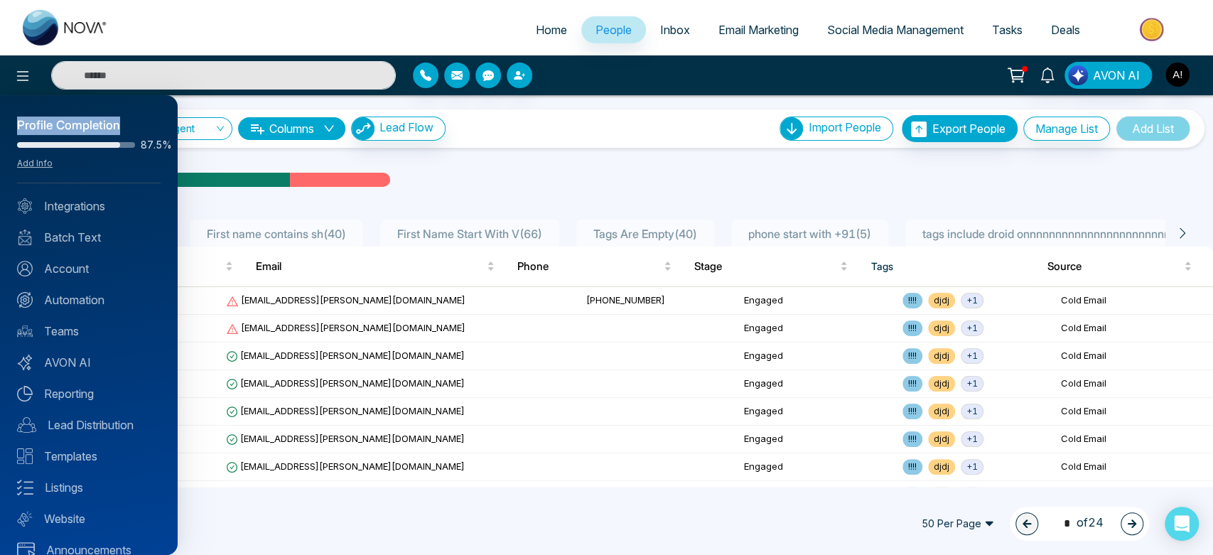
click at [12, 126] on div "Profile Completion 87.5% Add Info Integrations Batch Text Account Automation Te…" at bounding box center [89, 325] width 178 height 460
drag, startPoint x: 12, startPoint y: 126, endPoint x: 132, endPoint y: 123, distance: 120.1
click at [132, 123] on div "Profile Completion 87.5% Add Info Integrations Batch Text Account Automation Te…" at bounding box center [89, 325] width 178 height 460
click at [132, 123] on div "Profile Completion" at bounding box center [89, 126] width 144 height 18
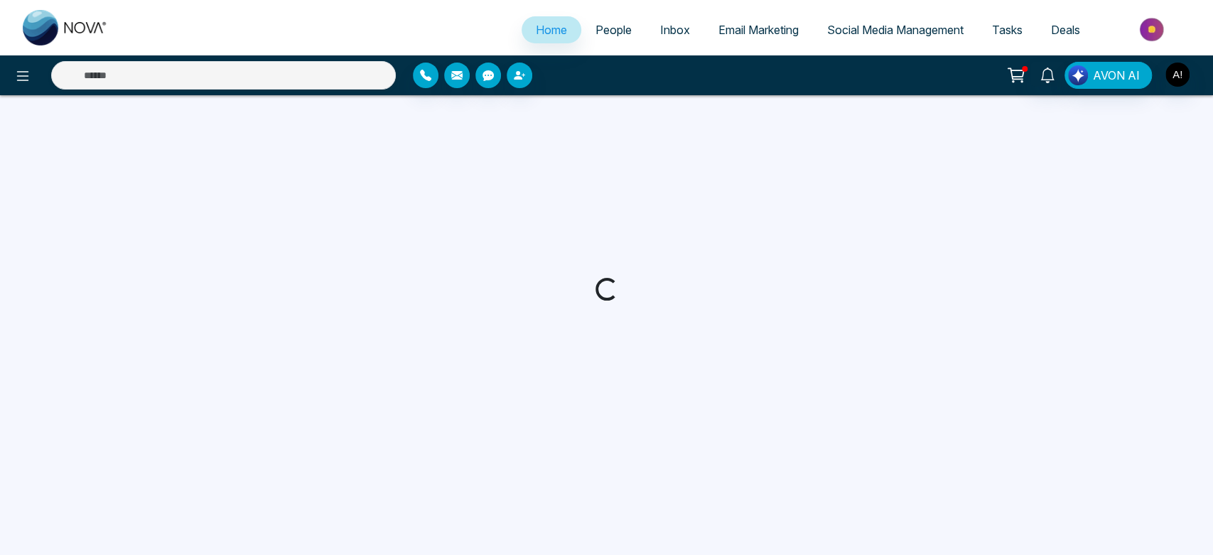
select select "*"
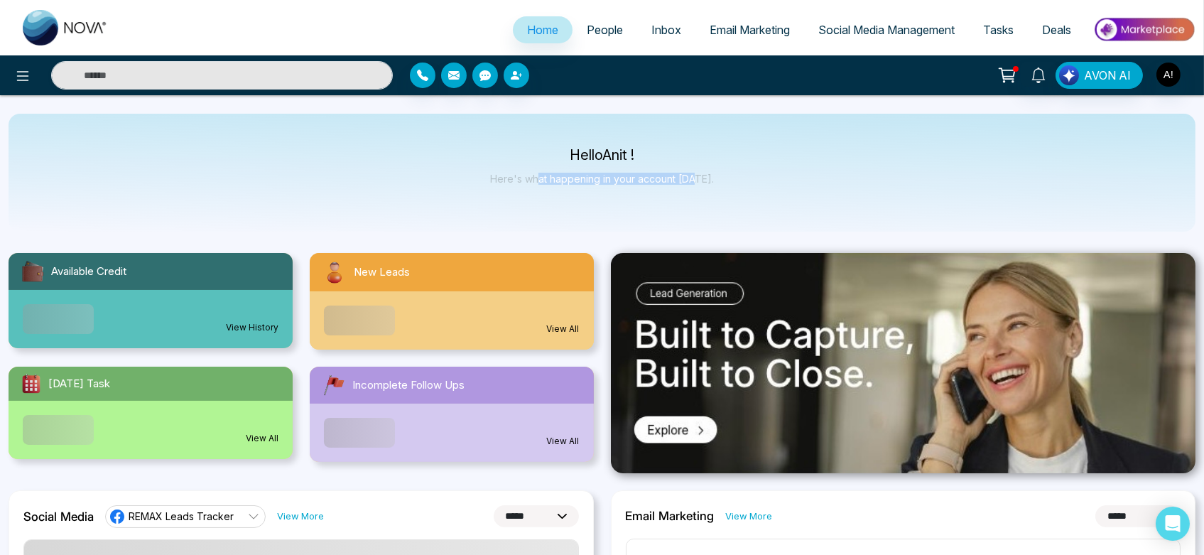
drag, startPoint x: 539, startPoint y: 163, endPoint x: 699, endPoint y: 175, distance: 160.3
click at [699, 175] on div "Hello Anit ! Here's what happening in your account [DATE]." at bounding box center [602, 172] width 224 height 47
click at [699, 175] on p "Here's what happening in your account [DATE]." at bounding box center [602, 179] width 224 height 12
drag, startPoint x: 699, startPoint y: 175, endPoint x: 515, endPoint y: 146, distance: 186.2
click at [515, 146] on div "Hello Anit ! Here's what happening in your account [DATE]." at bounding box center [602, 173] width 1187 height 118
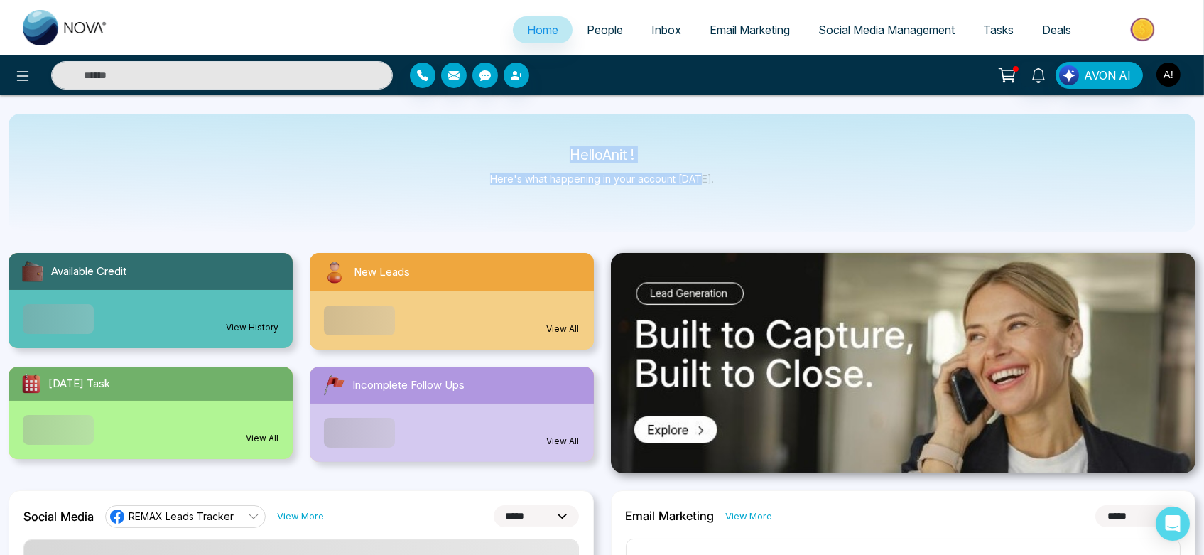
click at [515, 146] on div "Hello Anit ! Here's what happening in your account [DATE]." at bounding box center [602, 173] width 1187 height 118
drag, startPoint x: 538, startPoint y: 148, endPoint x: 779, endPoint y: 174, distance: 242.2
click at [779, 174] on div "Hello Anit ! Here's what happening in your account [DATE]." at bounding box center [602, 173] width 1187 height 118
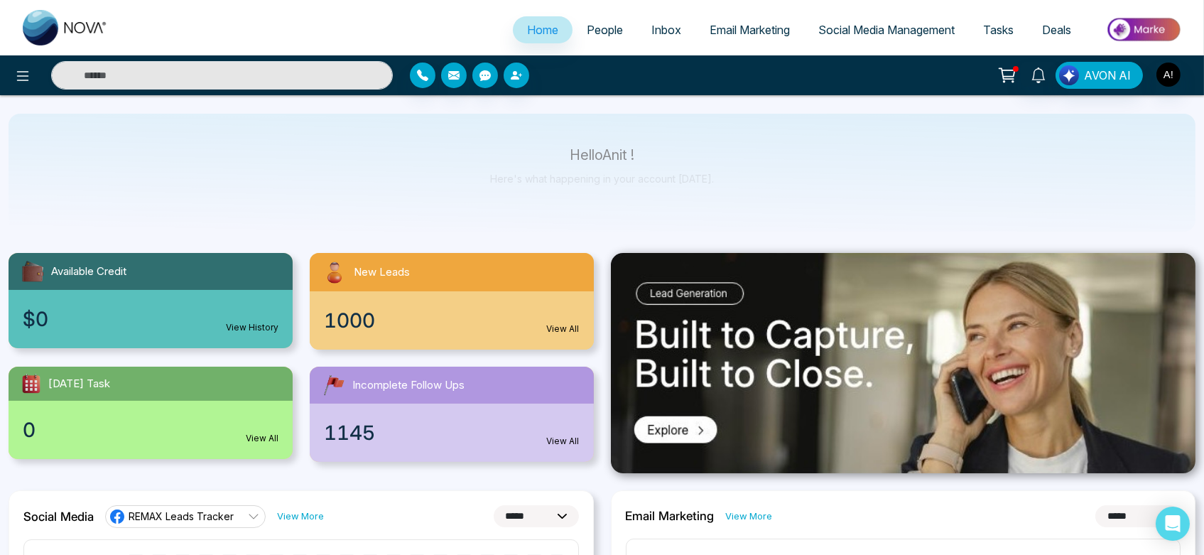
scroll to position [107, 0]
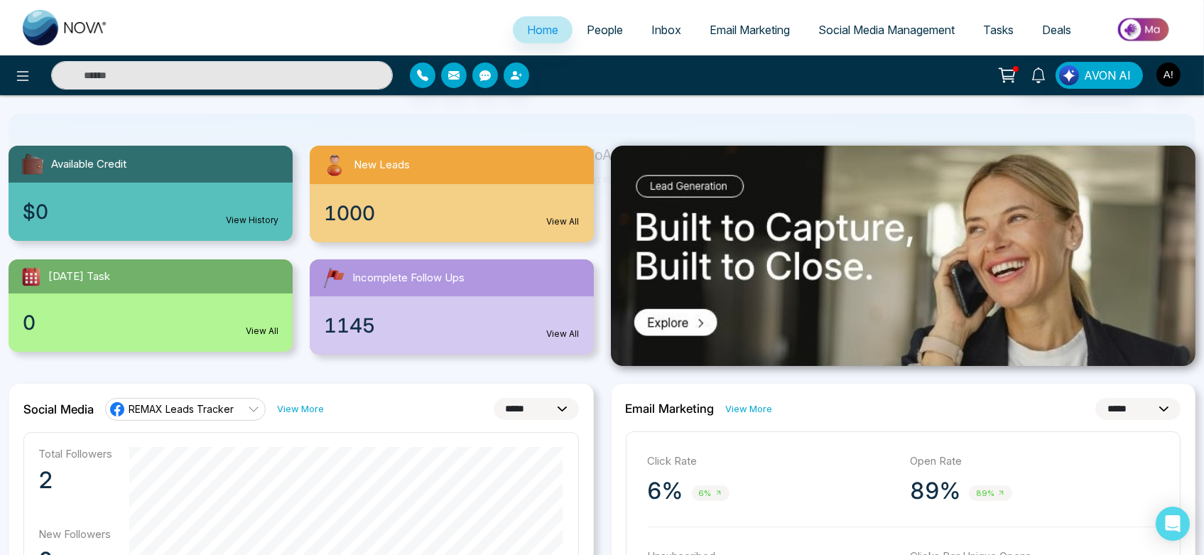
click at [509, 212] on div "1000 View All" at bounding box center [452, 213] width 284 height 58
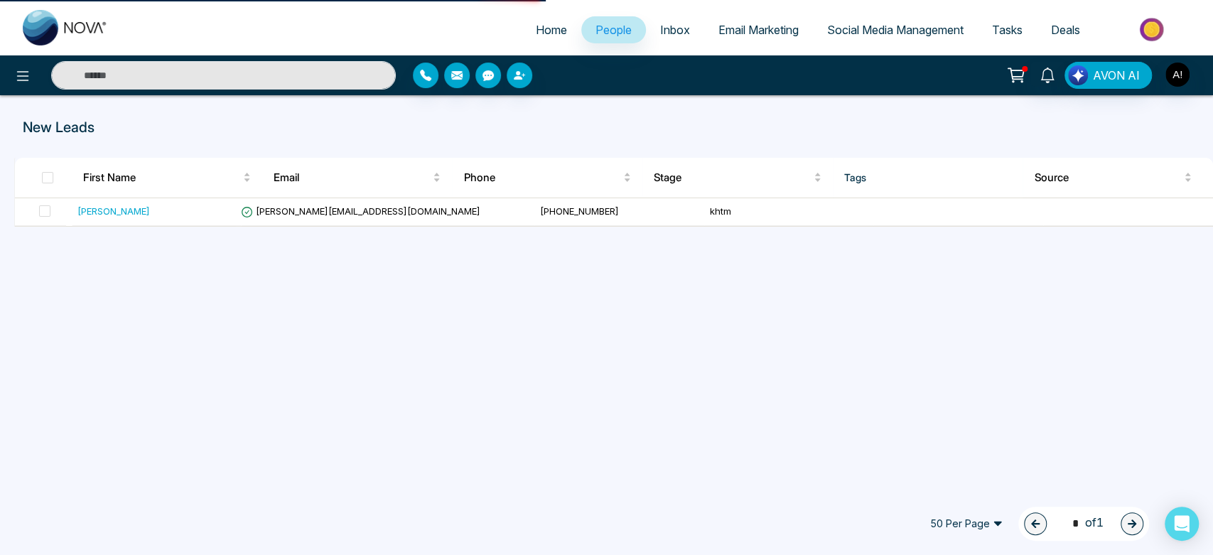
select select "*"
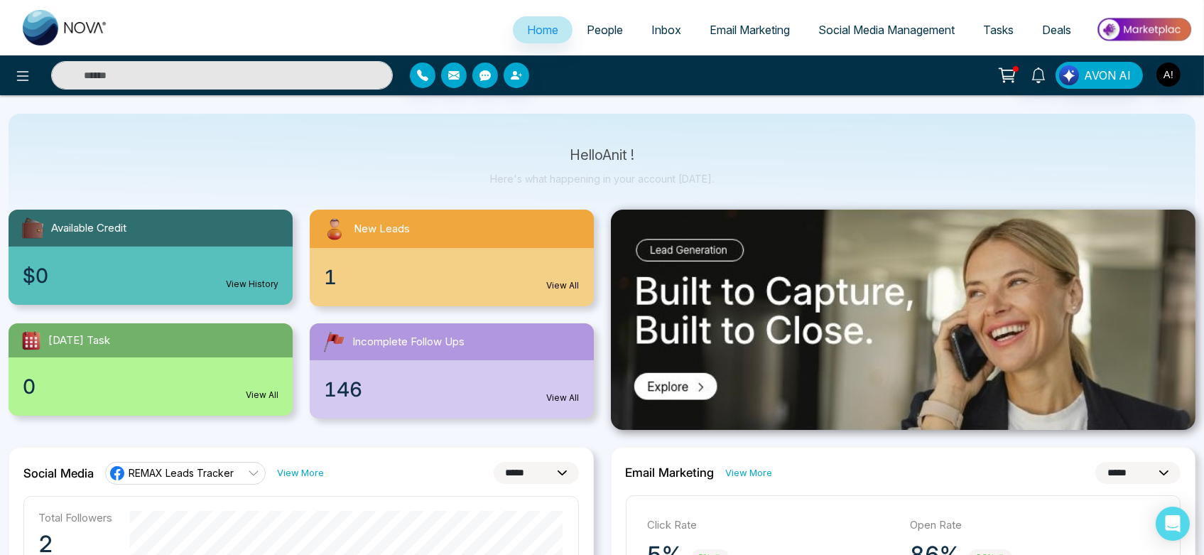
scroll to position [43, 0]
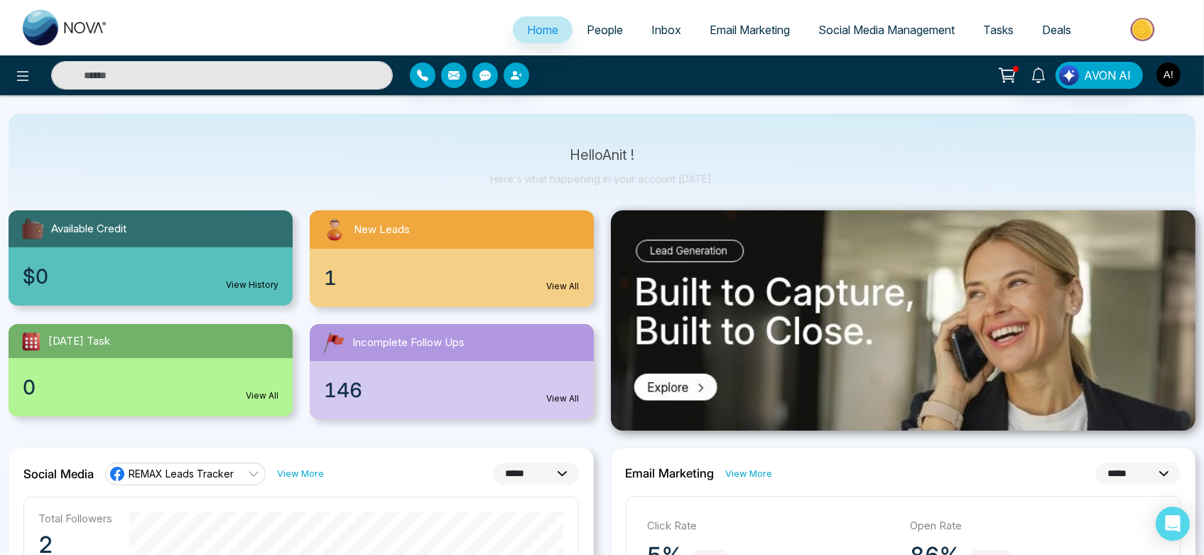
click at [250, 389] on link "View All" at bounding box center [262, 395] width 33 height 13
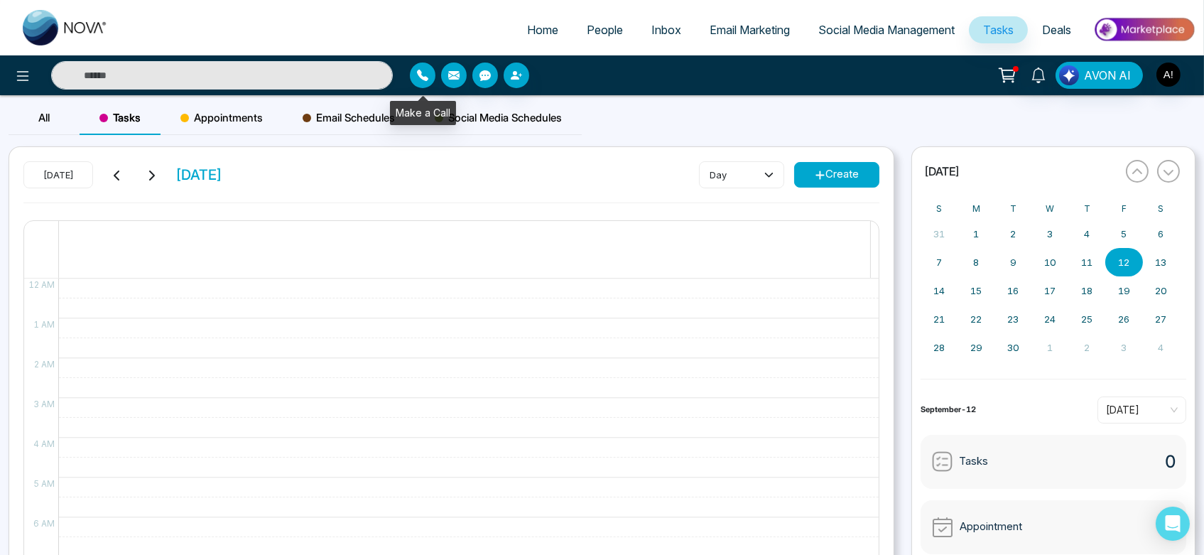
click at [419, 81] on button "button" at bounding box center [423, 76] width 26 height 26
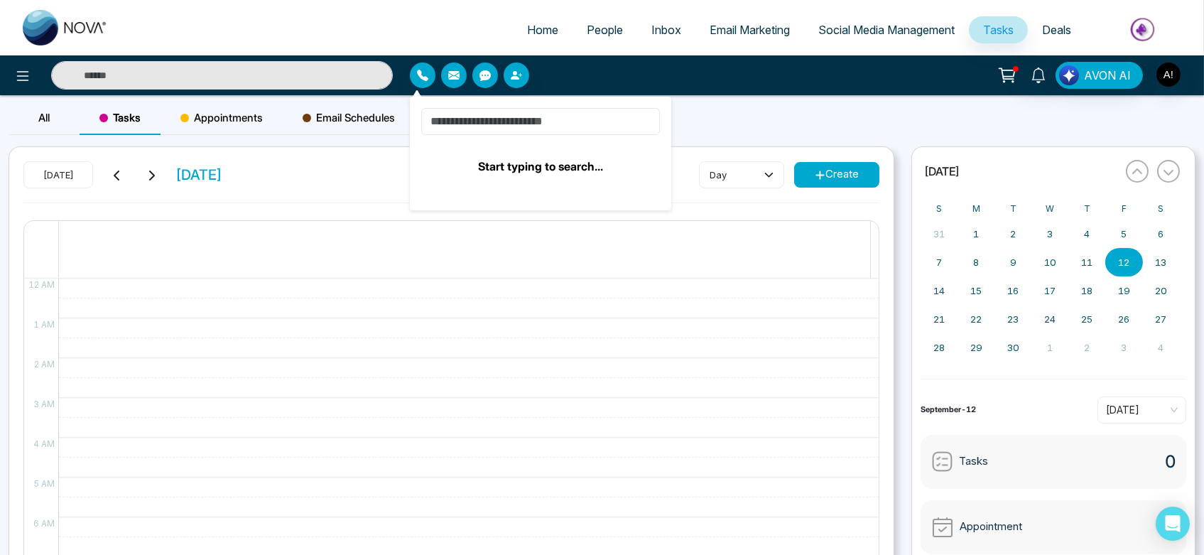
click at [491, 129] on input at bounding box center [540, 121] width 239 height 27
click at [496, 129] on input at bounding box center [540, 121] width 239 height 27
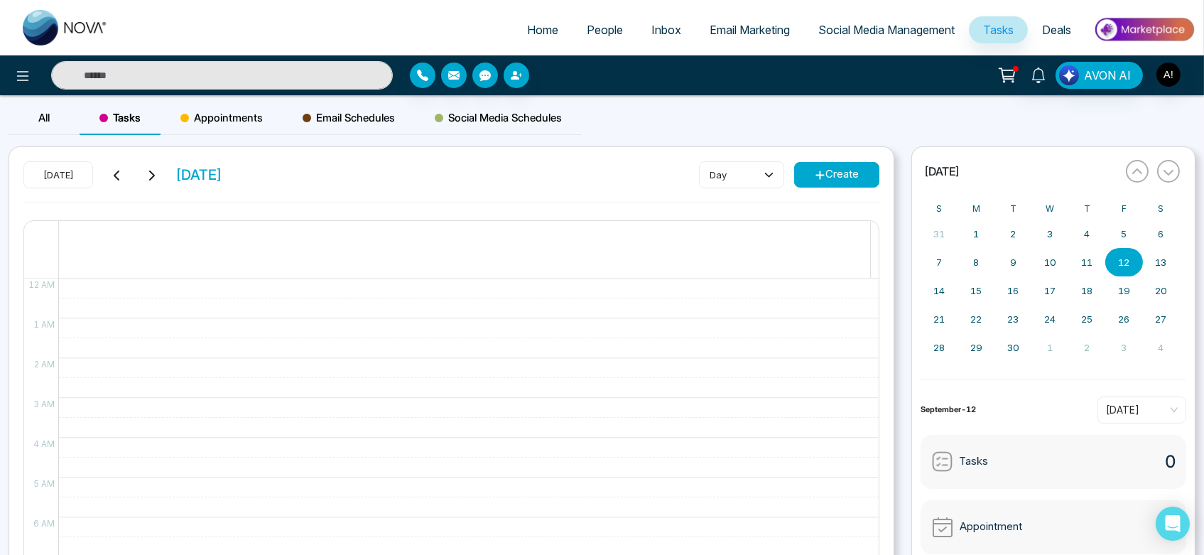
click at [546, 26] on span "Home" at bounding box center [542, 30] width 31 height 14
select select "*"
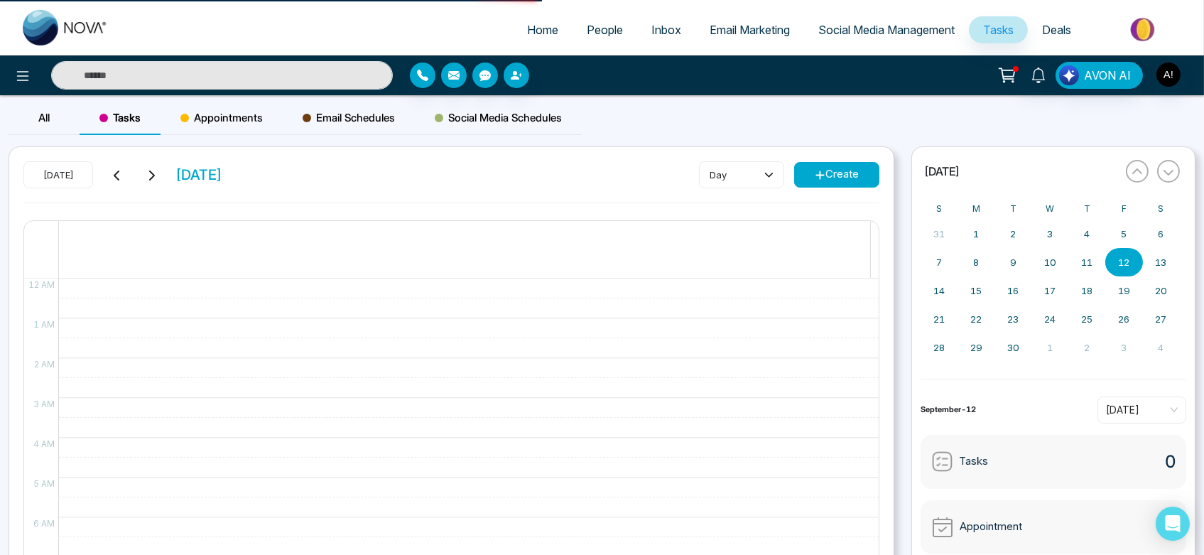
select select "*"
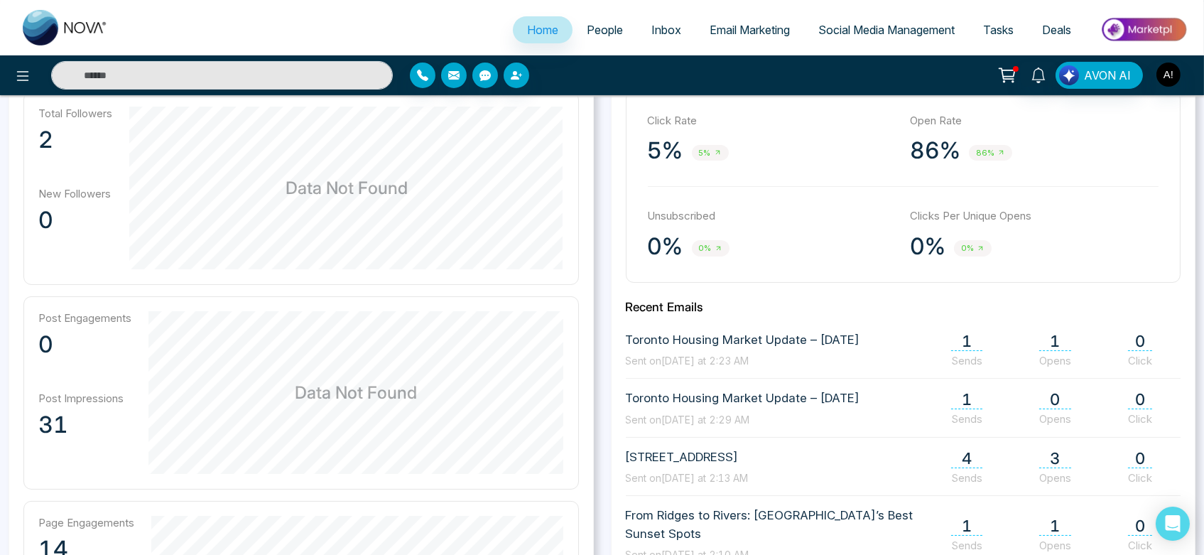
click at [355, 380] on span "Data Not Found" at bounding box center [356, 393] width 122 height 26
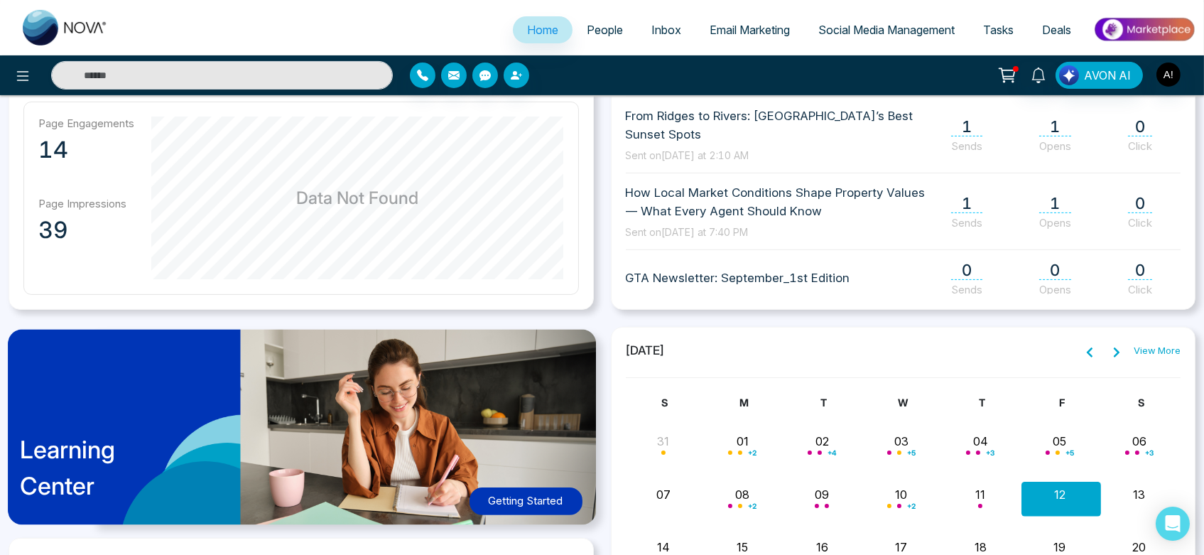
scroll to position [848, 0]
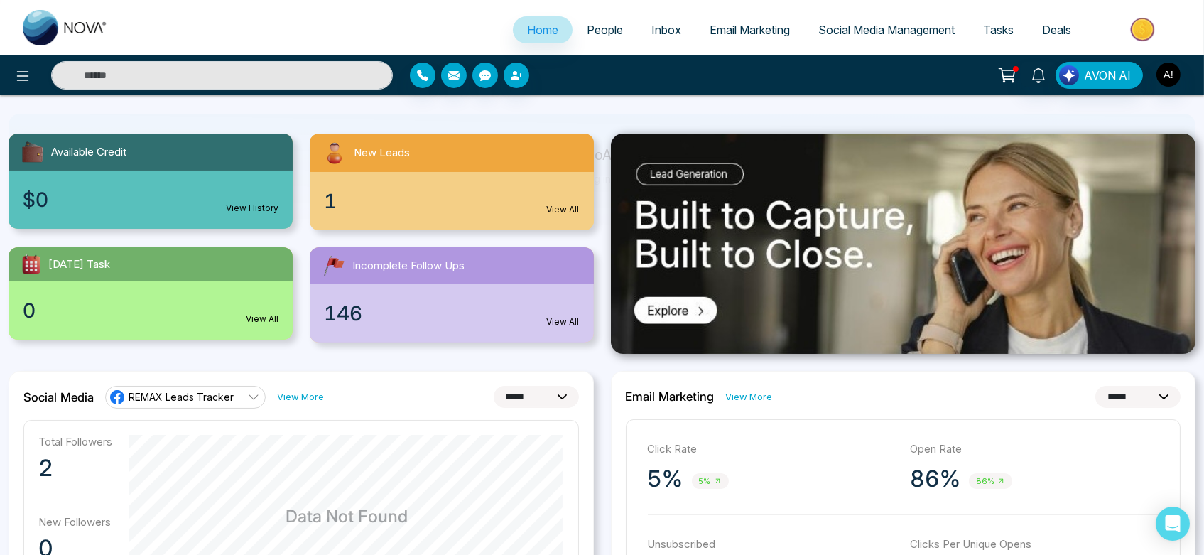
click at [519, 392] on select "**********" at bounding box center [536, 397] width 85 height 22
click at [494, 386] on select "**********" at bounding box center [536, 397] width 85 height 22
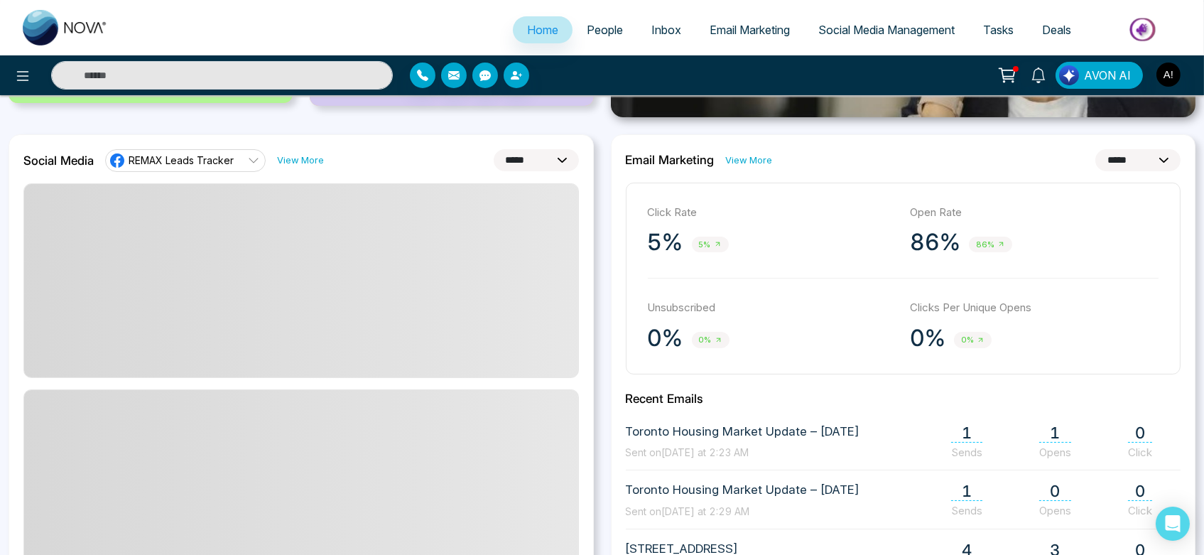
scroll to position [357, 0]
click at [534, 158] on select "**********" at bounding box center [536, 159] width 85 height 22
click at [494, 148] on select "**********" at bounding box center [536, 159] width 85 height 22
click at [534, 205] on span at bounding box center [301, 279] width 554 height 193
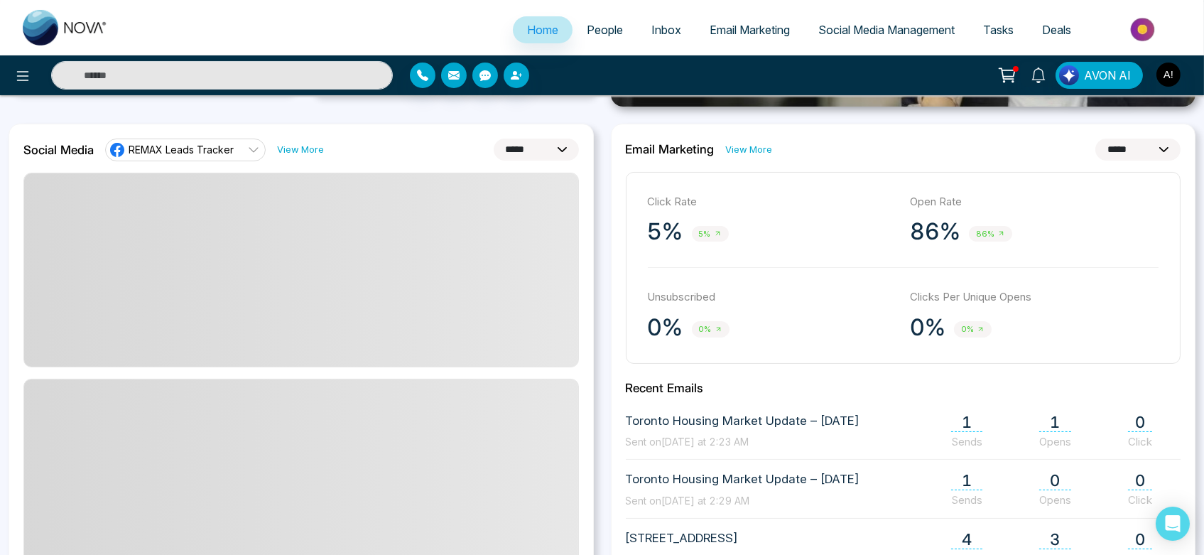
scroll to position [368, 0]
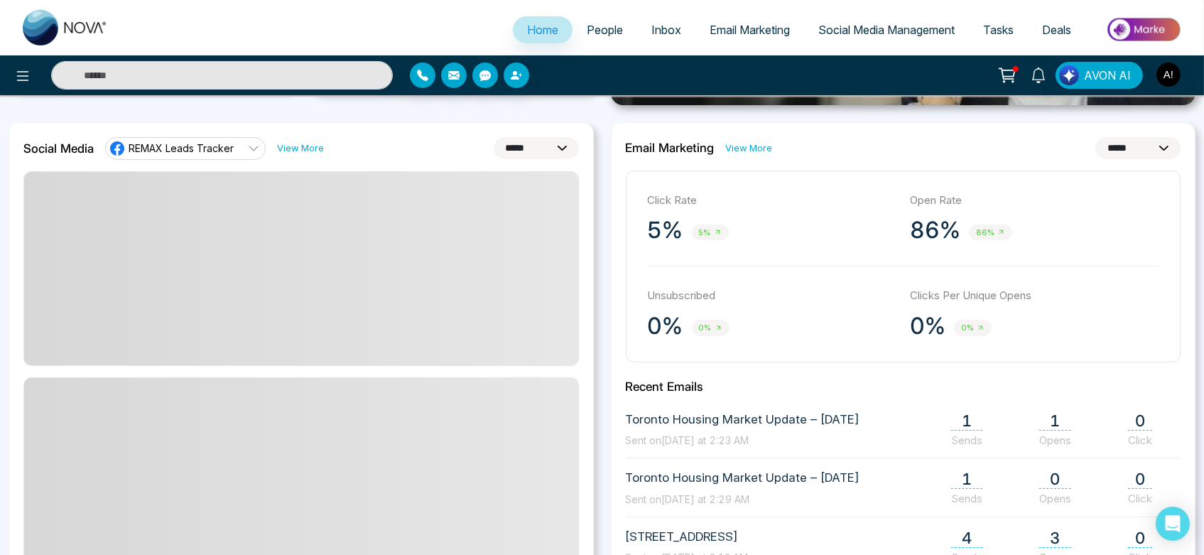
drag, startPoint x: 23, startPoint y: 144, endPoint x: 414, endPoint y: 141, distance: 391.5
click at [414, 141] on div "**********" at bounding box center [301, 148] width 556 height 23
click at [494, 150] on select "**********" at bounding box center [536, 148] width 85 height 22
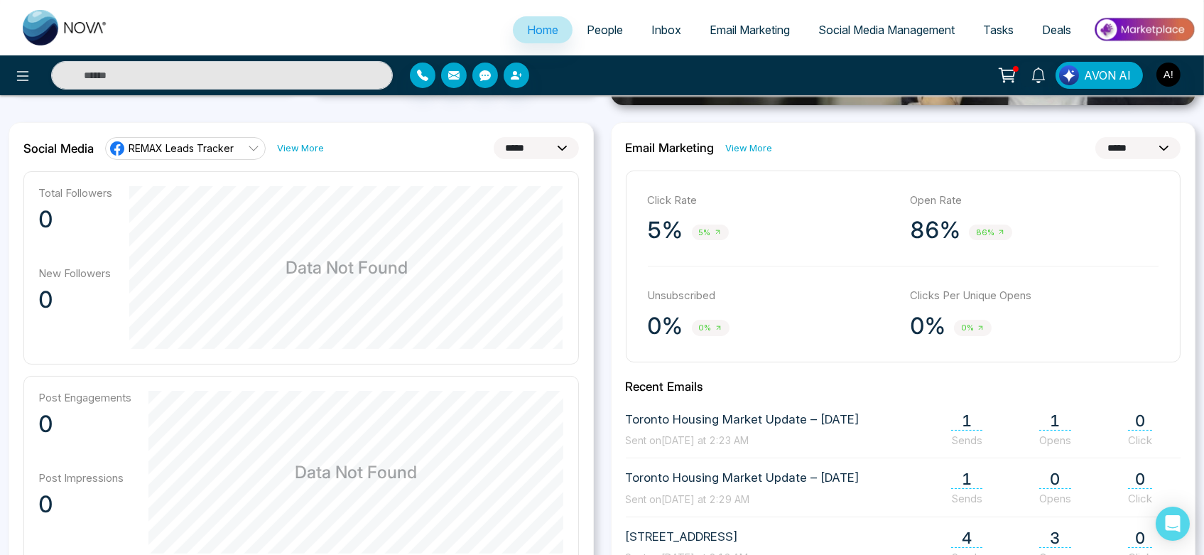
select select "*"
click at [494, 137] on select "**********" at bounding box center [536, 148] width 85 height 22
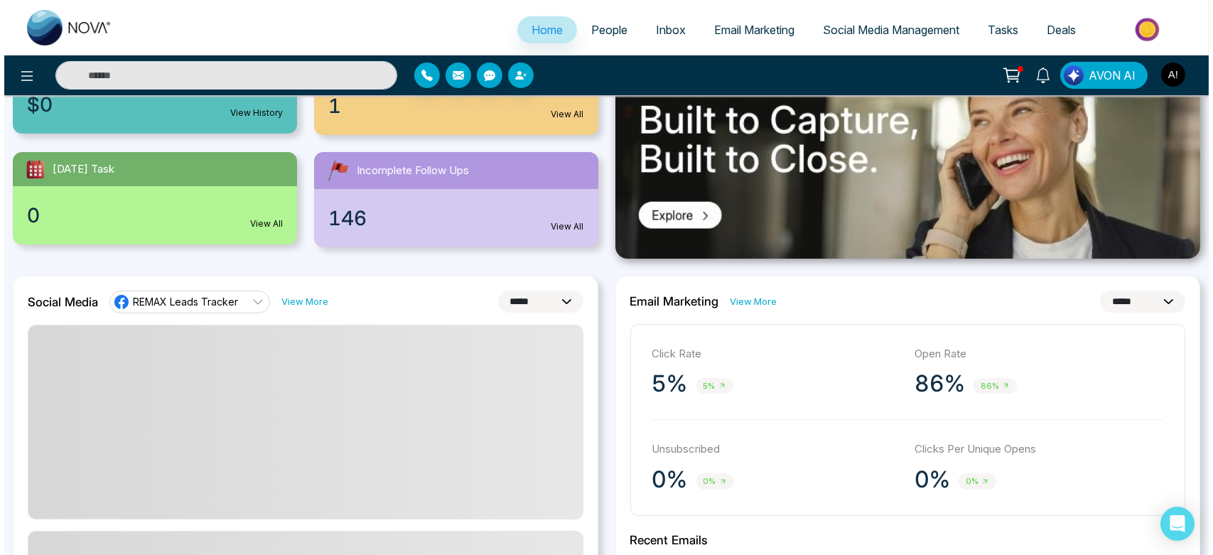
scroll to position [0, 0]
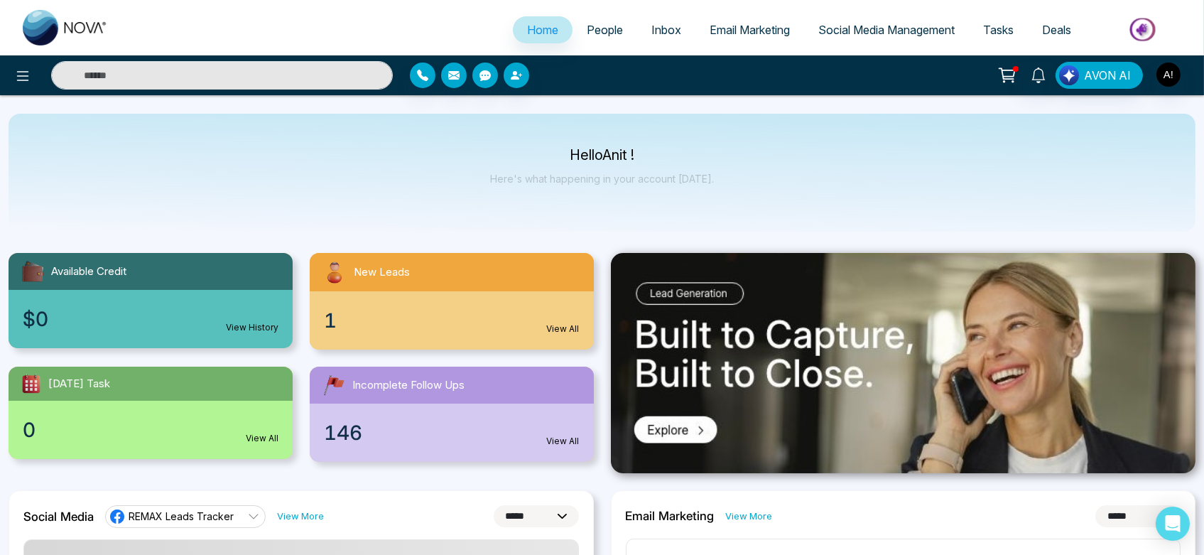
click at [603, 30] on span "People" at bounding box center [605, 30] width 36 height 14
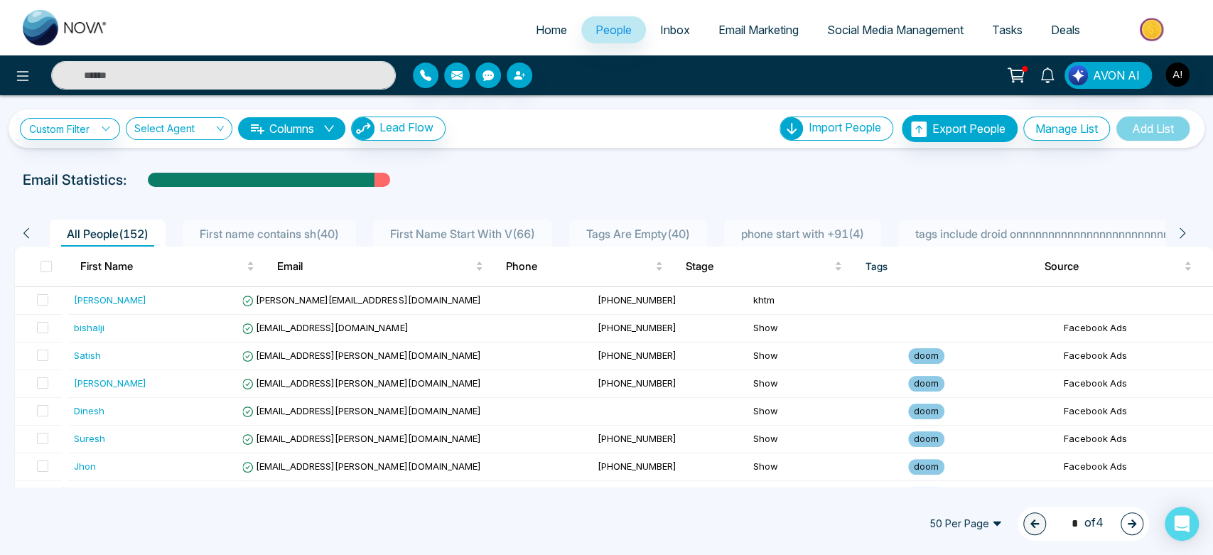
click at [538, 35] on span "Home" at bounding box center [551, 30] width 31 height 14
select select "*"
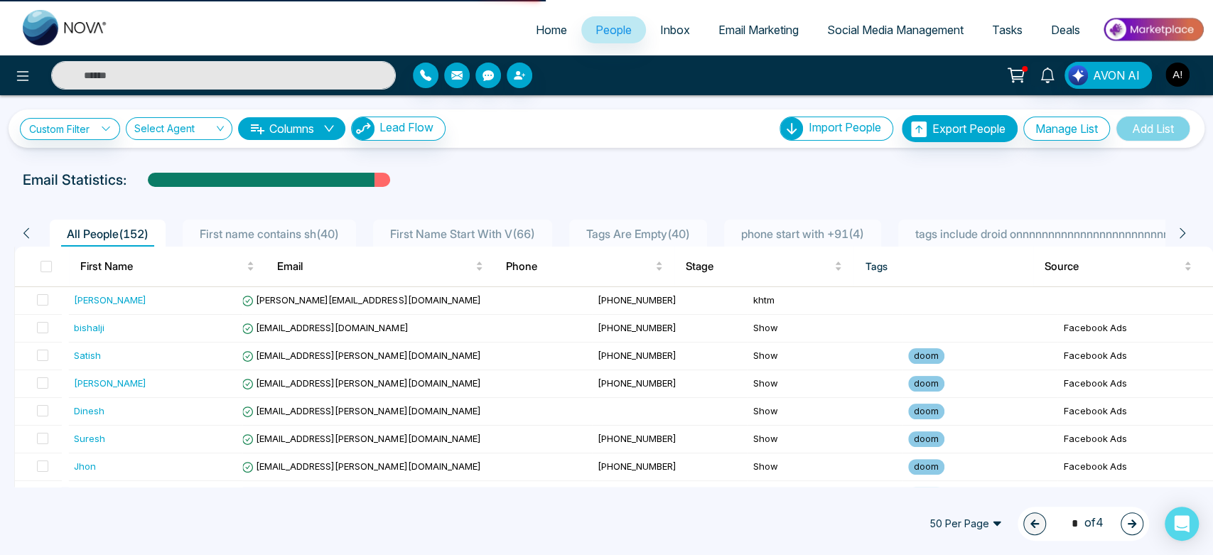
select select "*"
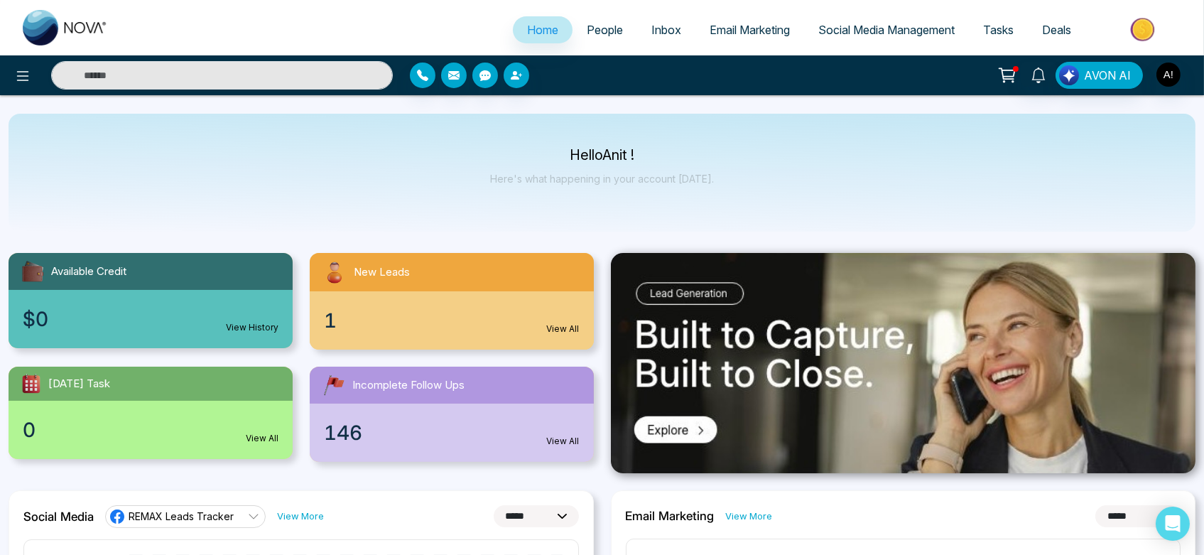
click at [736, 33] on span "Email Marketing" at bounding box center [750, 30] width 80 height 14
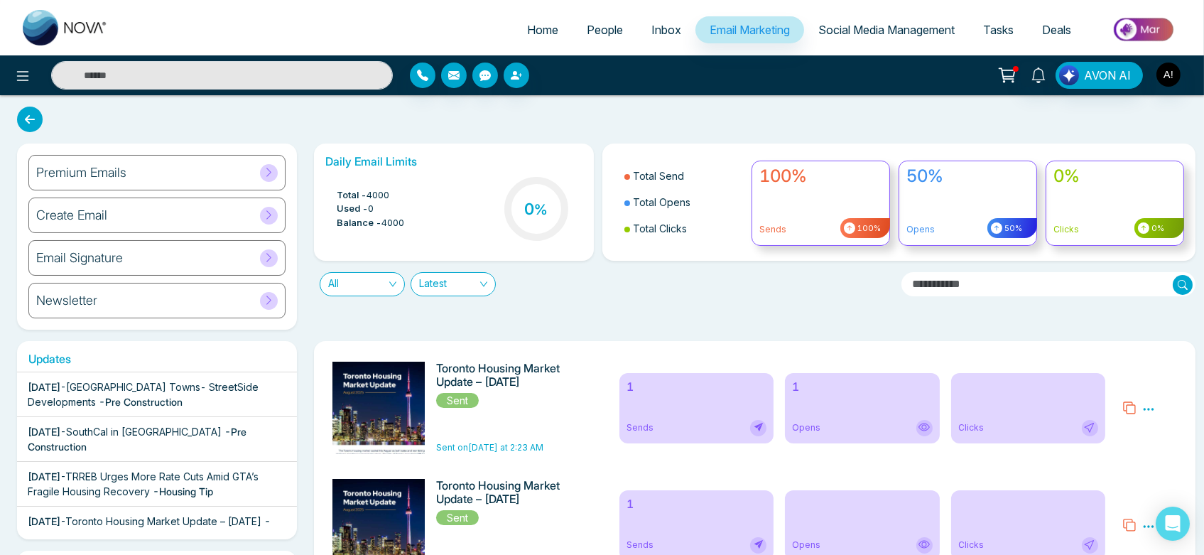
click at [515, 33] on link "Home" at bounding box center [543, 29] width 60 height 27
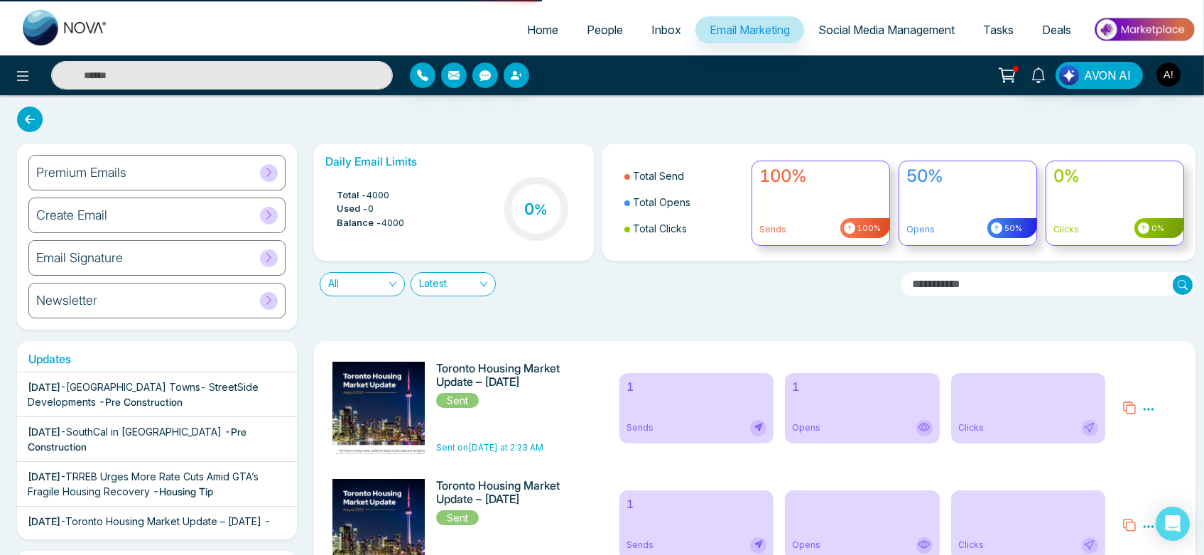
select select "*"
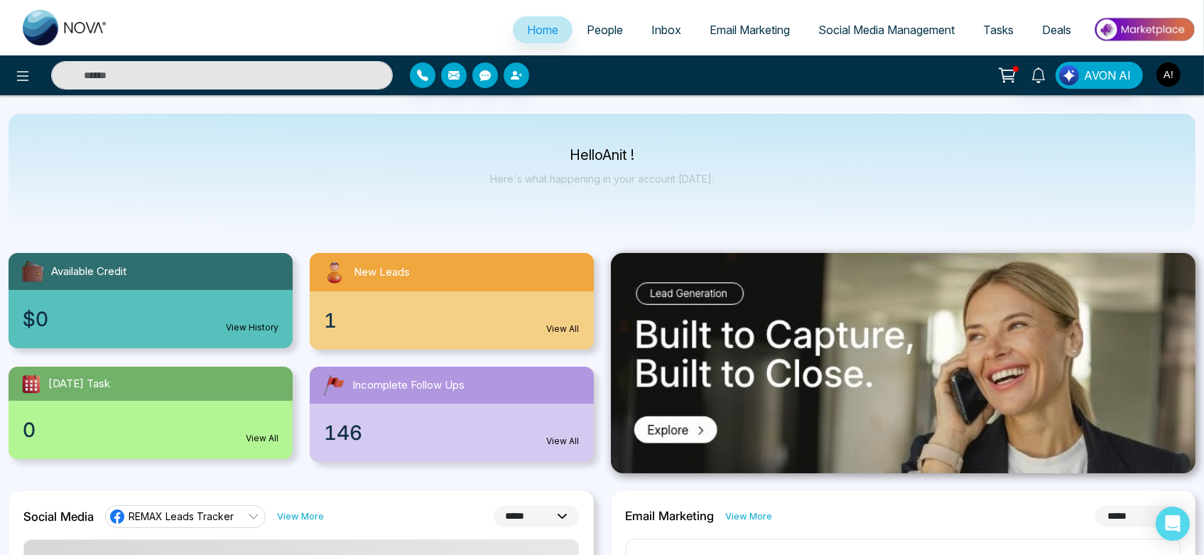
click at [625, 26] on link "People" at bounding box center [605, 29] width 65 height 27
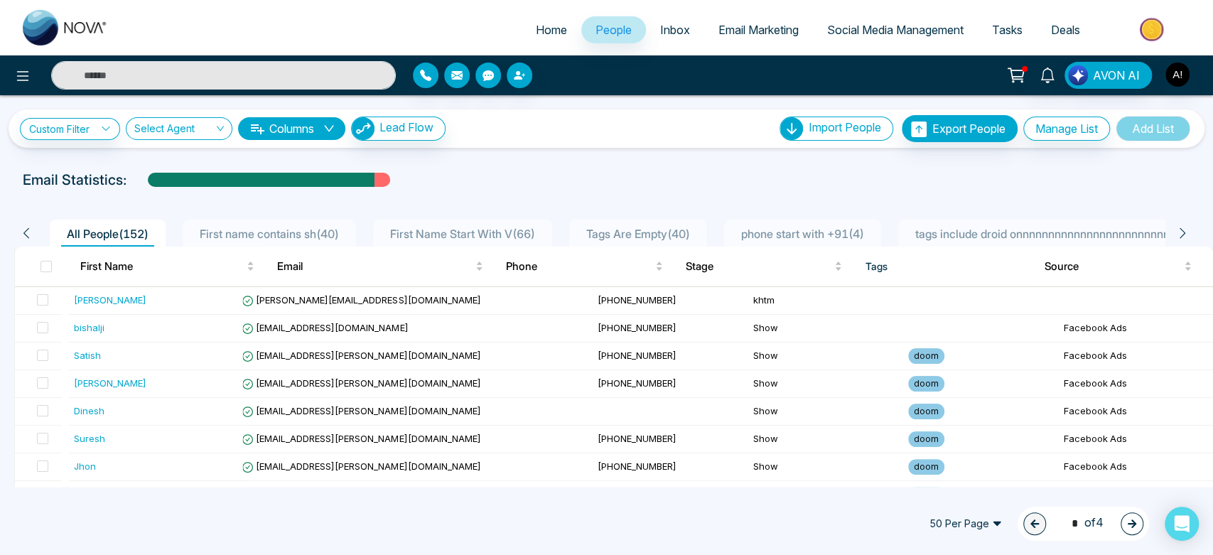
click at [547, 28] on span "Home" at bounding box center [551, 30] width 31 height 14
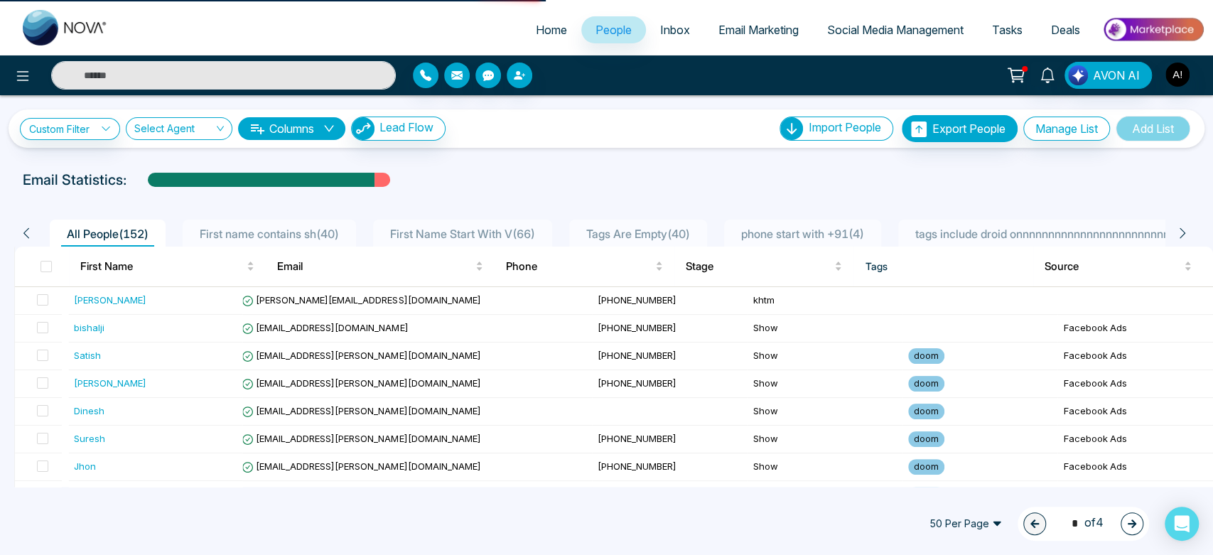
select select "*"
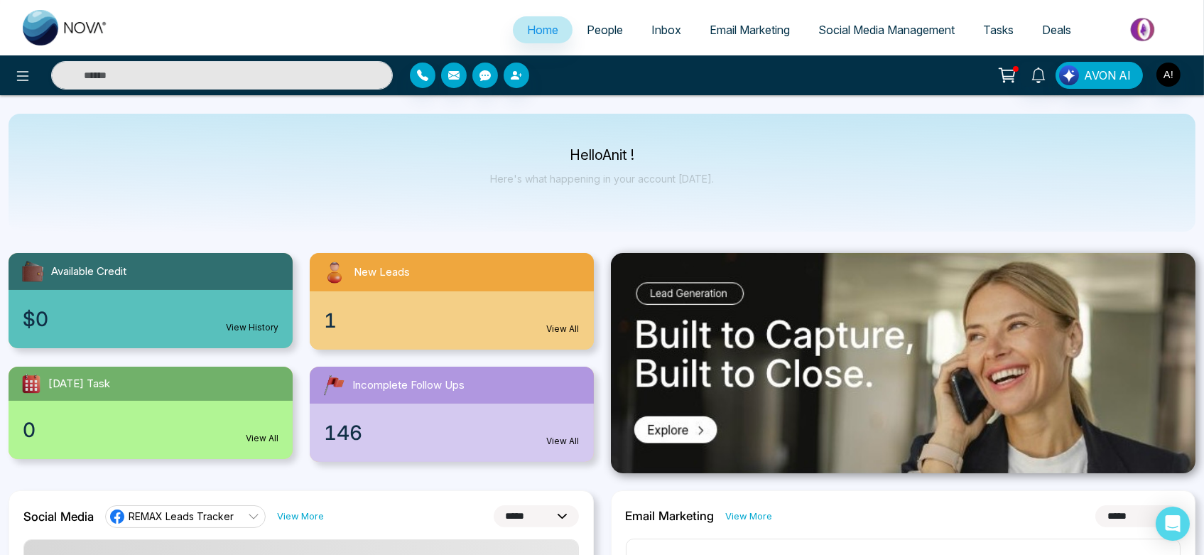
click at [592, 28] on span "People" at bounding box center [605, 30] width 36 height 14
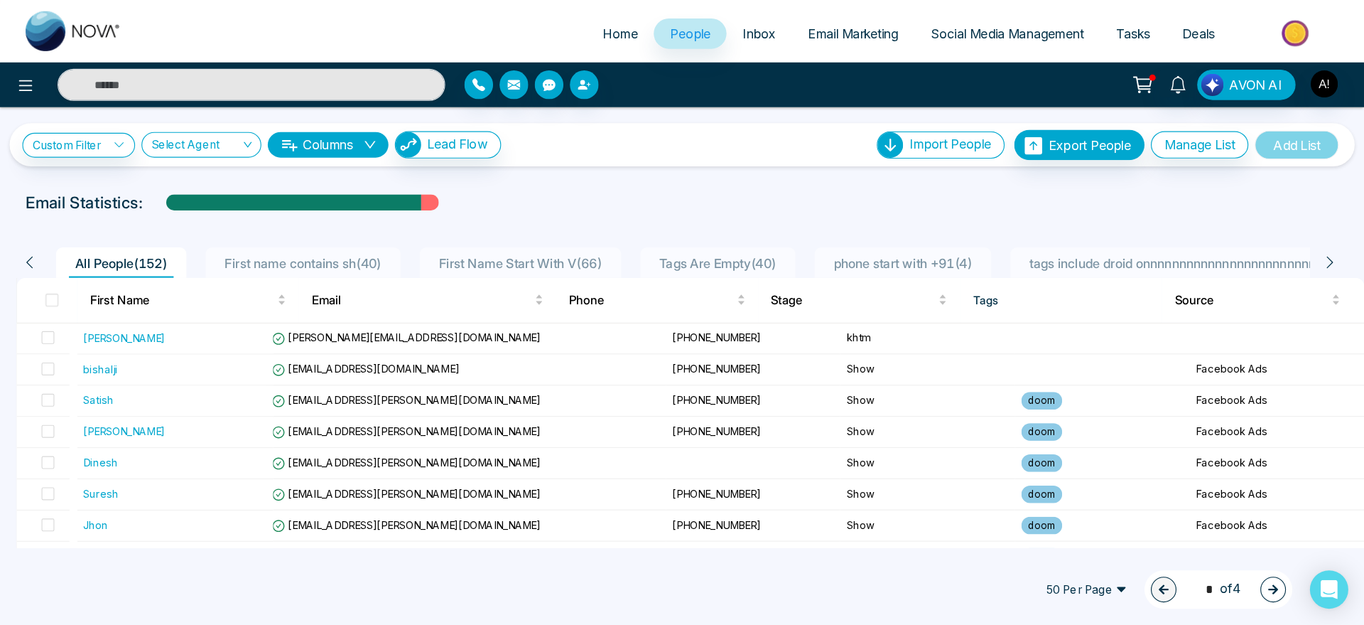
scroll to position [2, 0]
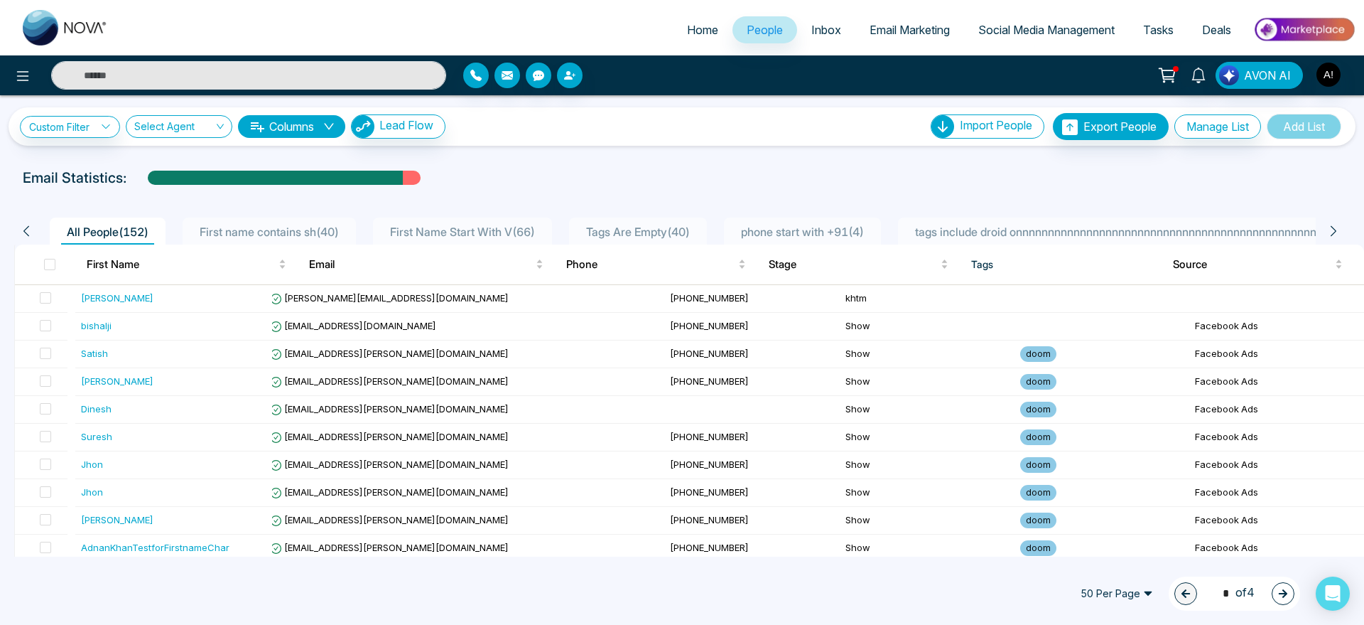
drag, startPoint x: 1036, startPoint y: 1, endPoint x: 728, endPoint y: 44, distance: 310.6
click at [733, 44] on li "People" at bounding box center [765, 30] width 65 height 29
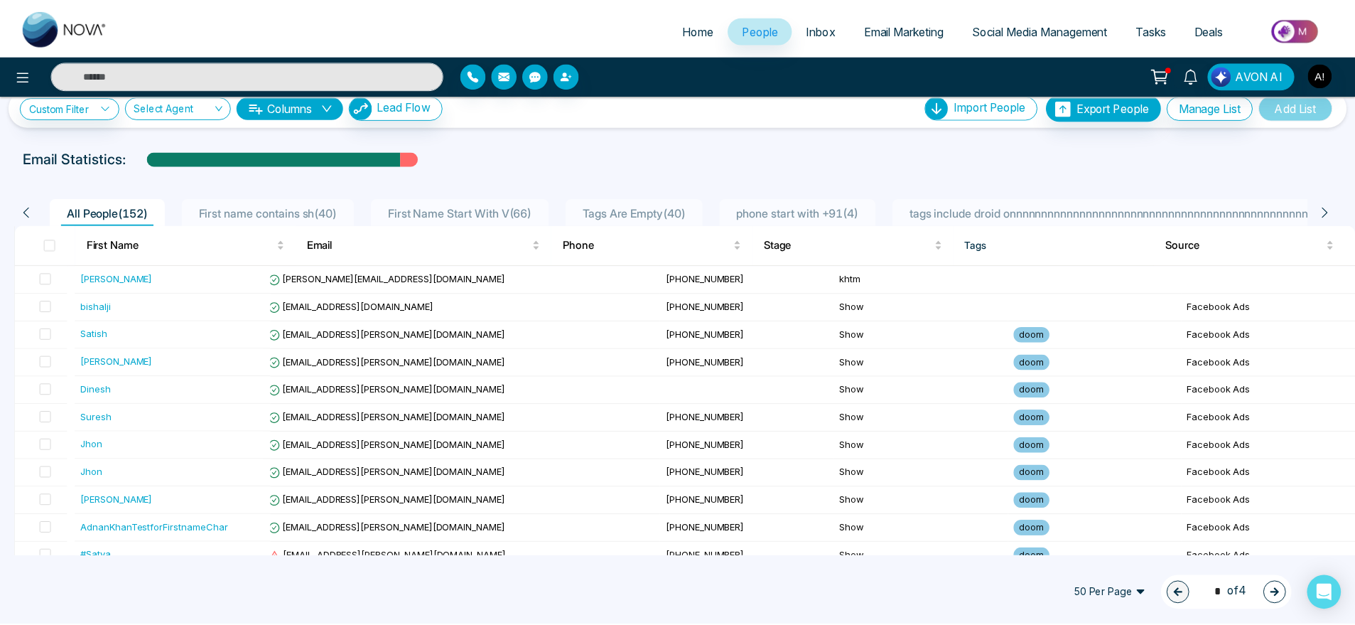
scroll to position [1, 0]
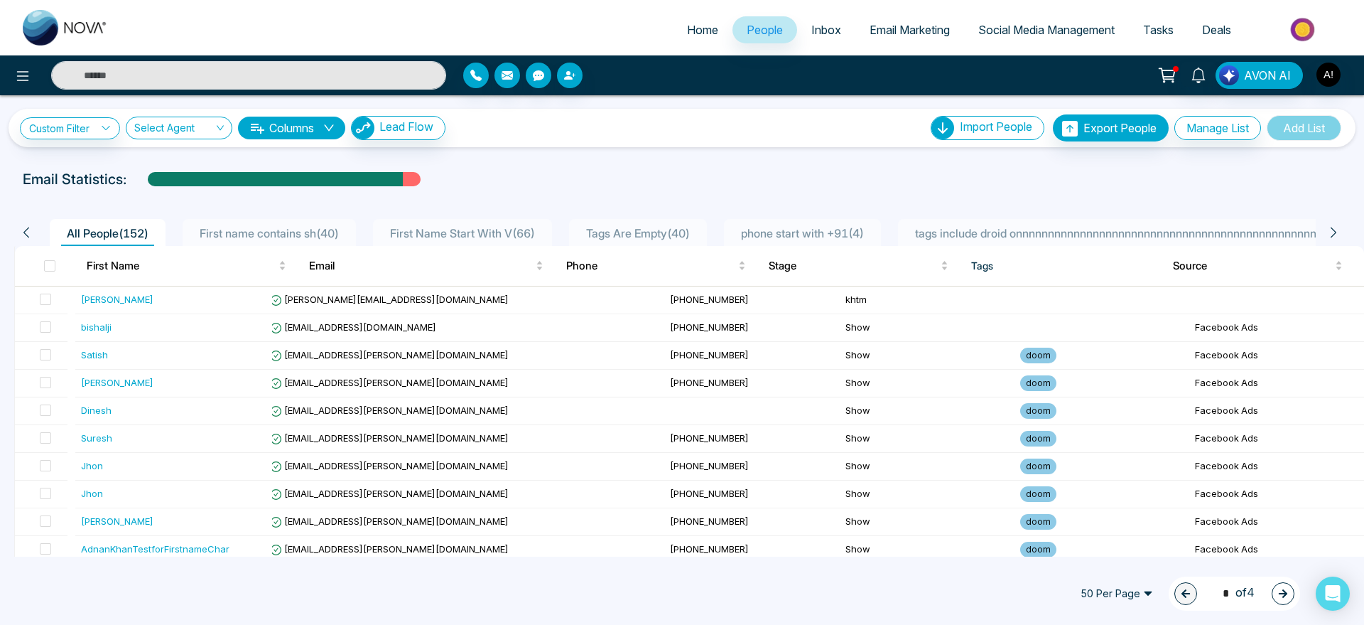
drag, startPoint x: 689, startPoint y: 13, endPoint x: 689, endPoint y: 29, distance: 16.3
click at [689, 29] on ul "Home People Inbox Email Marketing Social Media Management Tasks Deals" at bounding box center [738, 30] width 1233 height 39
click at [689, 29] on span "Home" at bounding box center [702, 30] width 31 height 14
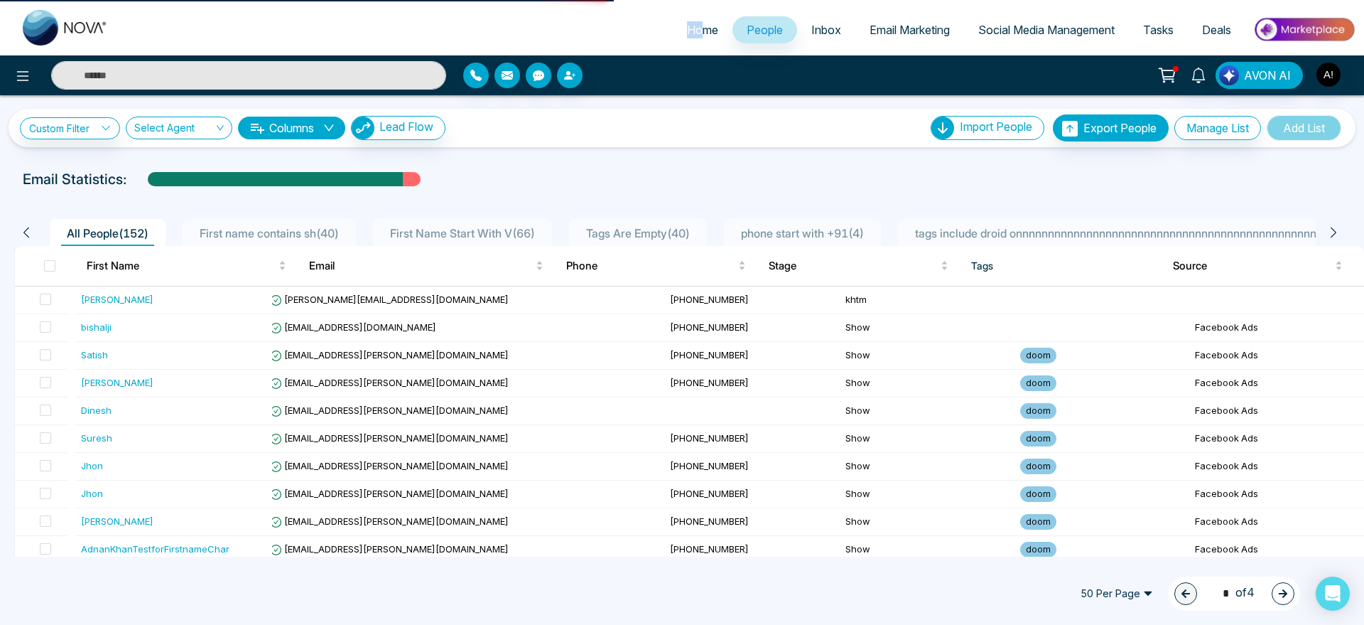
select select "*"
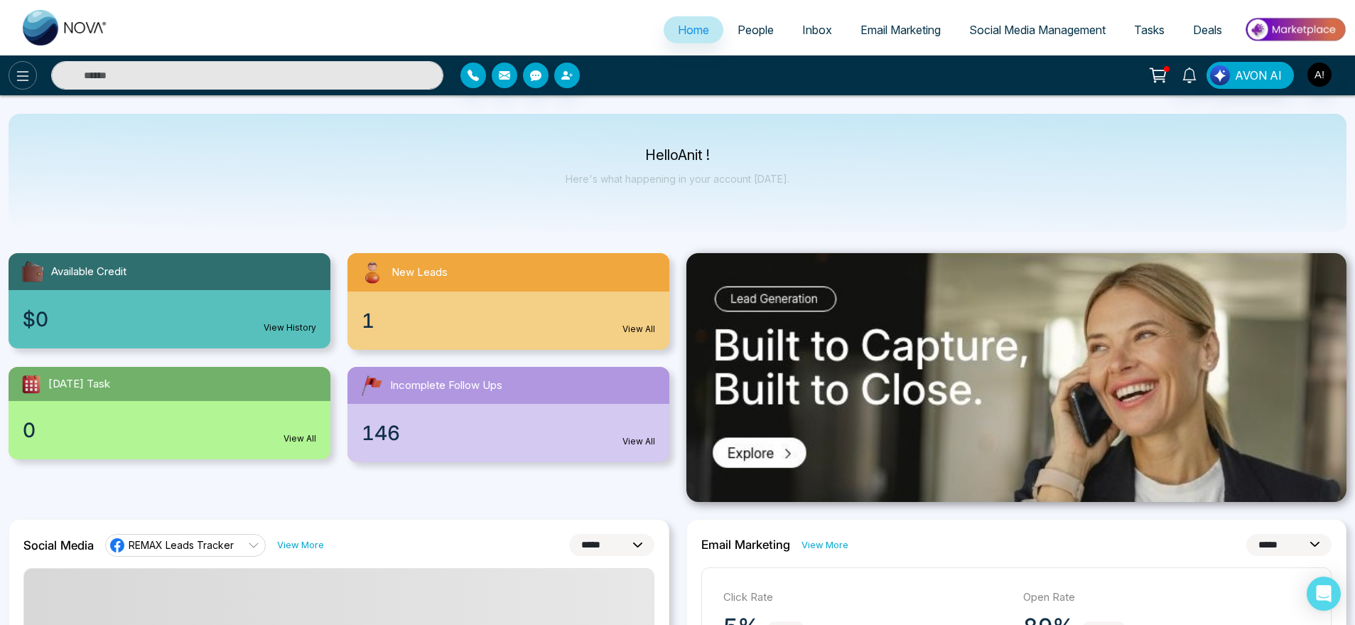
click at [23, 76] on icon at bounding box center [22, 75] width 17 height 17
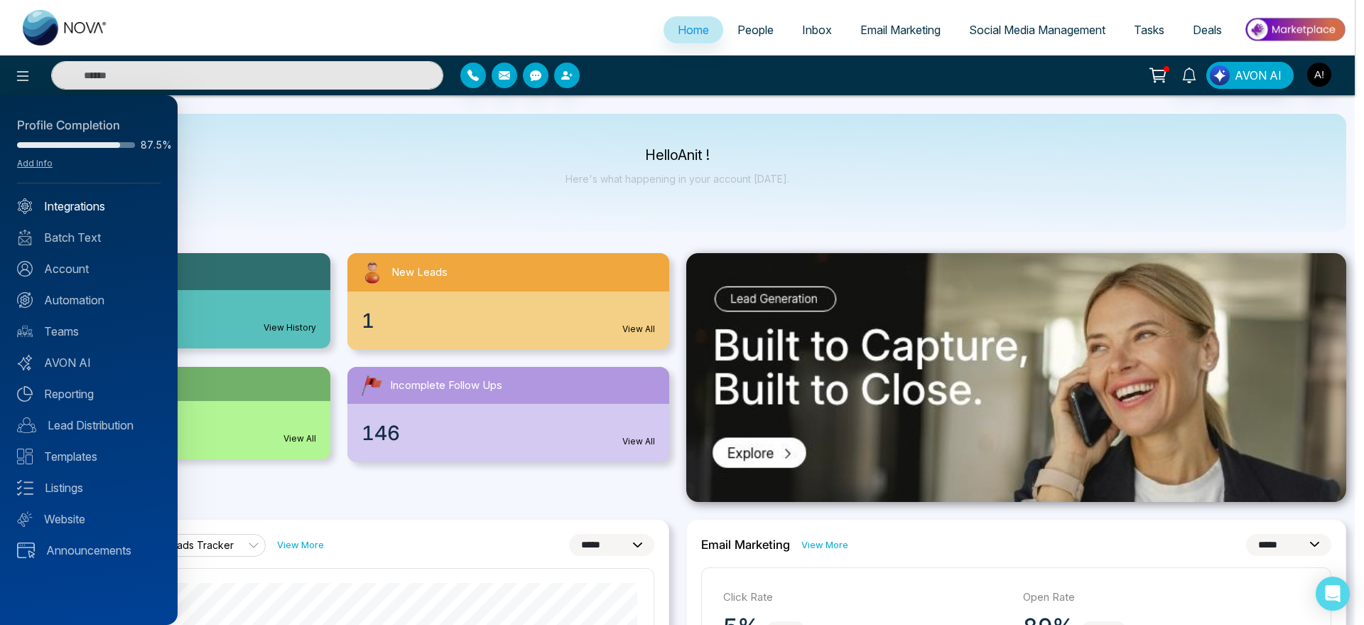
click at [76, 205] on link "Integrations" at bounding box center [89, 206] width 144 height 17
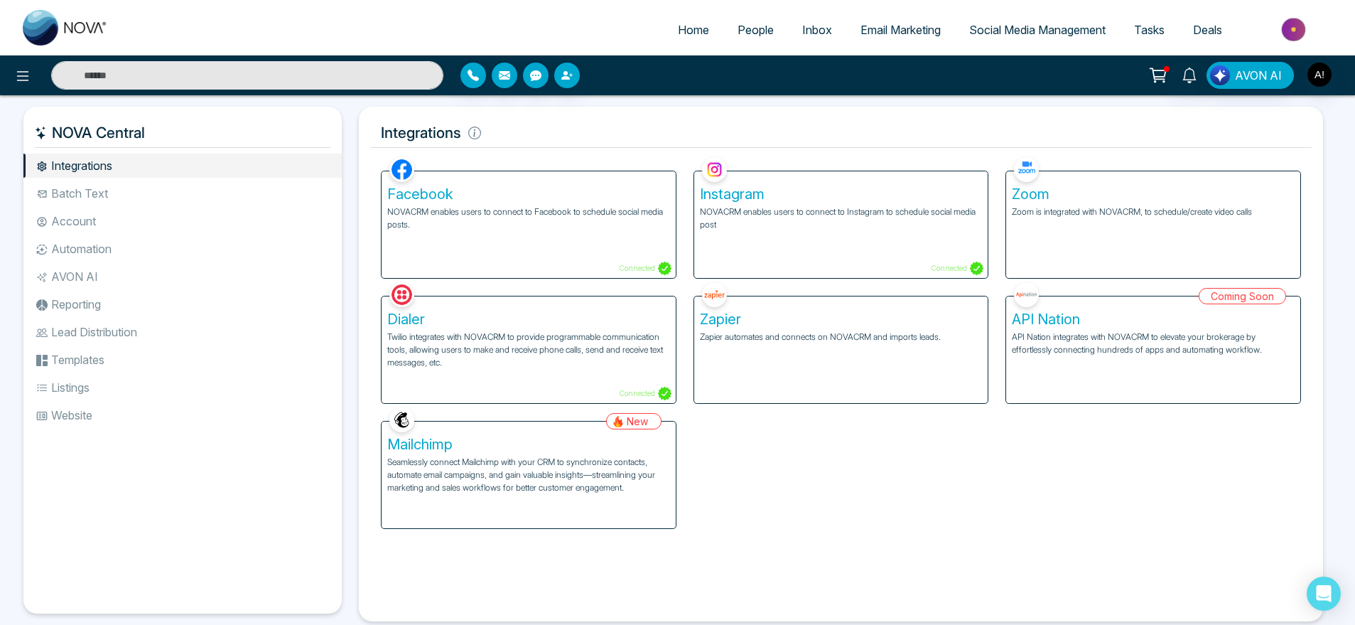
click at [690, 26] on span "Home" at bounding box center [693, 30] width 31 height 14
click at [678, 27] on span "Home" at bounding box center [693, 30] width 31 height 14
